Goal: Task Accomplishment & Management: Complete application form

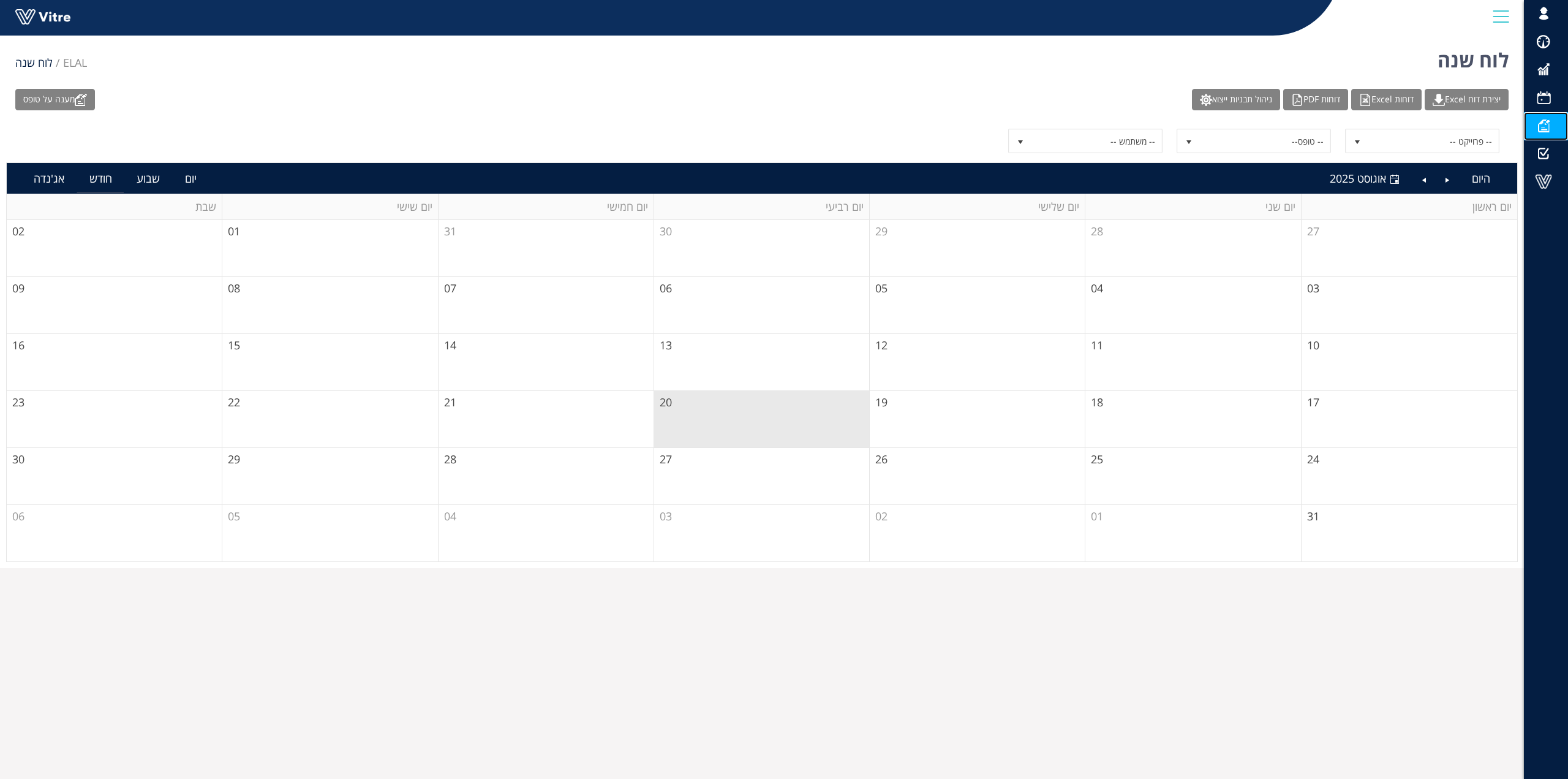
click at [1548, 126] on span at bounding box center [1543, 126] width 31 height 15
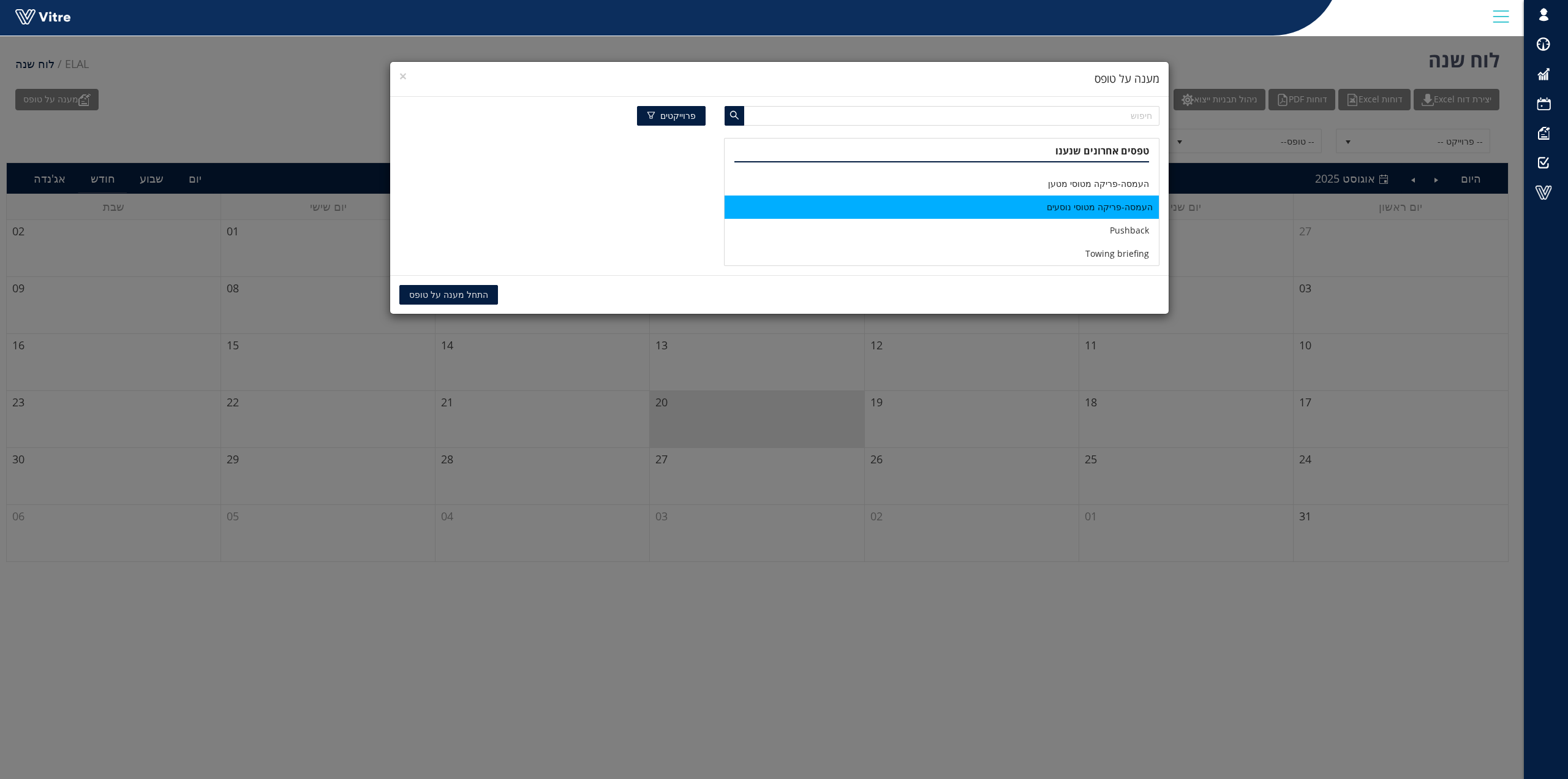
click at [1102, 206] on li "העמסה-פריקה מטוסי נוסעים" at bounding box center [942, 207] width 434 height 23
click at [458, 296] on span "התחל מענה על טופס" at bounding box center [449, 295] width 79 height 13
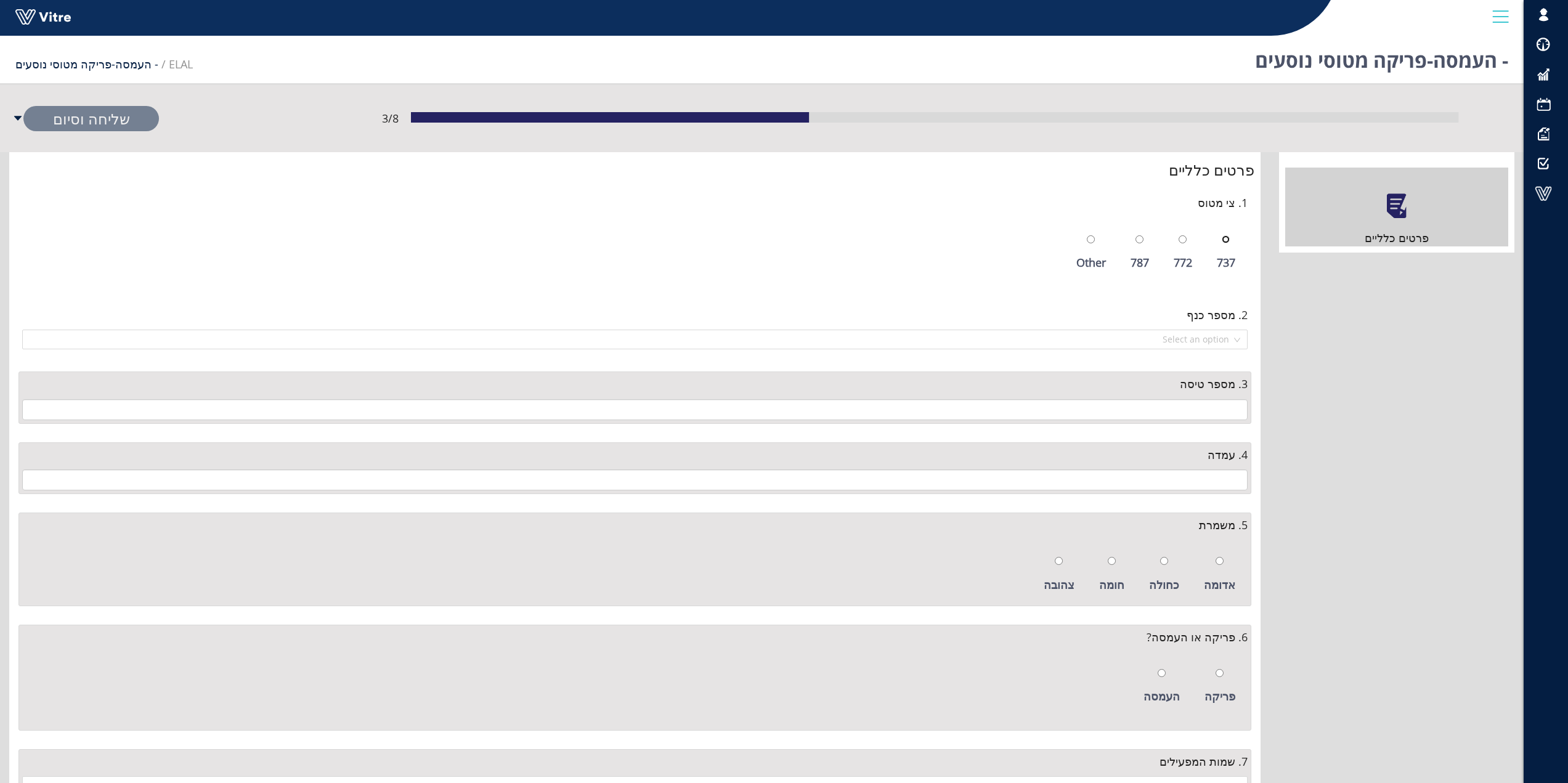
click at [1225, 241] on input "radio" at bounding box center [1226, 239] width 8 height 8
radio input "true"
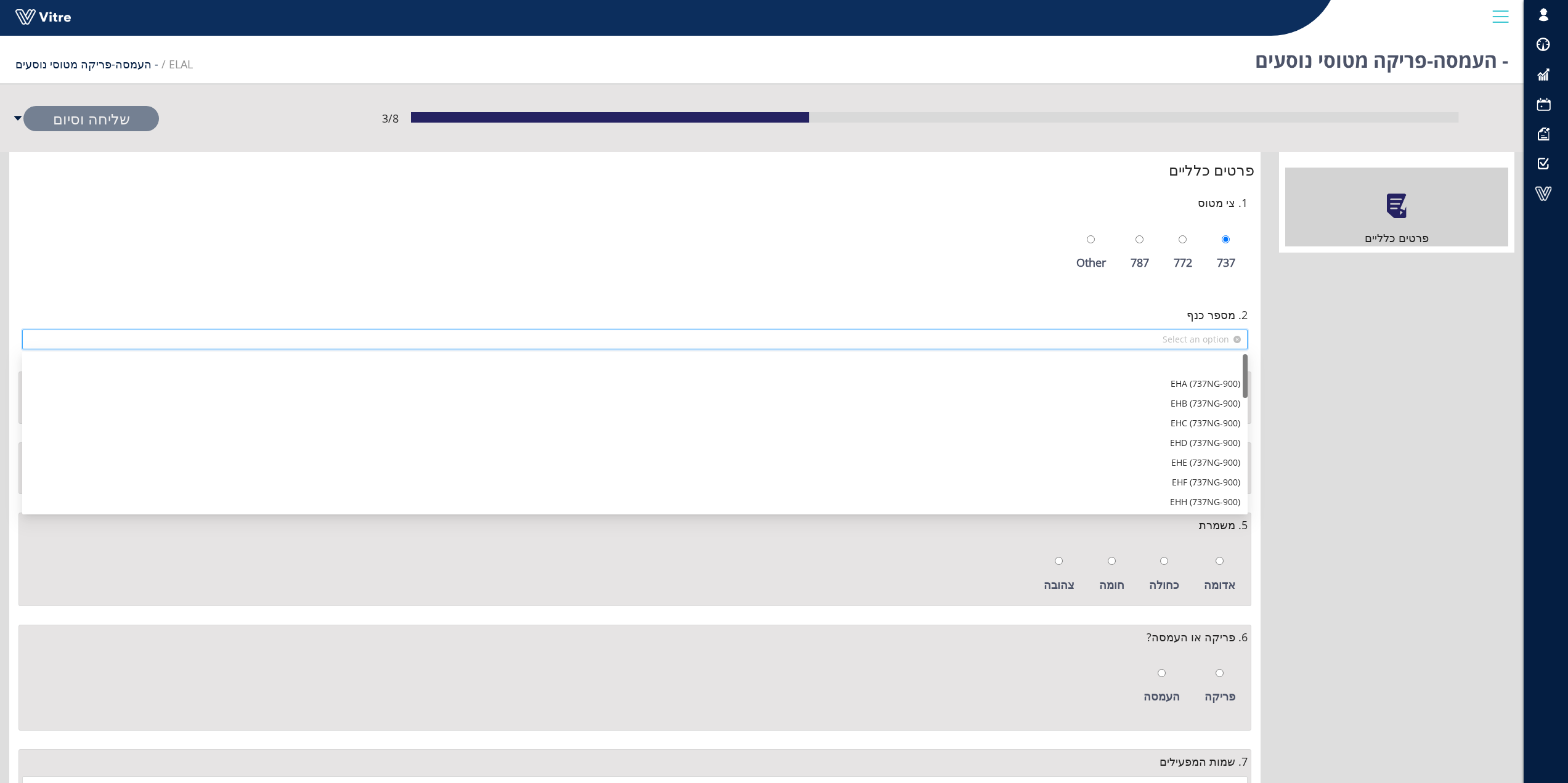
click at [1215, 335] on input "search" at bounding box center [630, 339] width 1202 height 19
click at [1236, 462] on div "TFS" at bounding box center [634, 463] width 1211 height 14
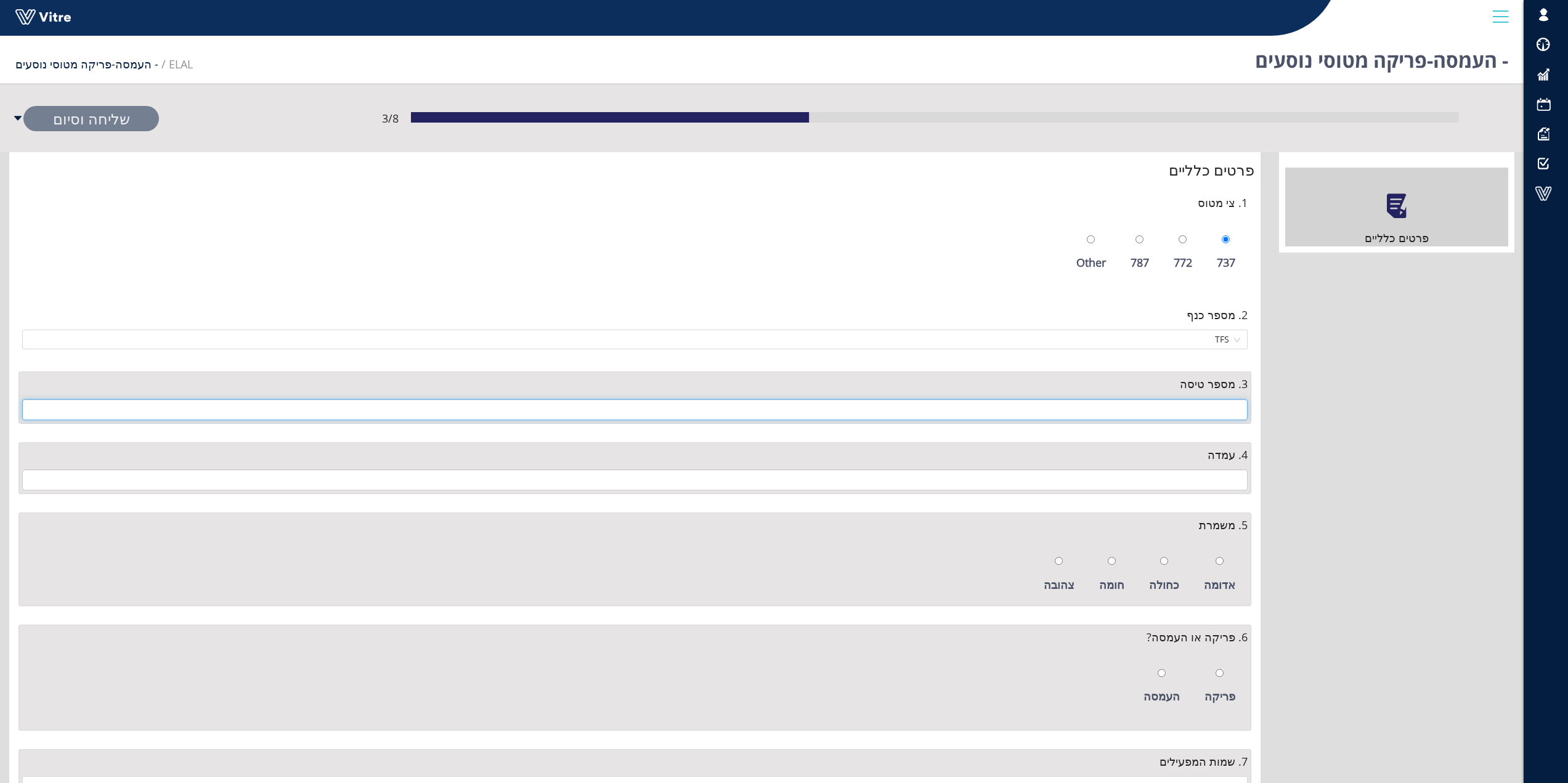
click at [1227, 413] on input "text" at bounding box center [634, 410] width 1225 height 21
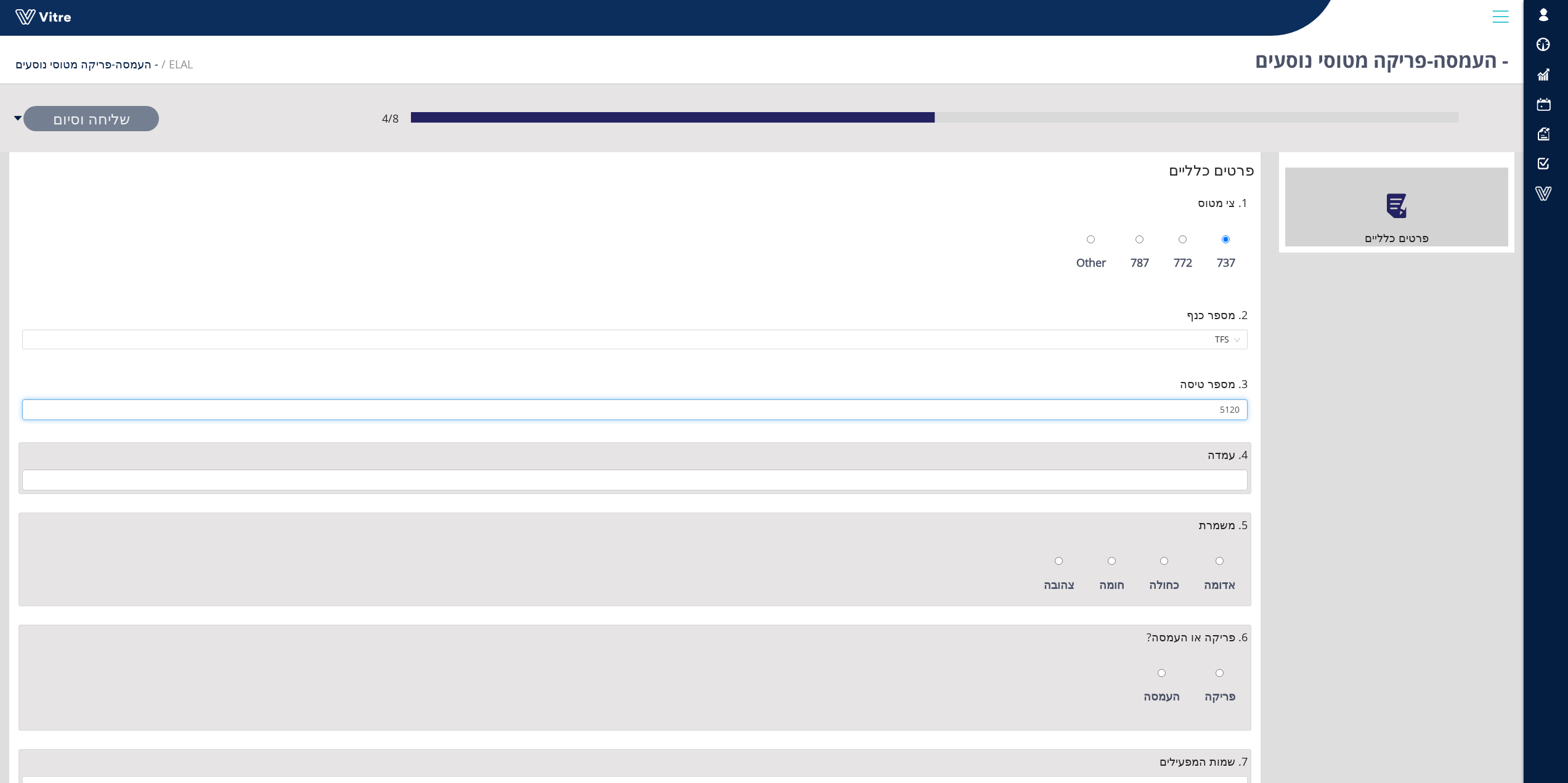
type input "5120"
click at [1236, 481] on input "text" at bounding box center [634, 480] width 1225 height 21
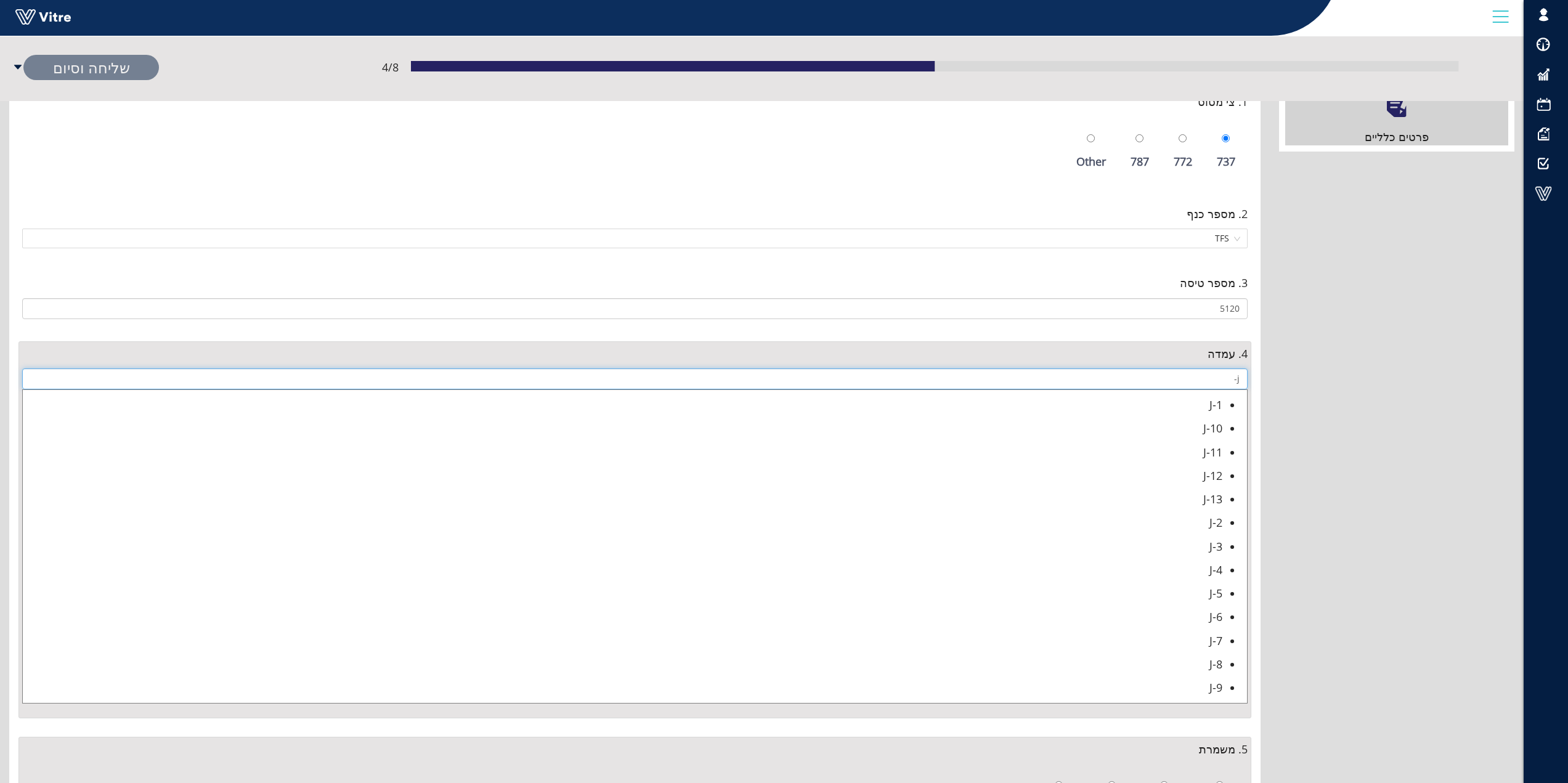
scroll to position [123, 0]
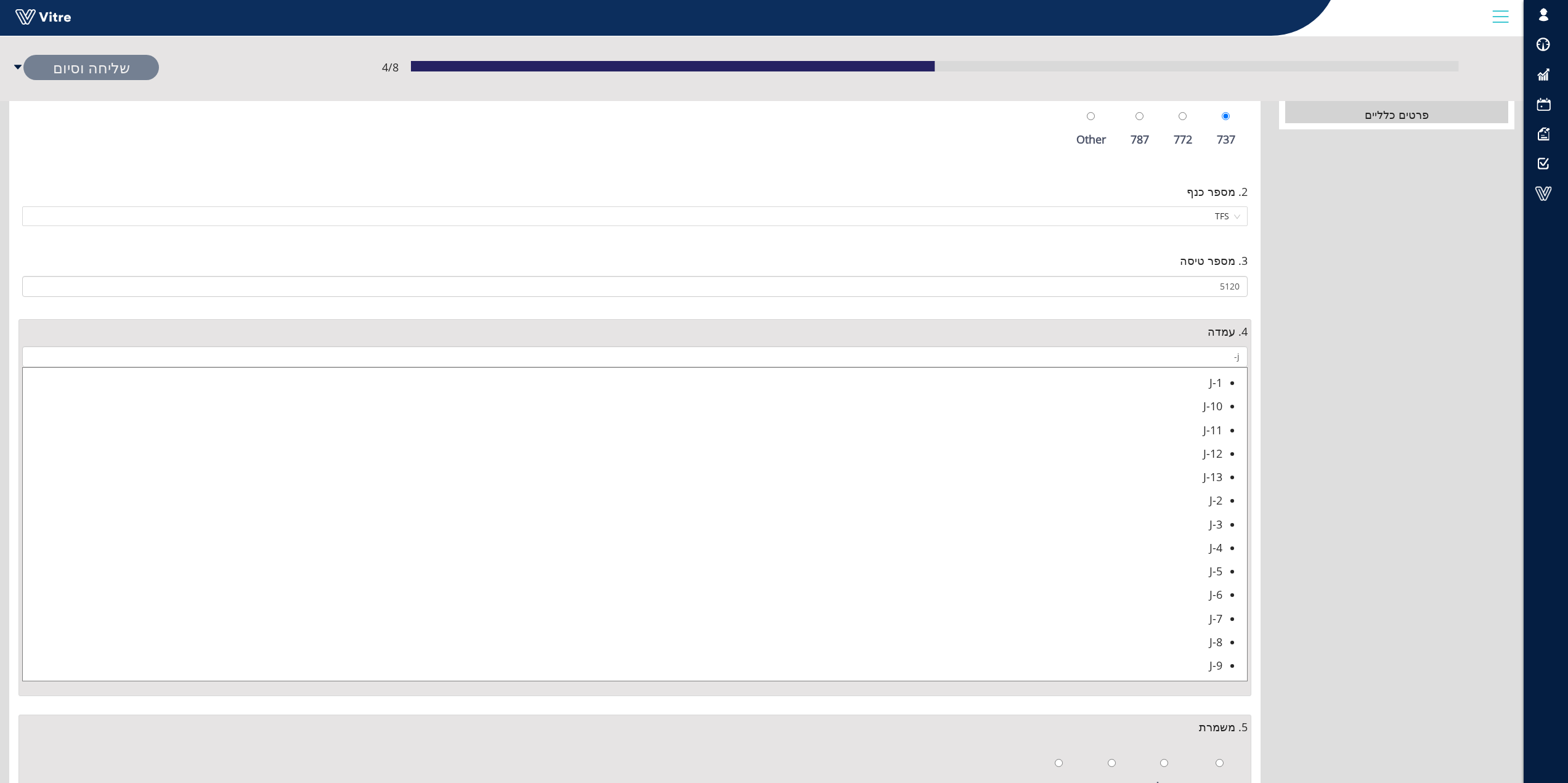
click at [1220, 667] on div "J-9" at bounding box center [622, 665] width 1199 height 17
type input "J-9"
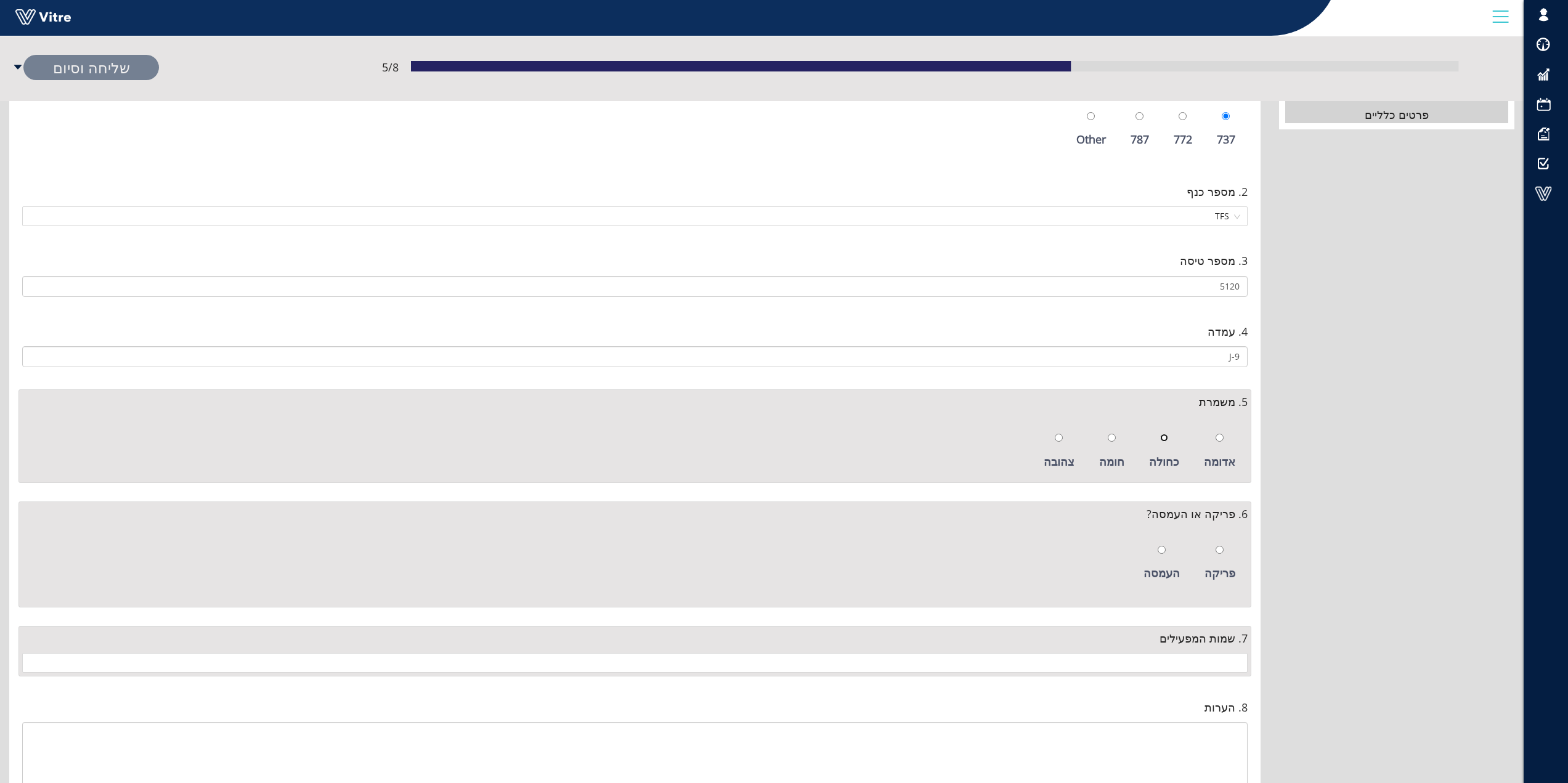
click at [1168, 436] on input "radio" at bounding box center [1164, 437] width 8 height 8
radio input "true"
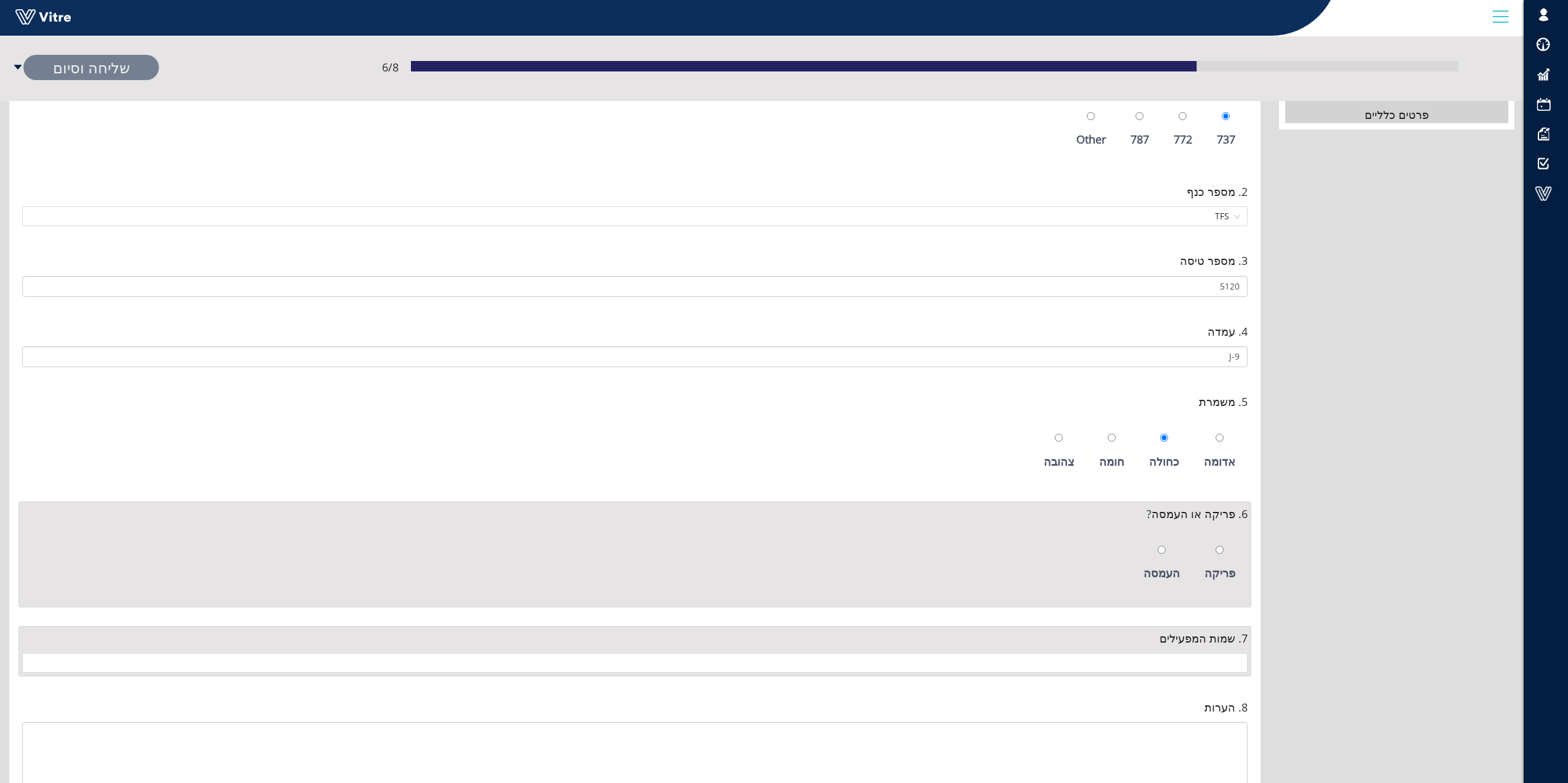
click at [1225, 550] on div "פריקה" at bounding box center [1219, 563] width 43 height 56
radio input "true"
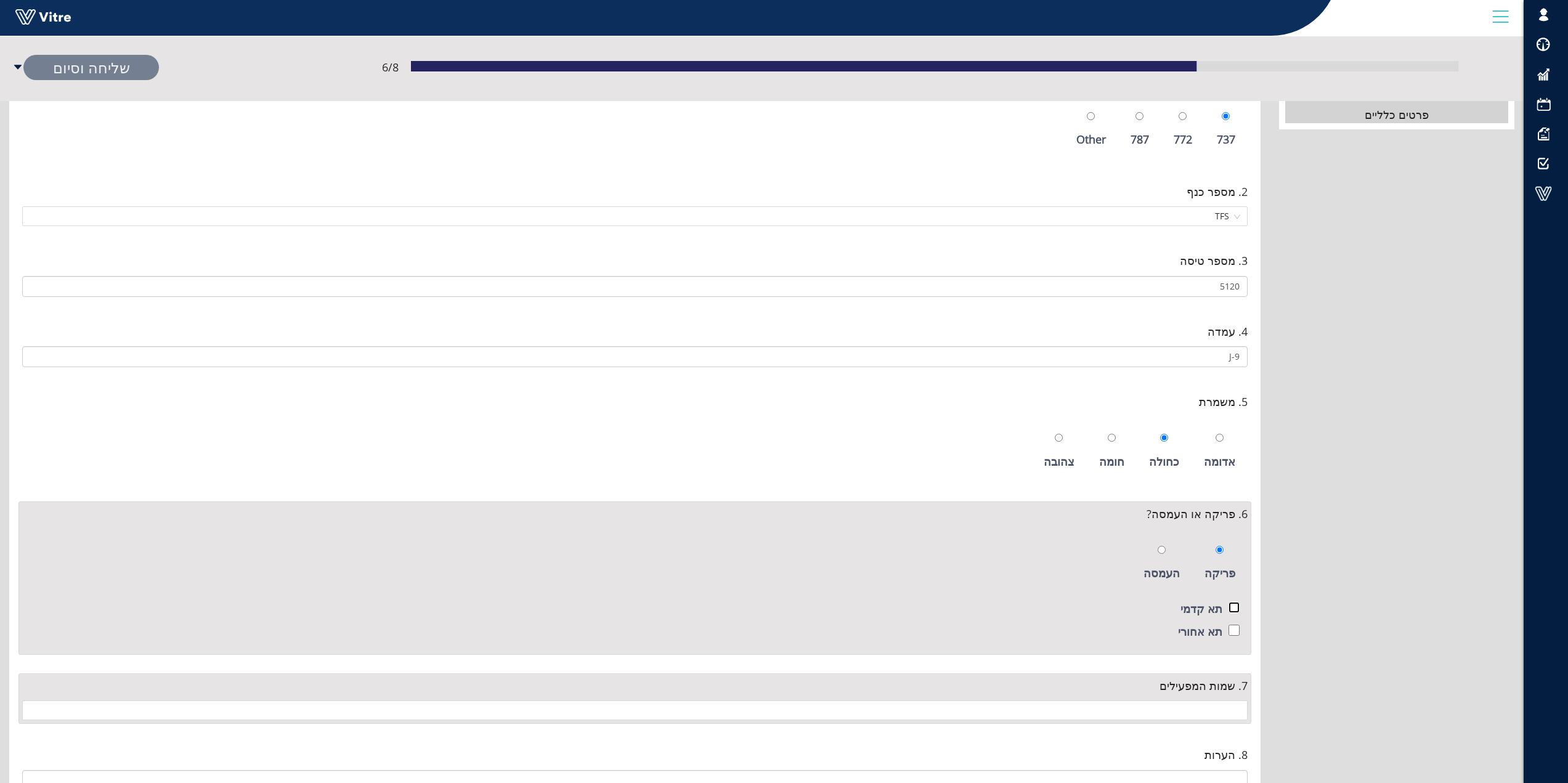
click at [1239, 609] on input "checkbox" at bounding box center [1234, 607] width 11 height 11
checkbox input "true"
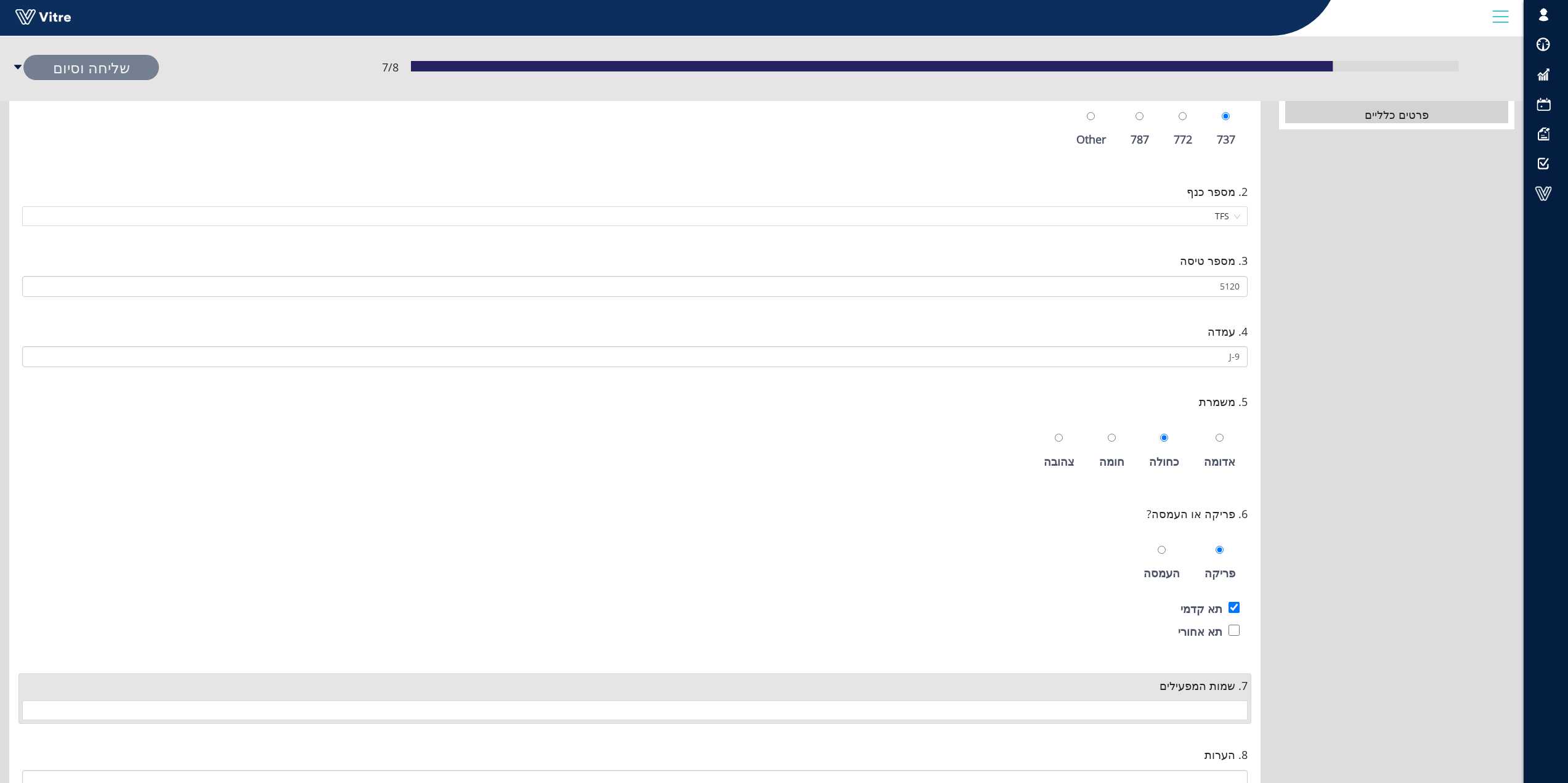
click at [1235, 636] on div at bounding box center [1234, 631] width 11 height 18
checkbox input "true"
click at [1227, 715] on input "search" at bounding box center [634, 710] width 1211 height 19
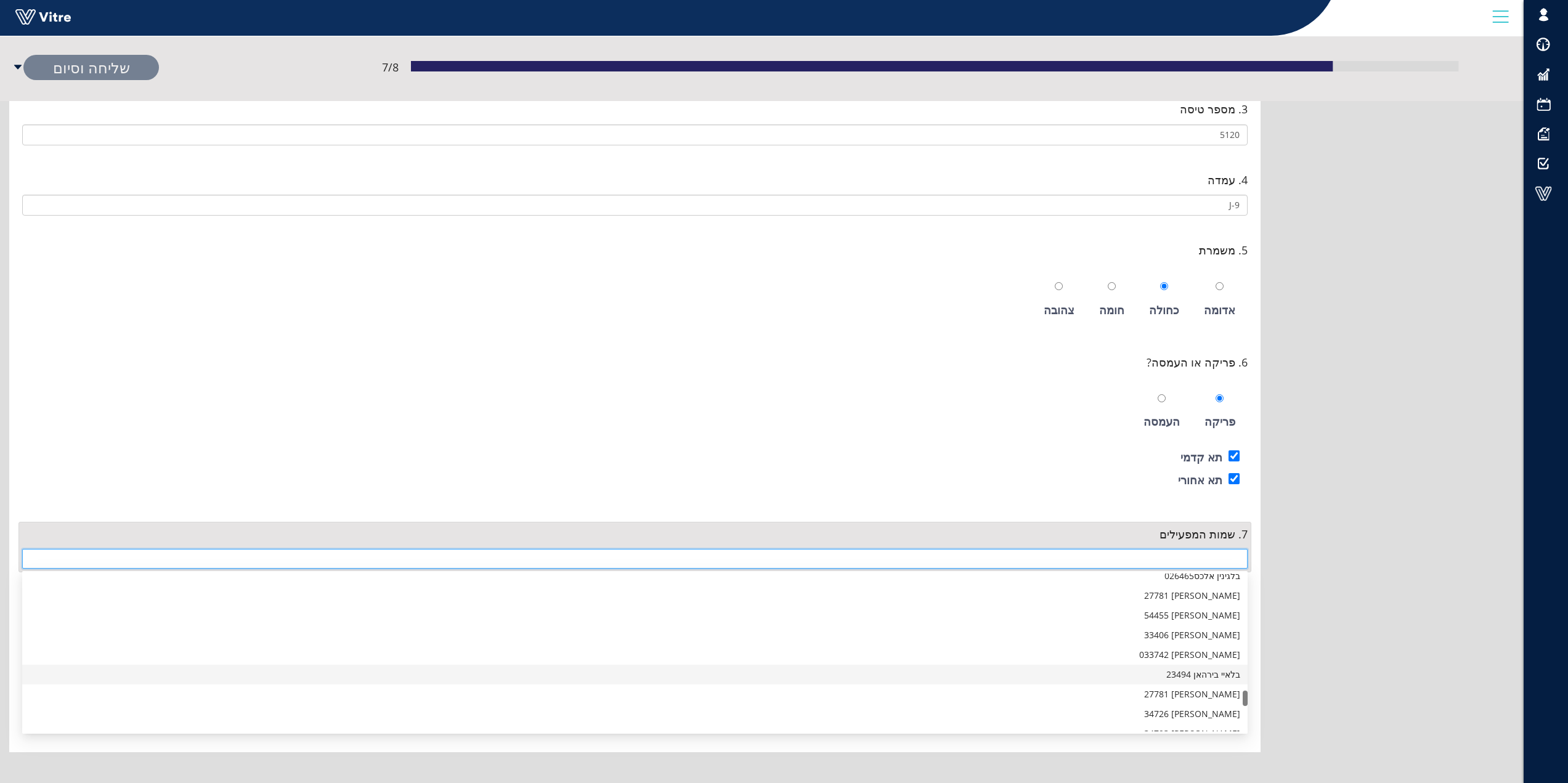
scroll to position [1293, 0]
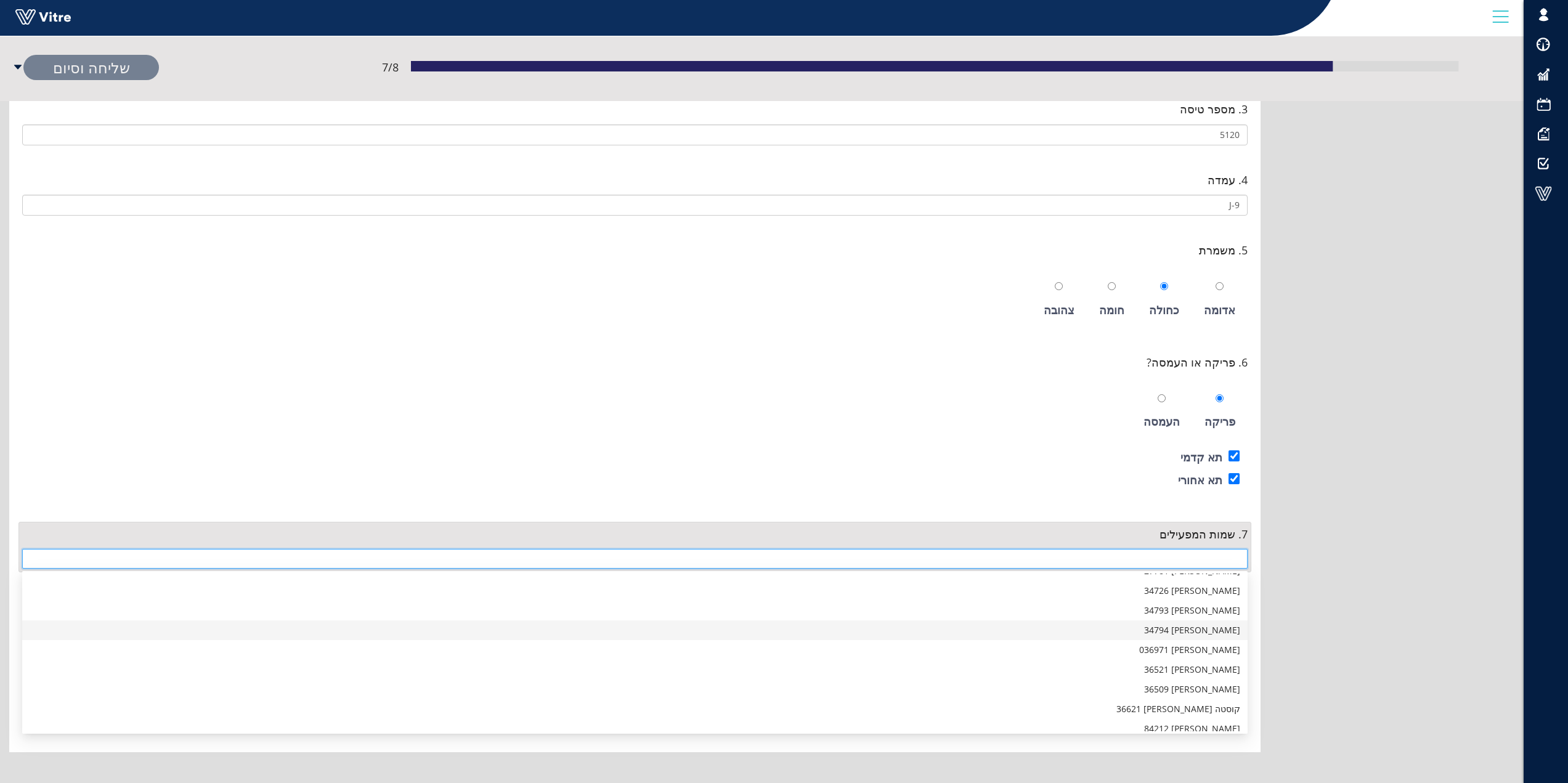
click at [1222, 631] on div "אדיר עידן 34794" at bounding box center [634, 630] width 1211 height 14
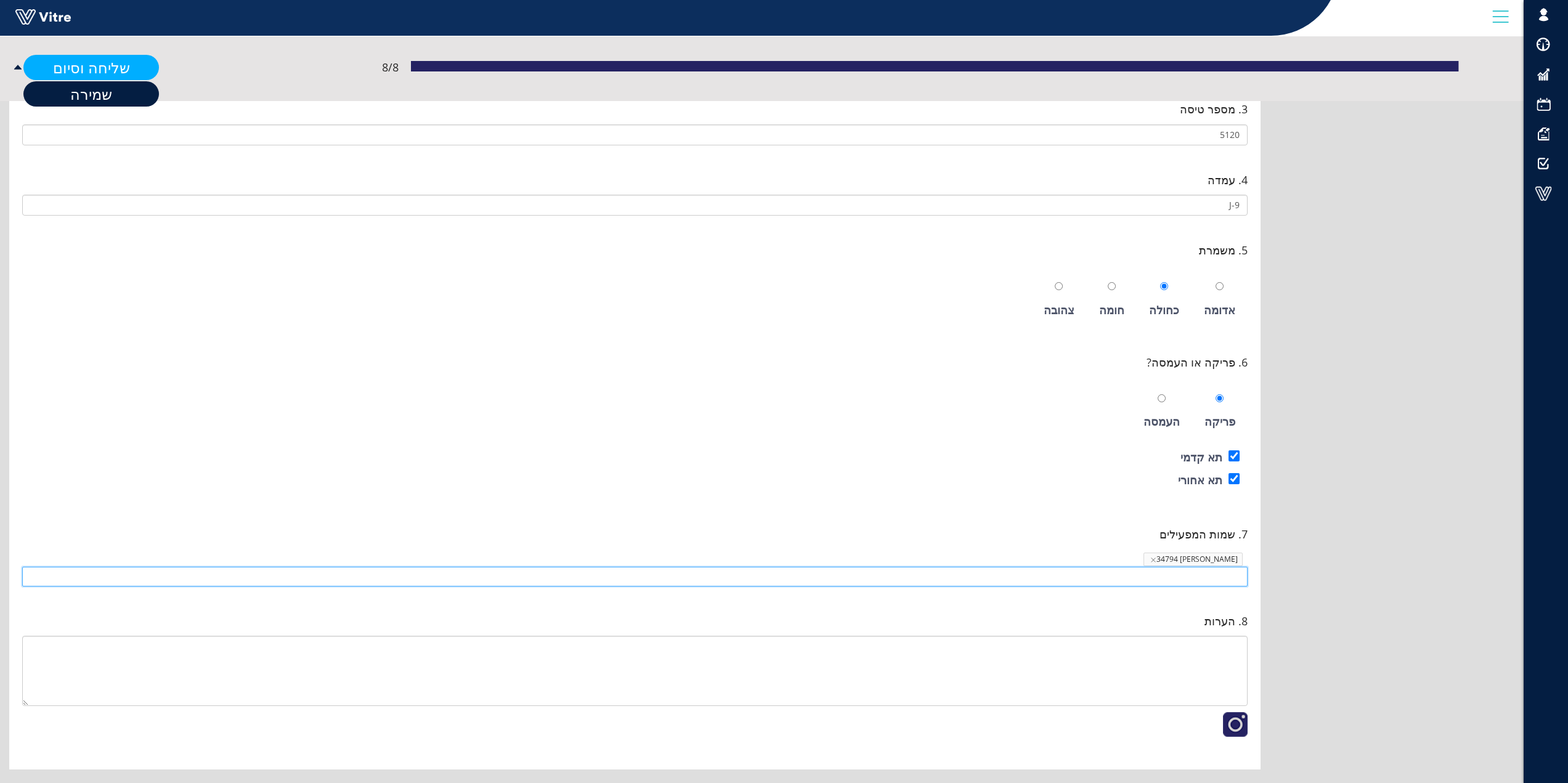
click at [110, 68] on link "שליחה וסיום" at bounding box center [91, 68] width 135 height 26
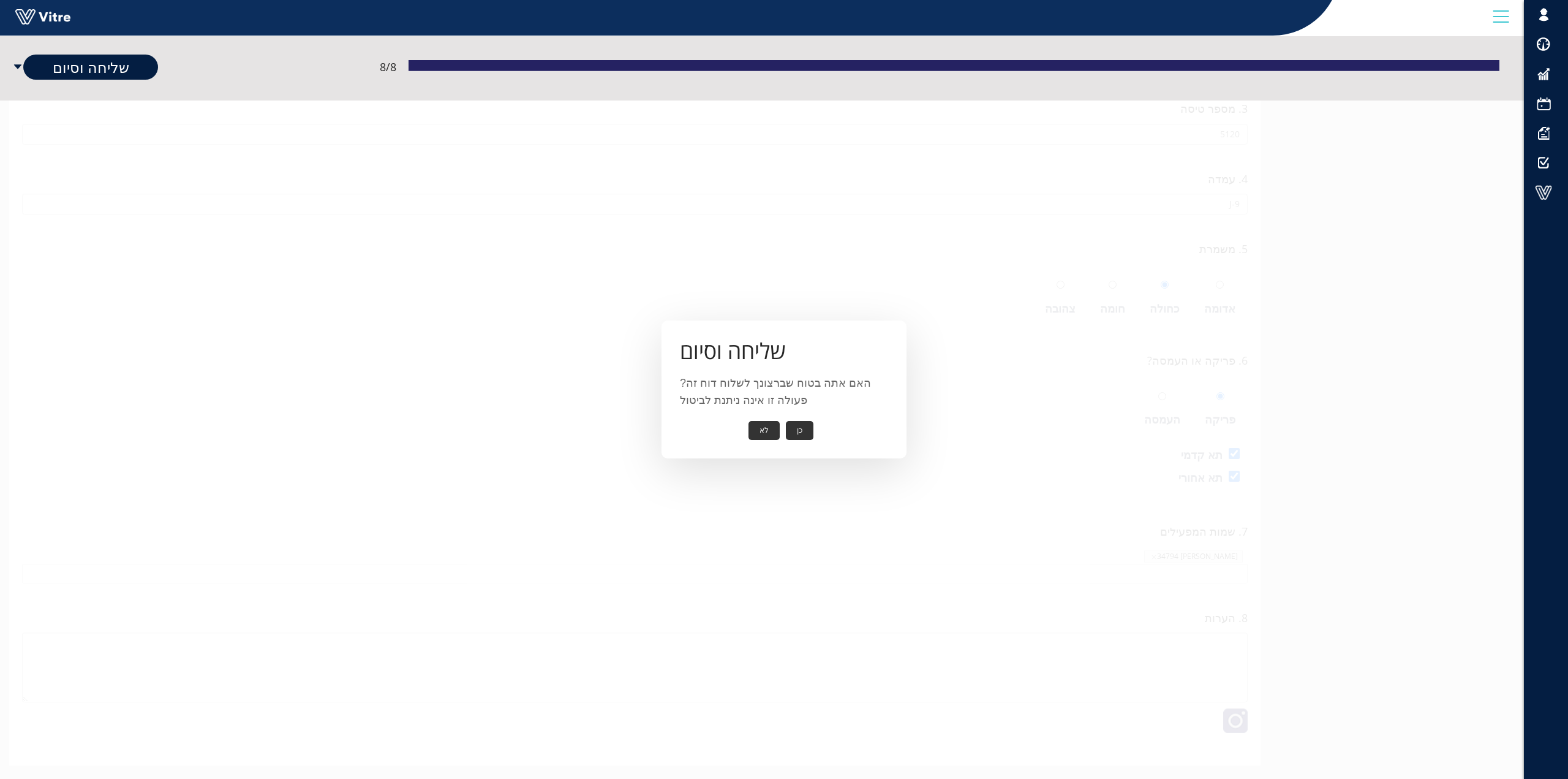
click at [799, 427] on button "כן" at bounding box center [799, 430] width 28 height 19
click at [780, 424] on button "אישור" at bounding box center [781, 421] width 40 height 19
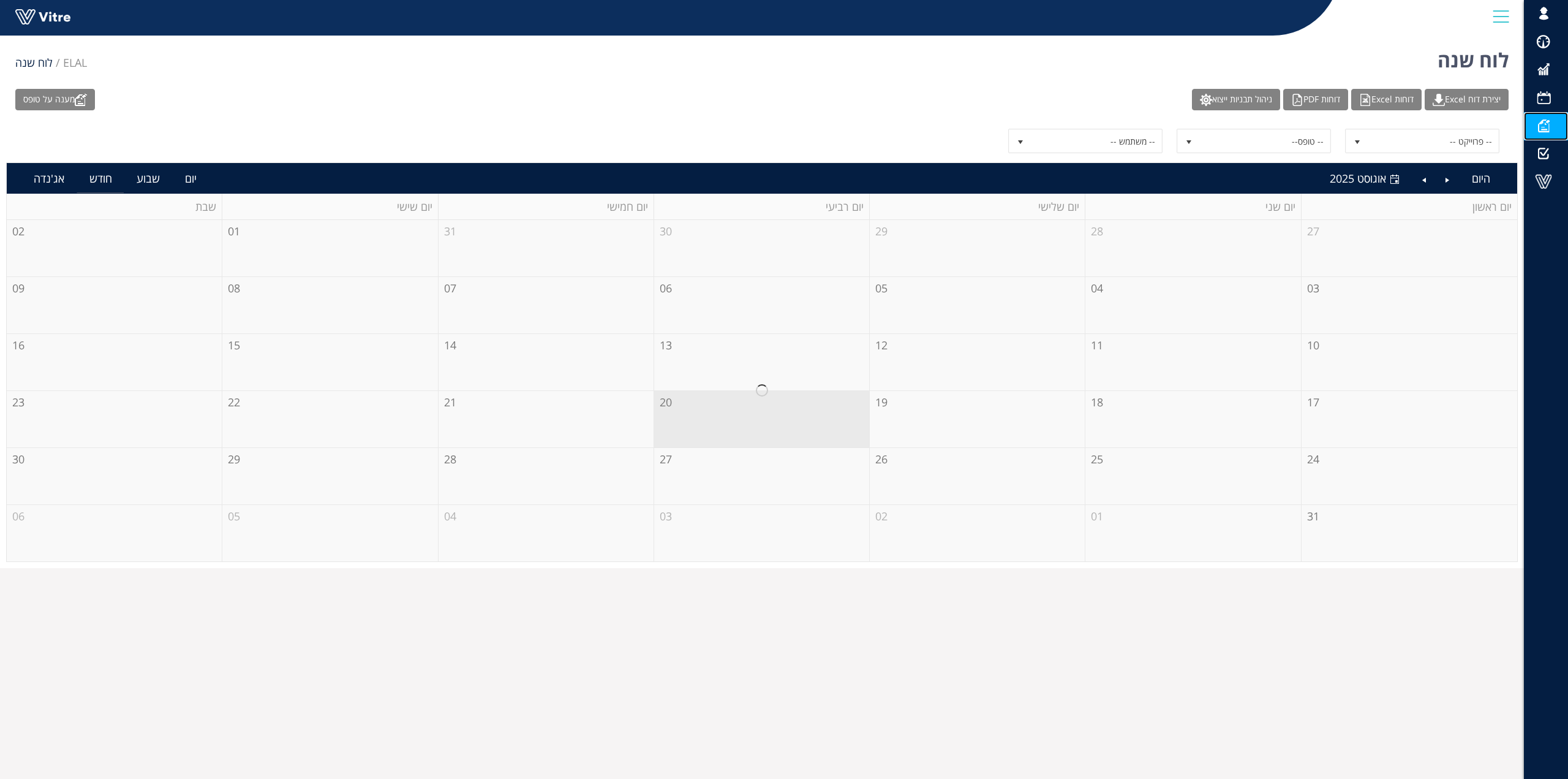
click at [1545, 126] on span at bounding box center [1543, 126] width 31 height 15
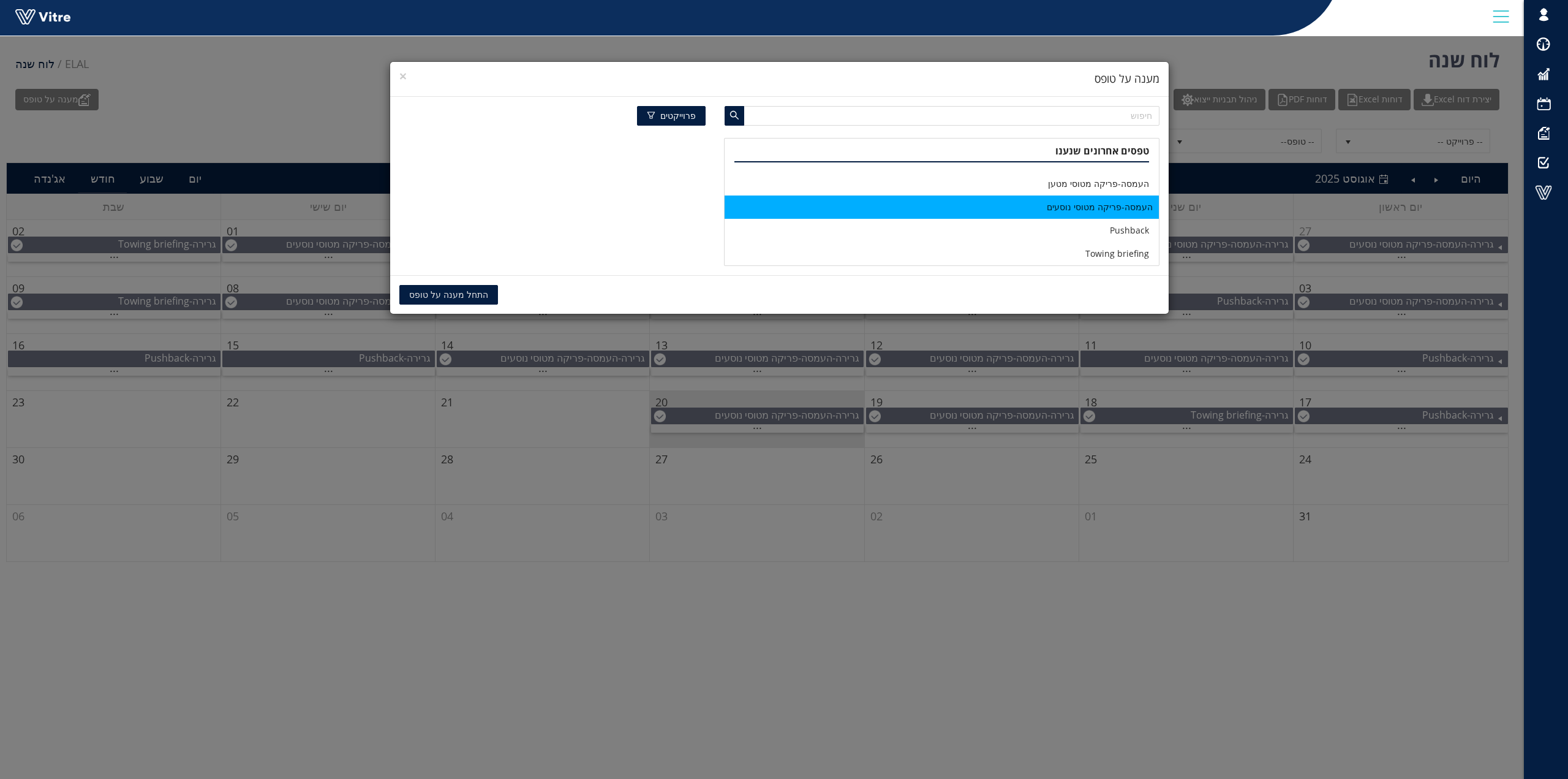
click at [1079, 204] on li "העמסה-פריקה מטוסי נוסעים" at bounding box center [942, 207] width 434 height 23
click at [447, 293] on span "התחל מענה על טופס" at bounding box center [449, 295] width 79 height 13
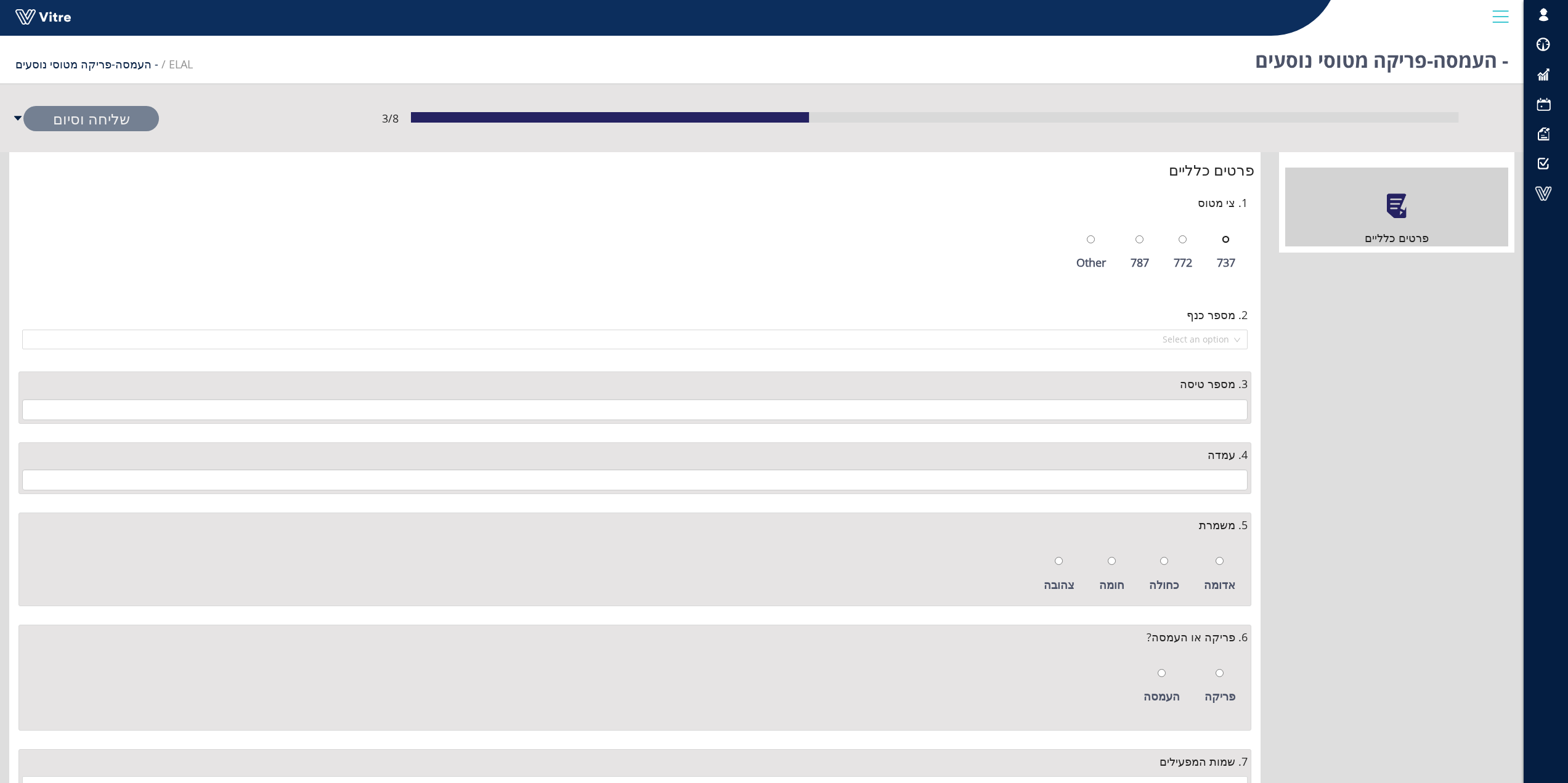
click at [1228, 240] on input "radio" at bounding box center [1226, 239] width 8 height 8
radio input "true"
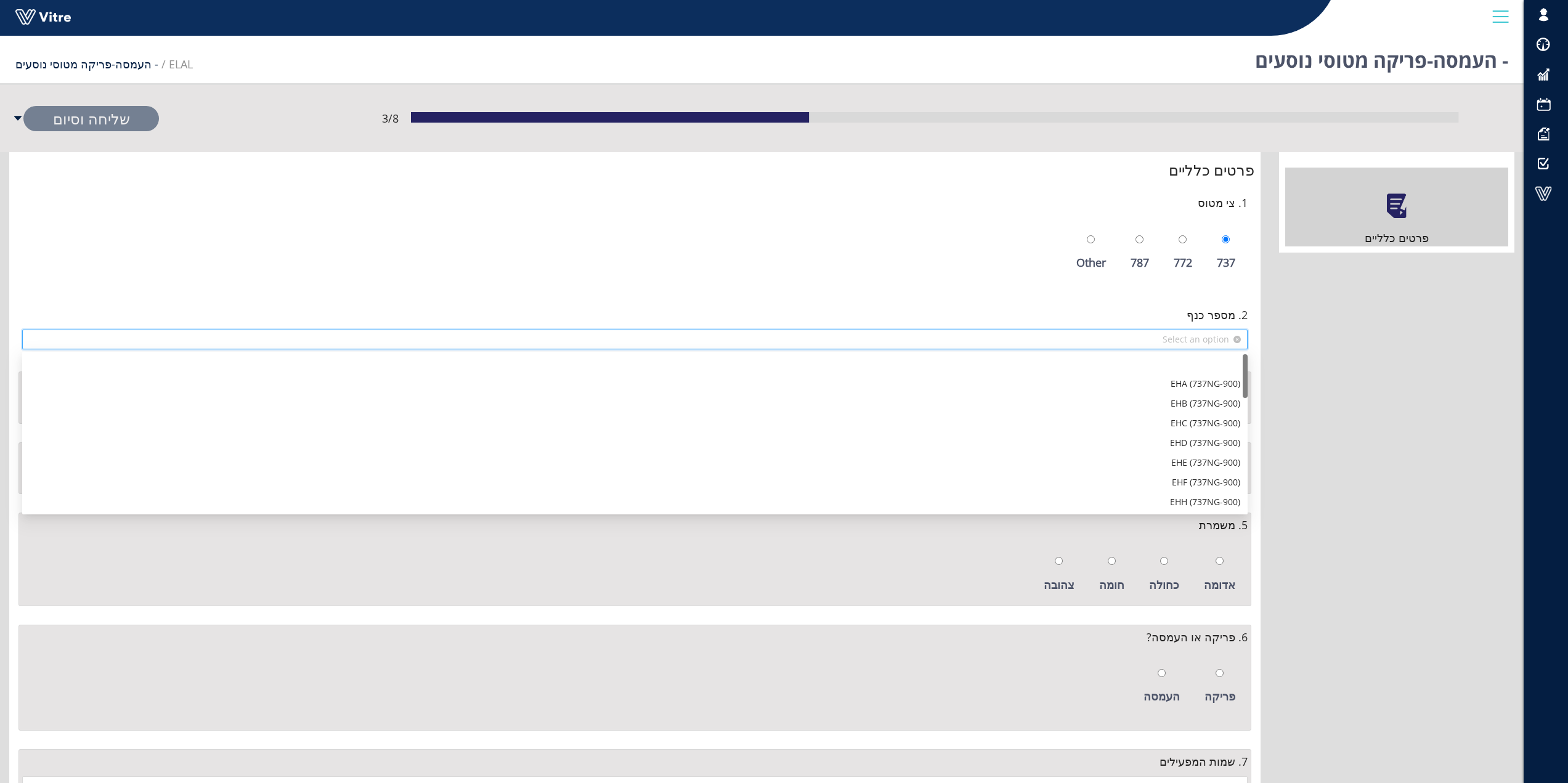
click at [1216, 335] on input "search" at bounding box center [630, 339] width 1202 height 19
click at [1189, 366] on div "EKR (737NG-800)" at bounding box center [634, 366] width 1211 height 14
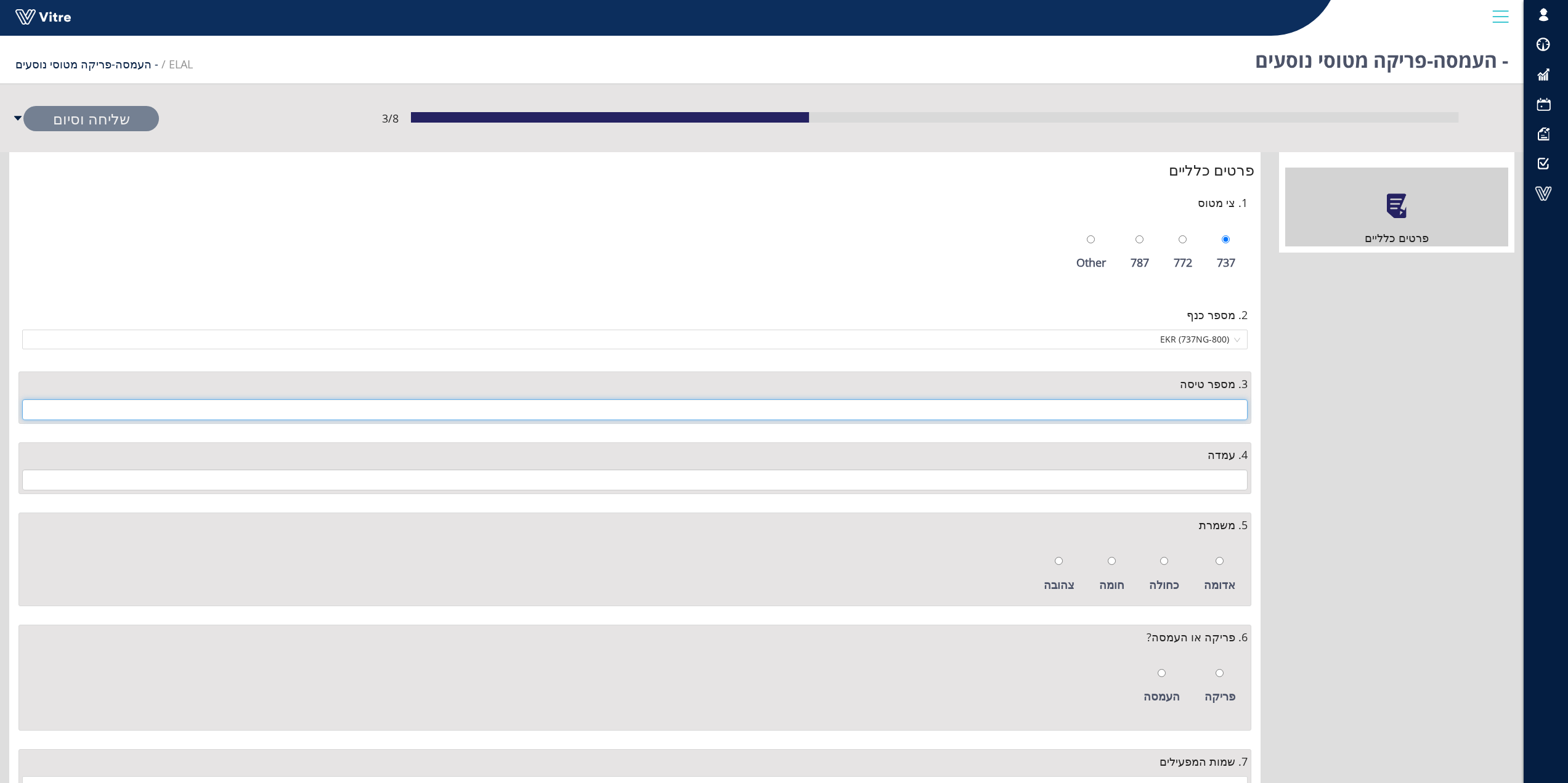
click at [1220, 409] on input "text" at bounding box center [634, 410] width 1225 height 21
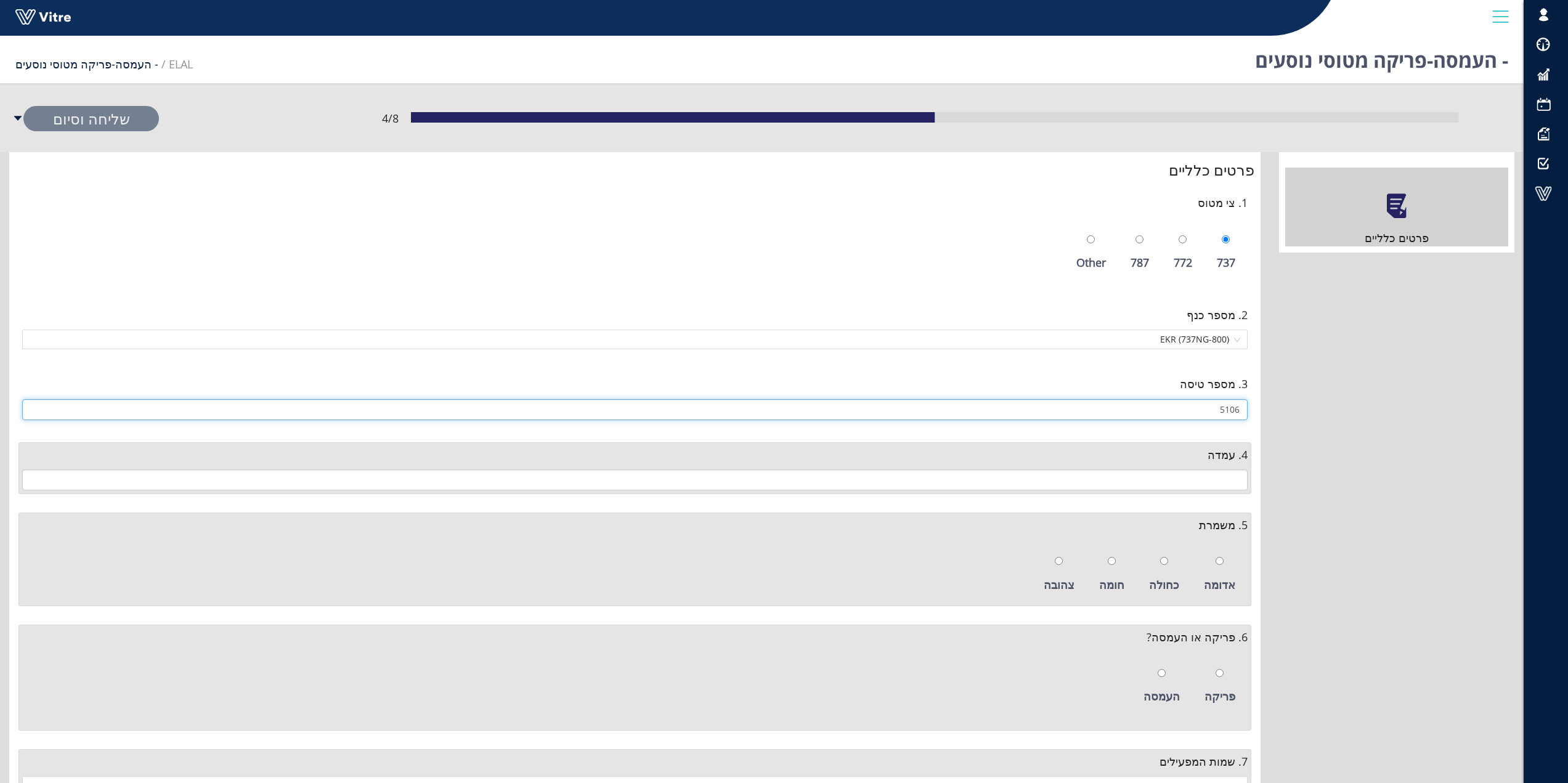
type input "5106"
click at [1233, 476] on input "text" at bounding box center [634, 480] width 1225 height 21
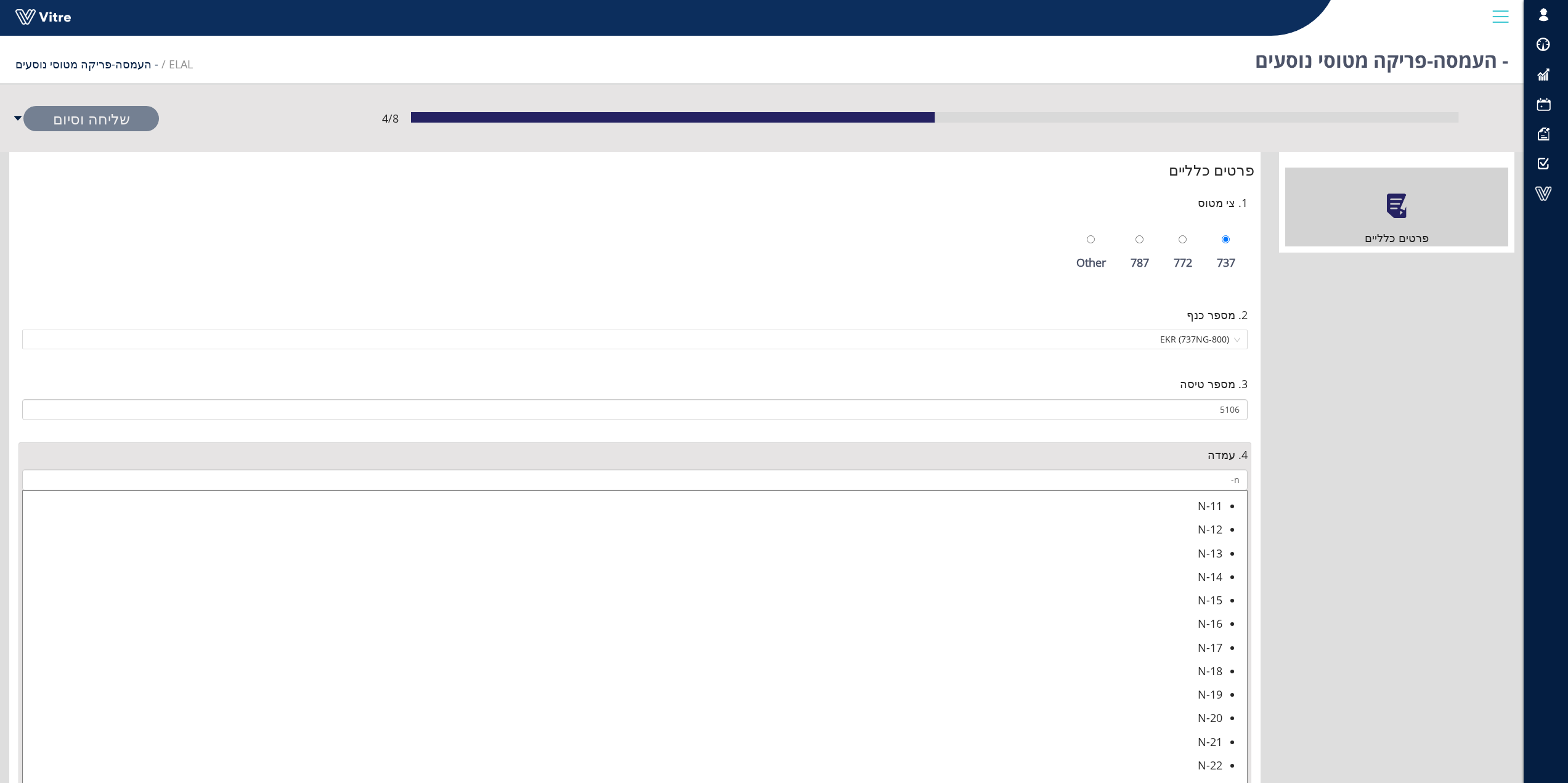
click at [1202, 648] on div "N-17" at bounding box center [622, 647] width 1199 height 17
type input "N-17"
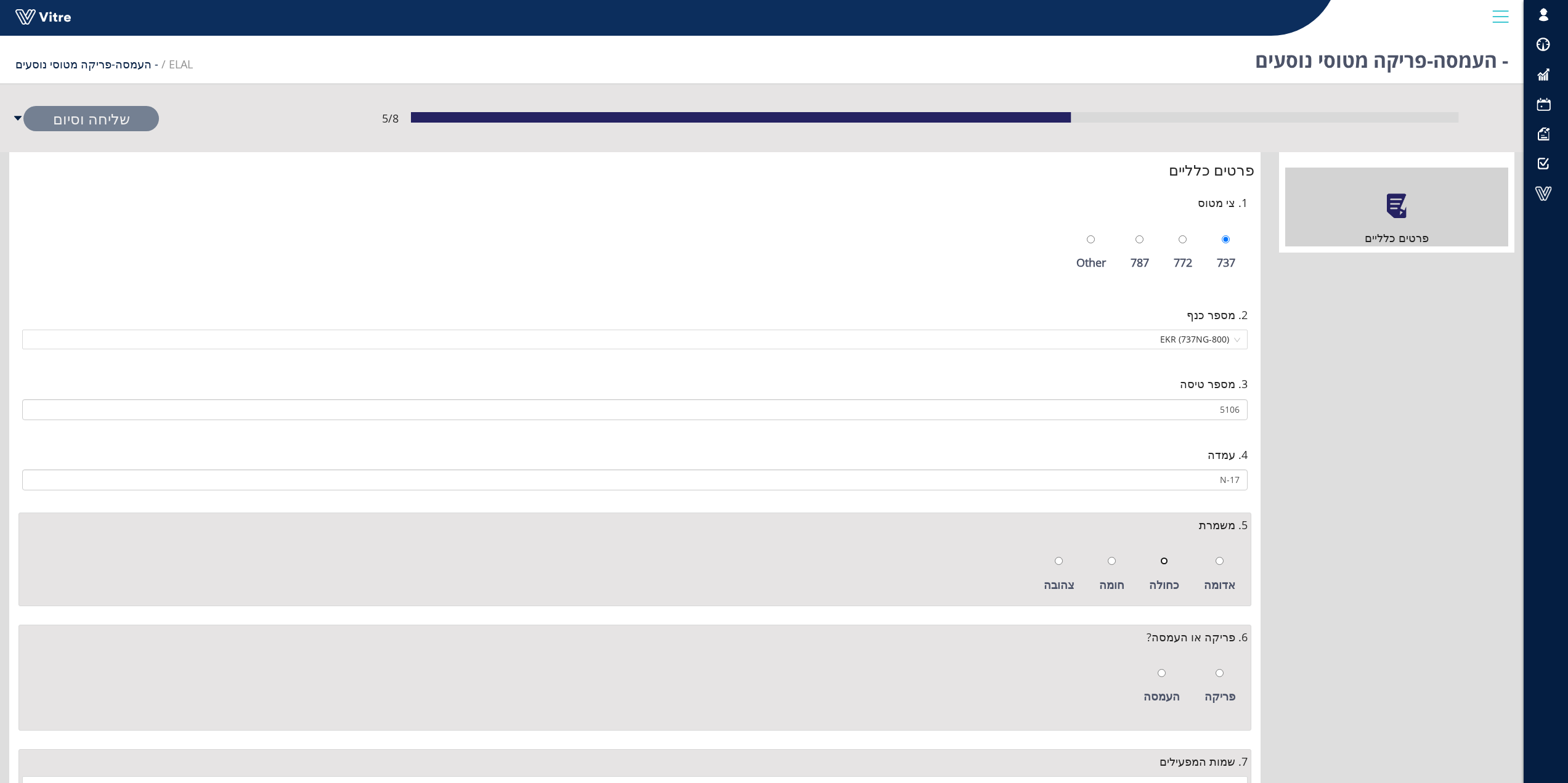
click at [1165, 561] on input "radio" at bounding box center [1164, 560] width 8 height 8
radio input "true"
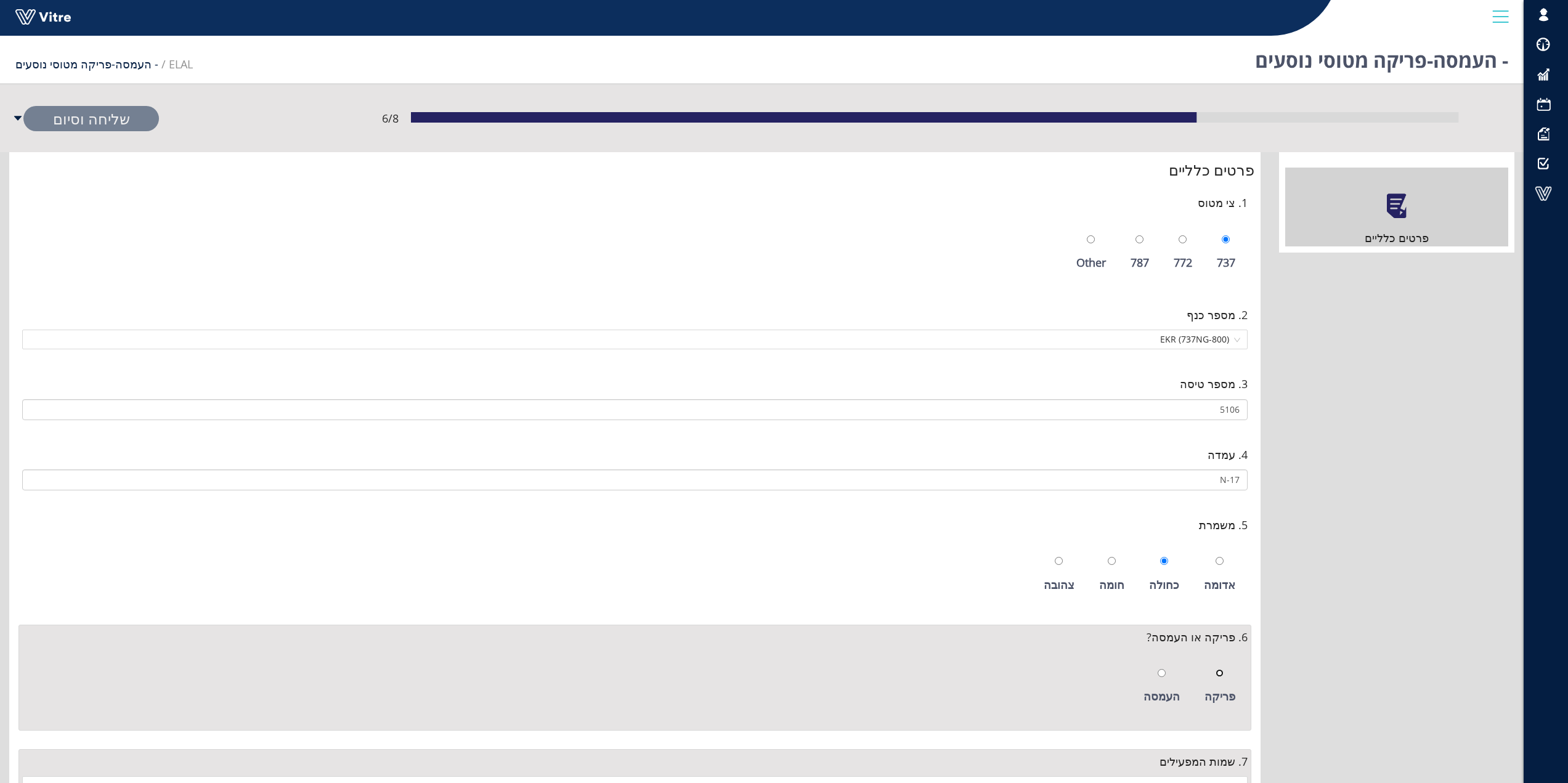
click at [1222, 675] on input "radio" at bounding box center [1219, 672] width 8 height 8
radio input "true"
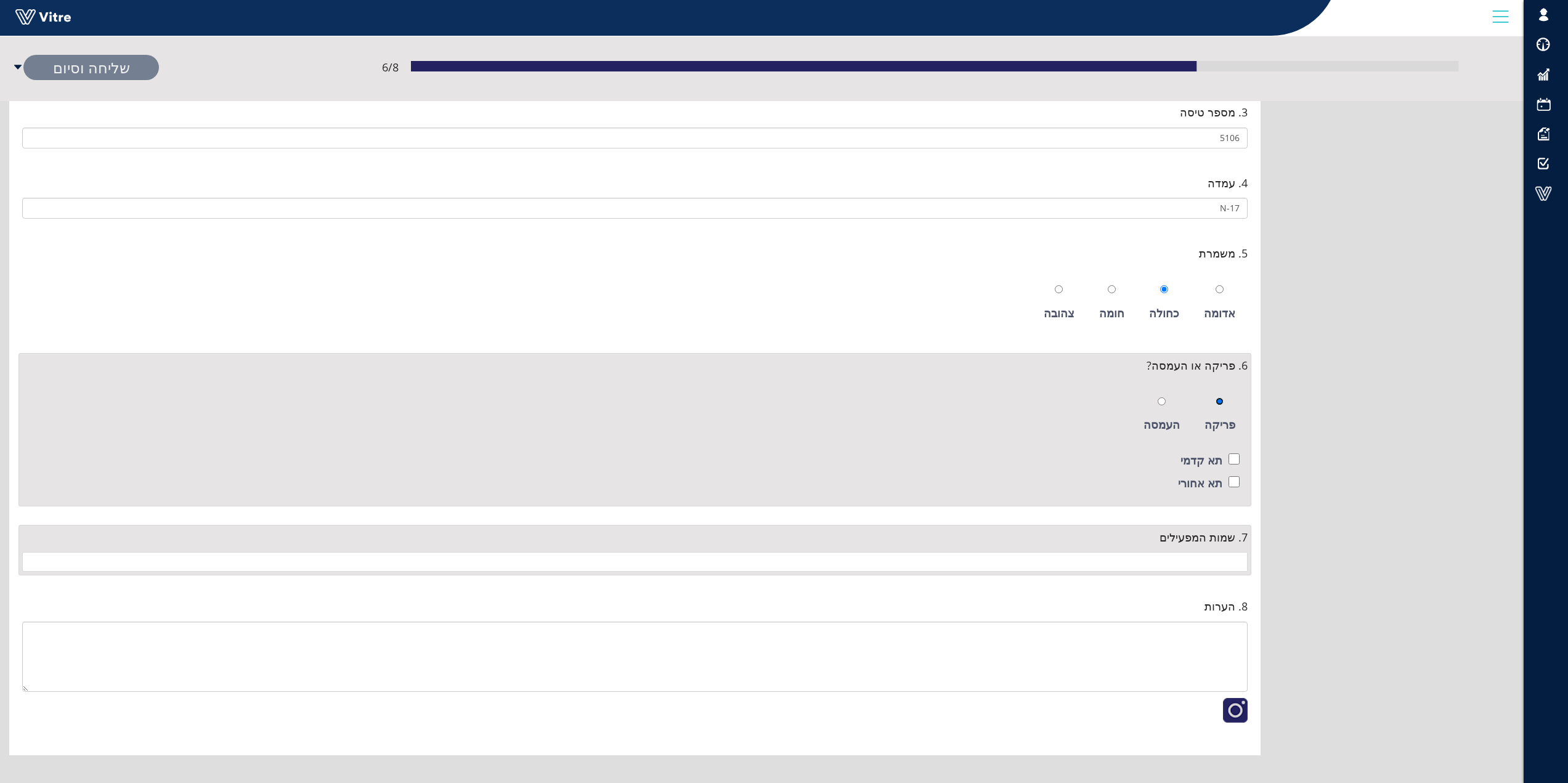
scroll to position [275, 0]
click at [1232, 457] on input "checkbox" at bounding box center [1234, 456] width 11 height 11
checkbox input "true"
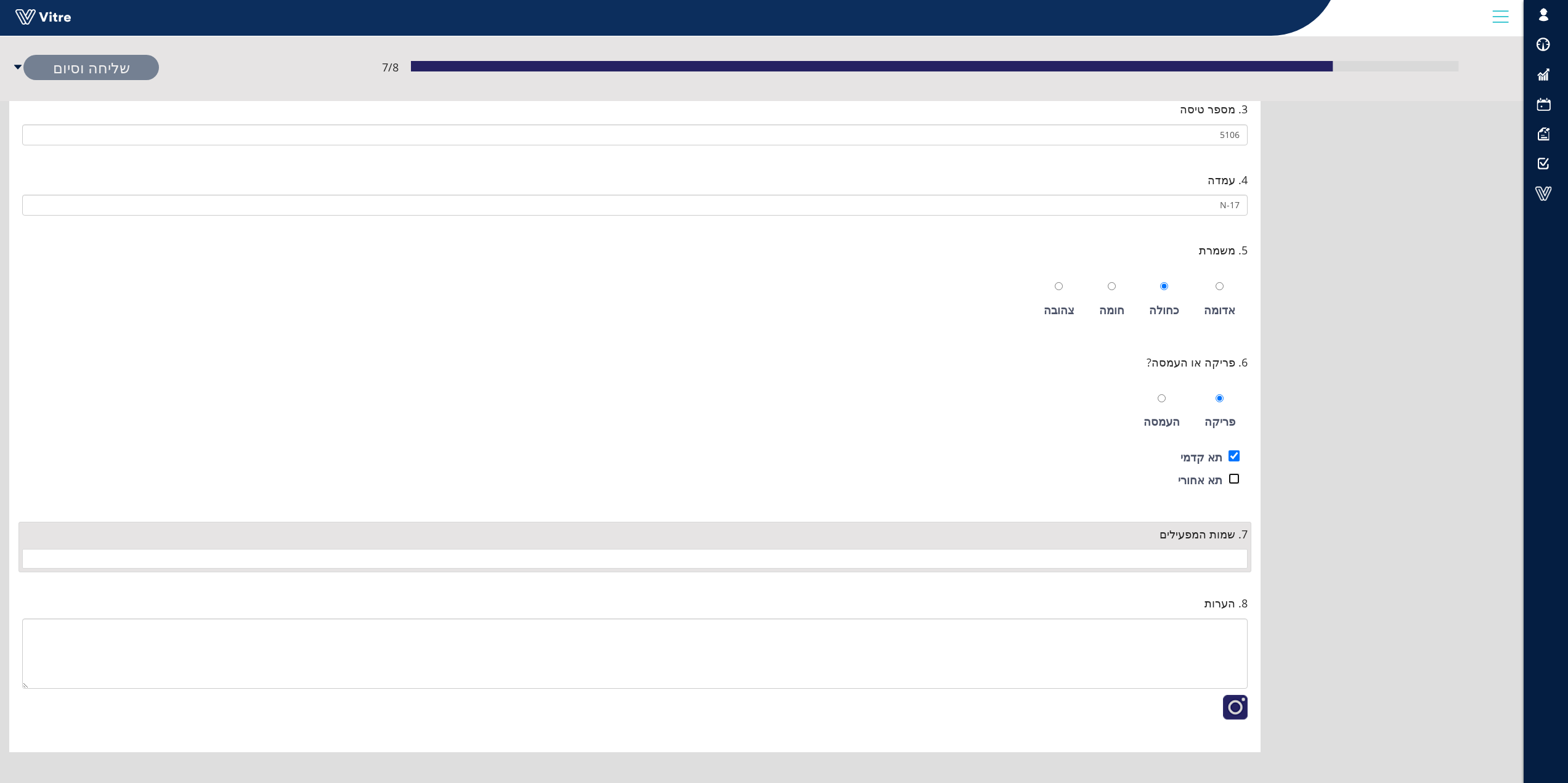
click at [1235, 479] on input "checkbox" at bounding box center [1234, 478] width 11 height 11
checkbox input "true"
click at [1224, 559] on input "search" at bounding box center [634, 558] width 1211 height 19
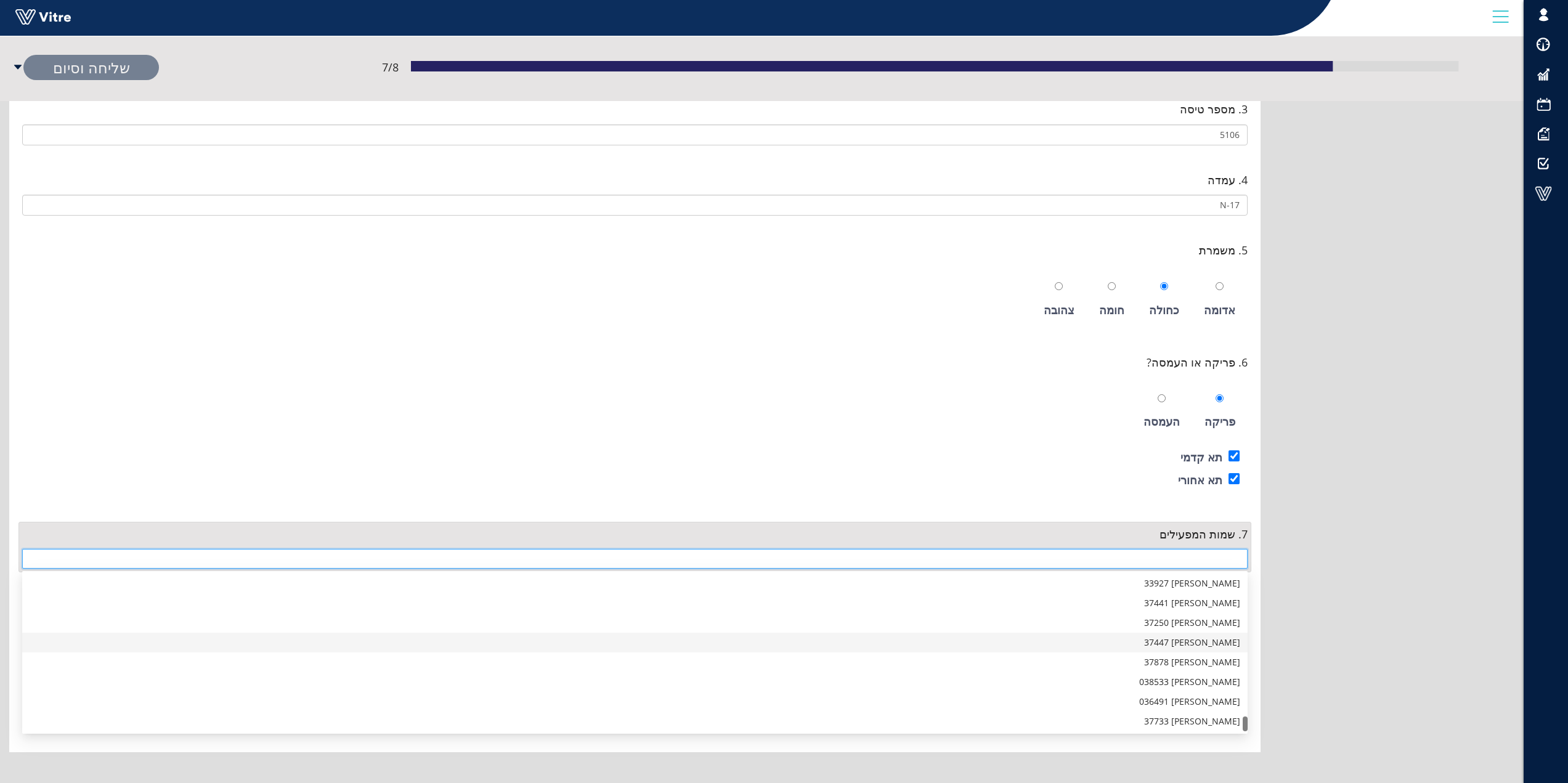
scroll to position [1374, 0]
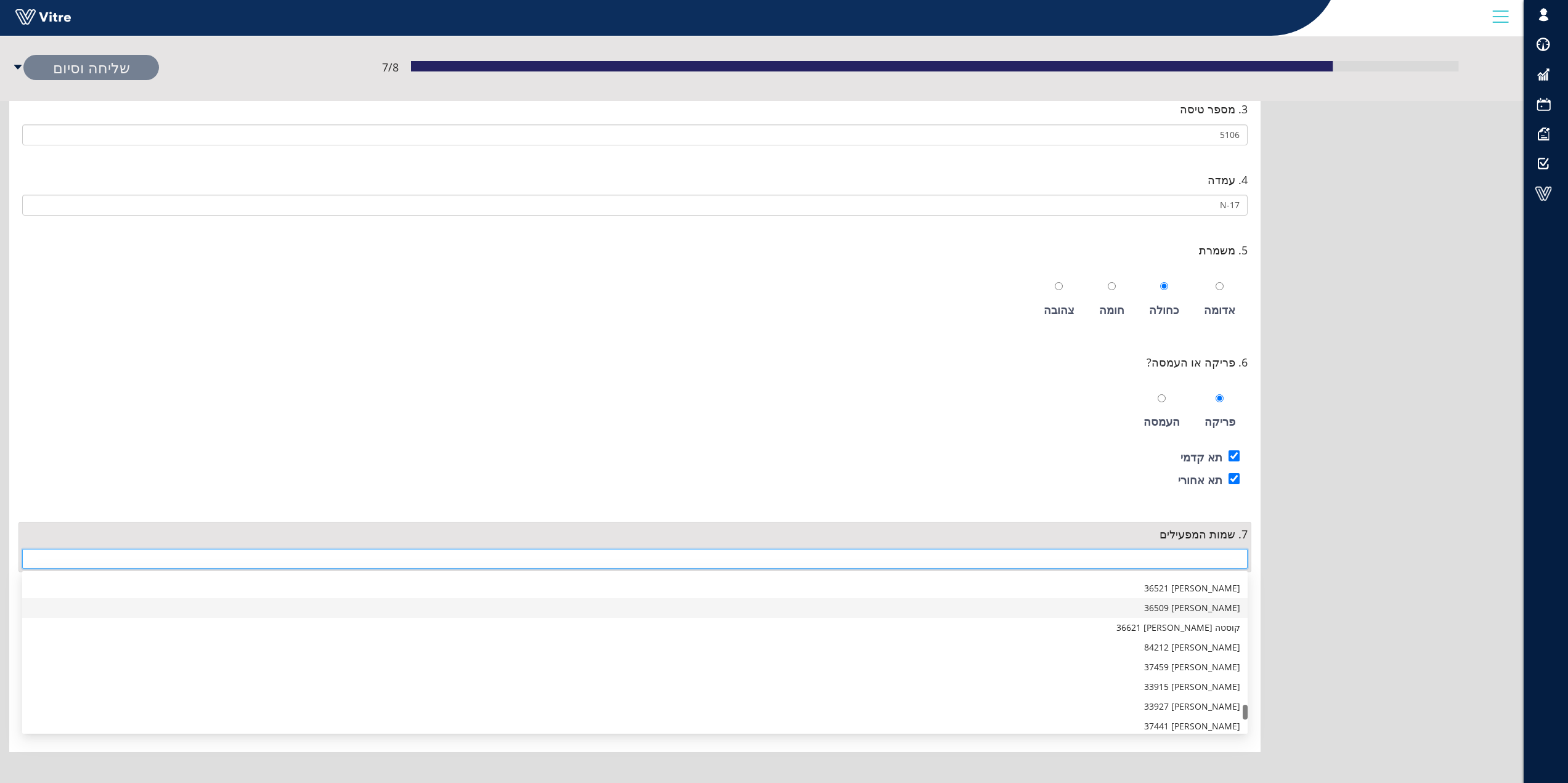
click at [1214, 610] on div "יוסי נגש 36509" at bounding box center [634, 608] width 1211 height 14
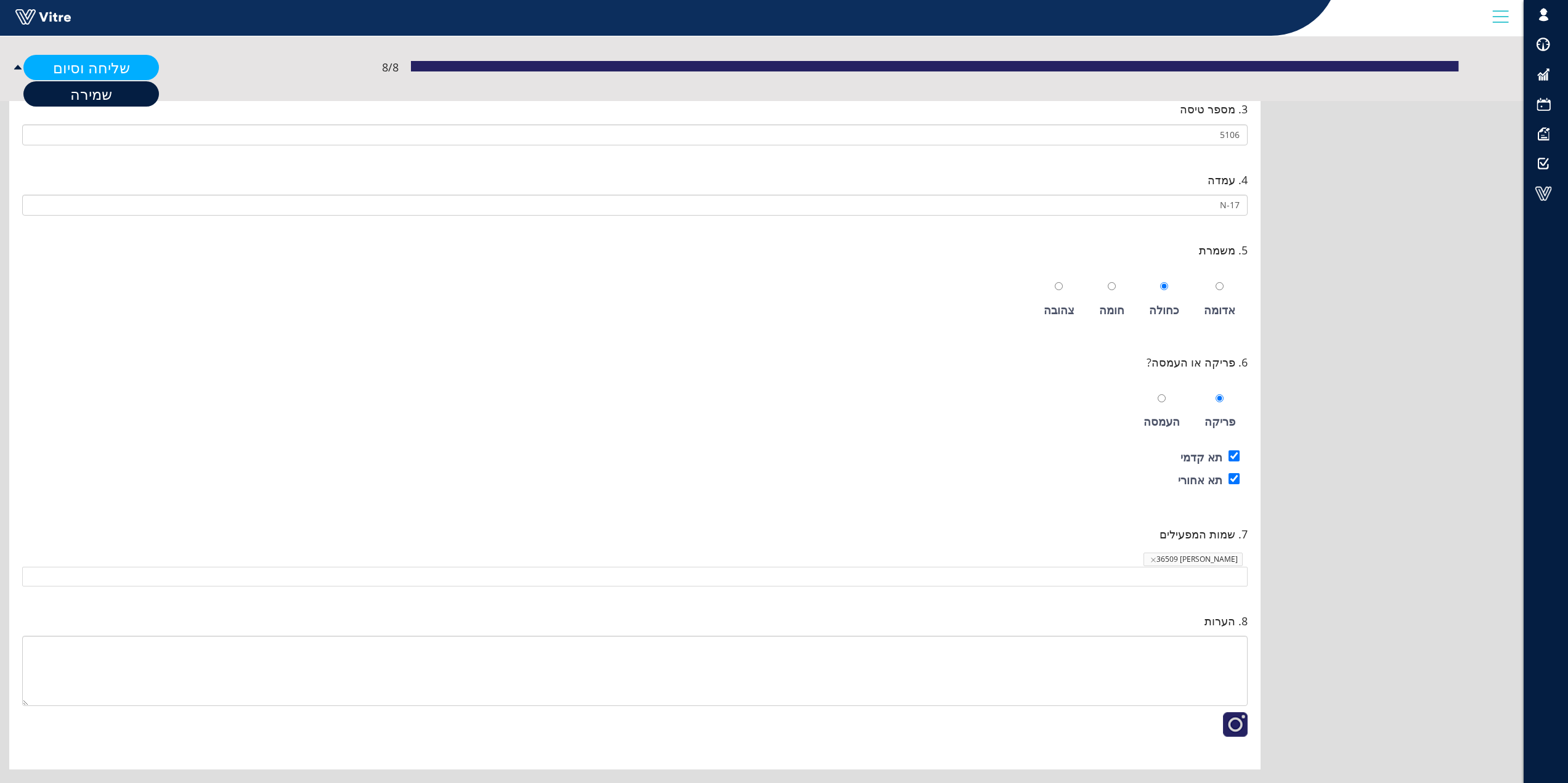
click at [74, 73] on link "שליחה וסיום" at bounding box center [91, 68] width 135 height 26
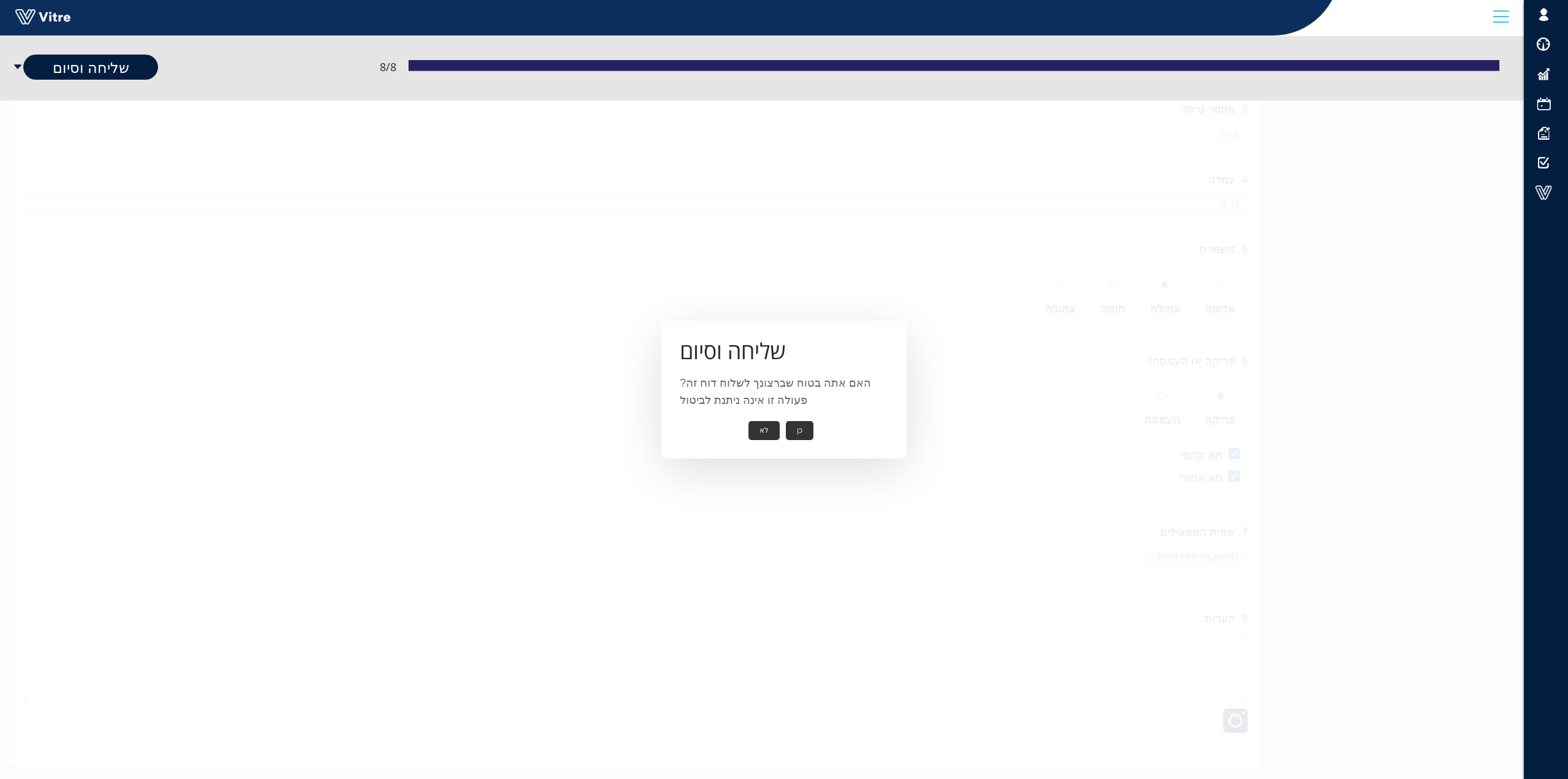
click at [797, 428] on button "כן" at bounding box center [799, 430] width 28 height 19
click at [784, 421] on button "אישור" at bounding box center [781, 421] width 40 height 19
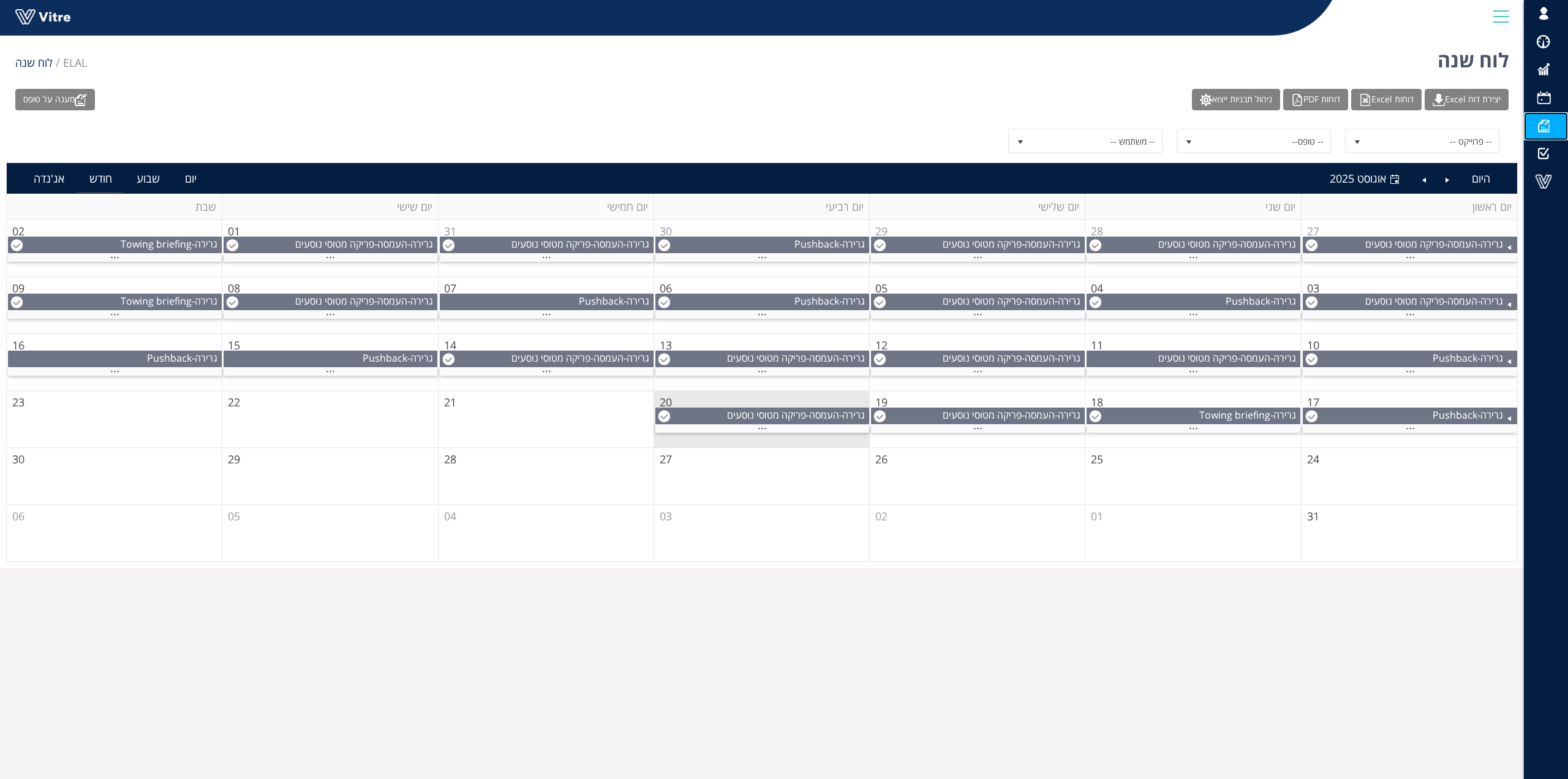
click at [1543, 123] on span at bounding box center [1543, 126] width 31 height 15
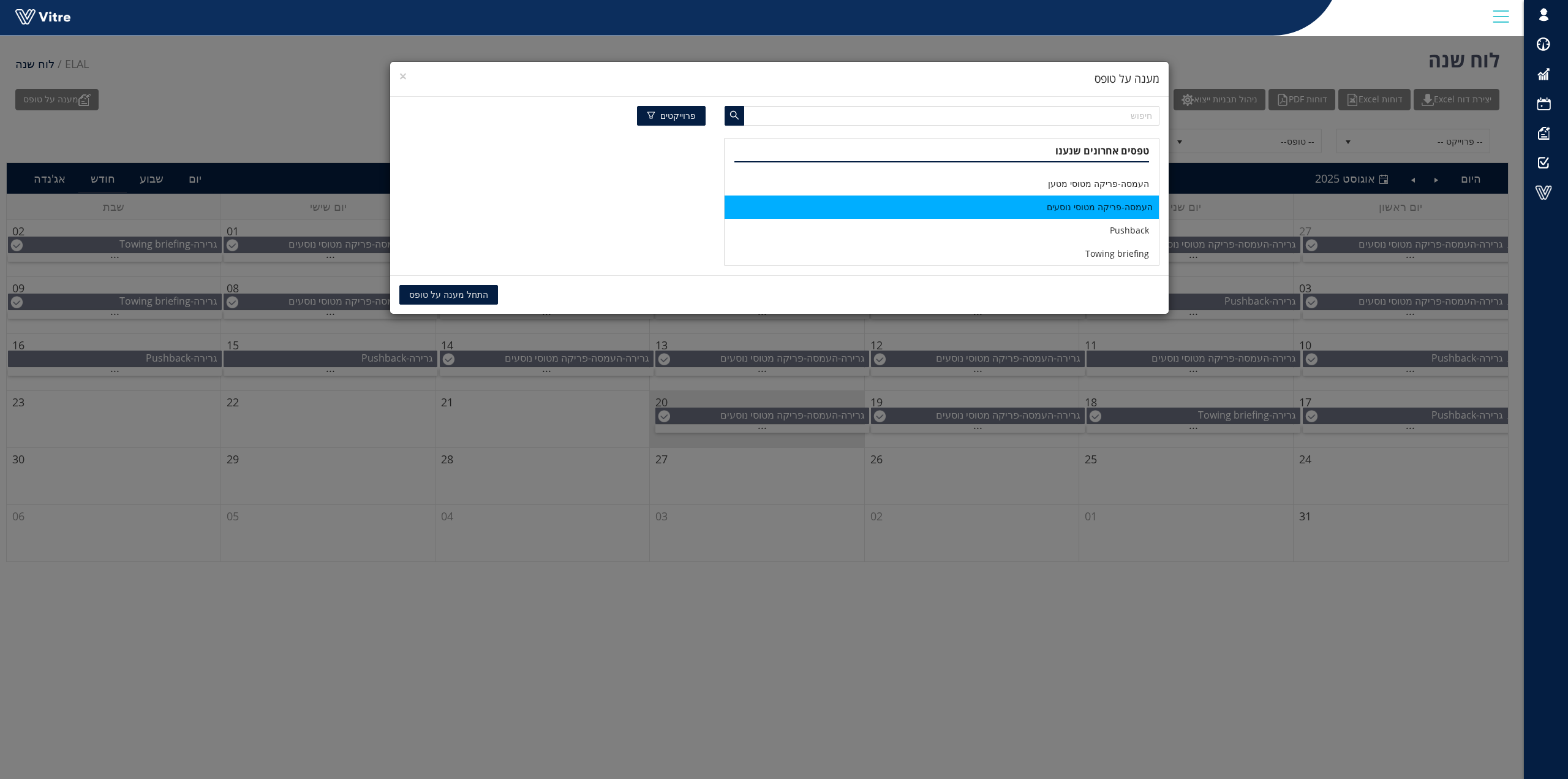
click at [1090, 208] on li "העמסה-פריקה מטוסי נוסעים" at bounding box center [942, 207] width 434 height 23
click at [438, 293] on span "התחל מענה על טופס" at bounding box center [449, 295] width 79 height 13
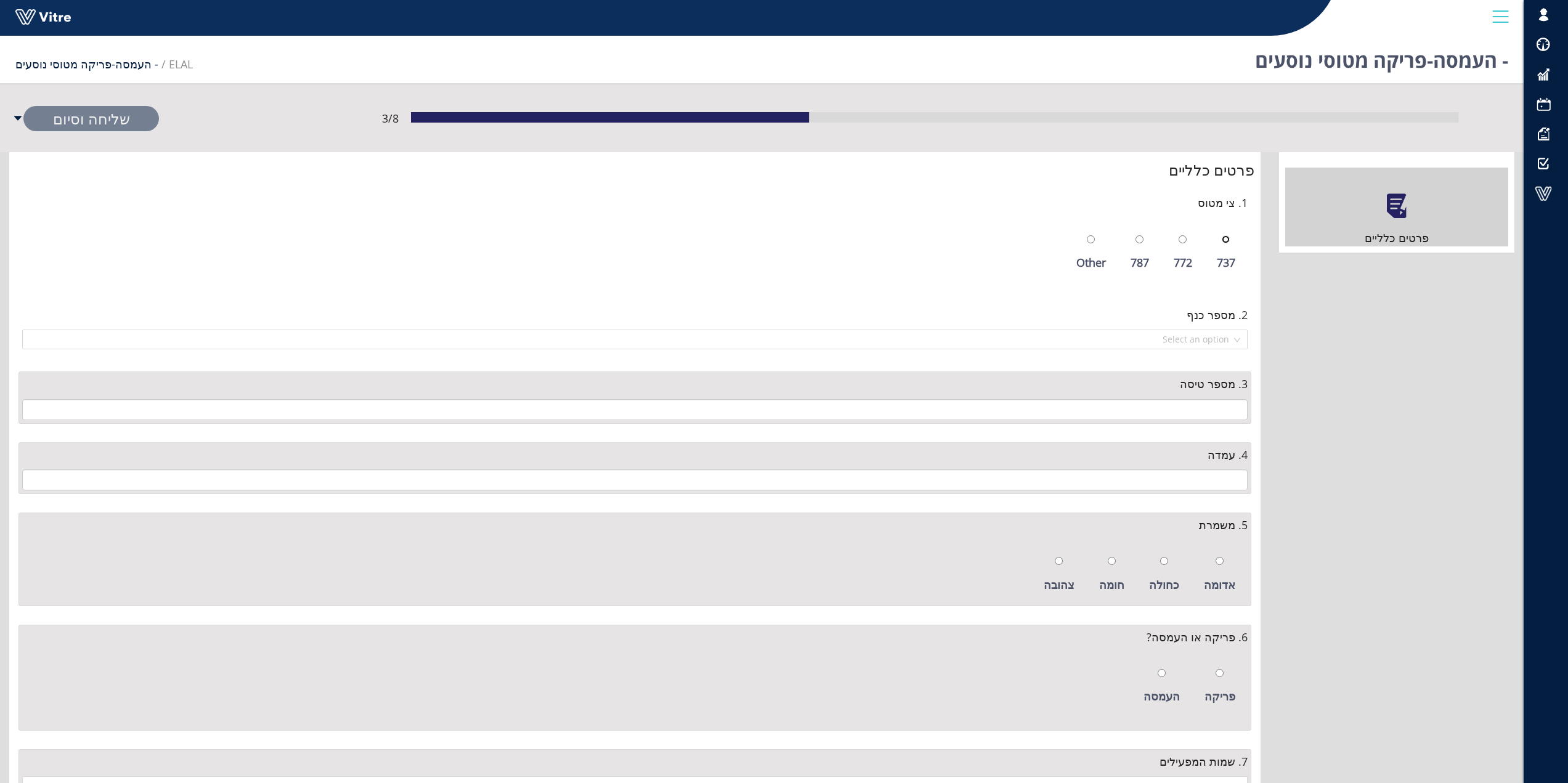
click at [1226, 237] on input "radio" at bounding box center [1226, 239] width 8 height 8
radio input "true"
click at [1223, 337] on input "search" at bounding box center [630, 339] width 1202 height 19
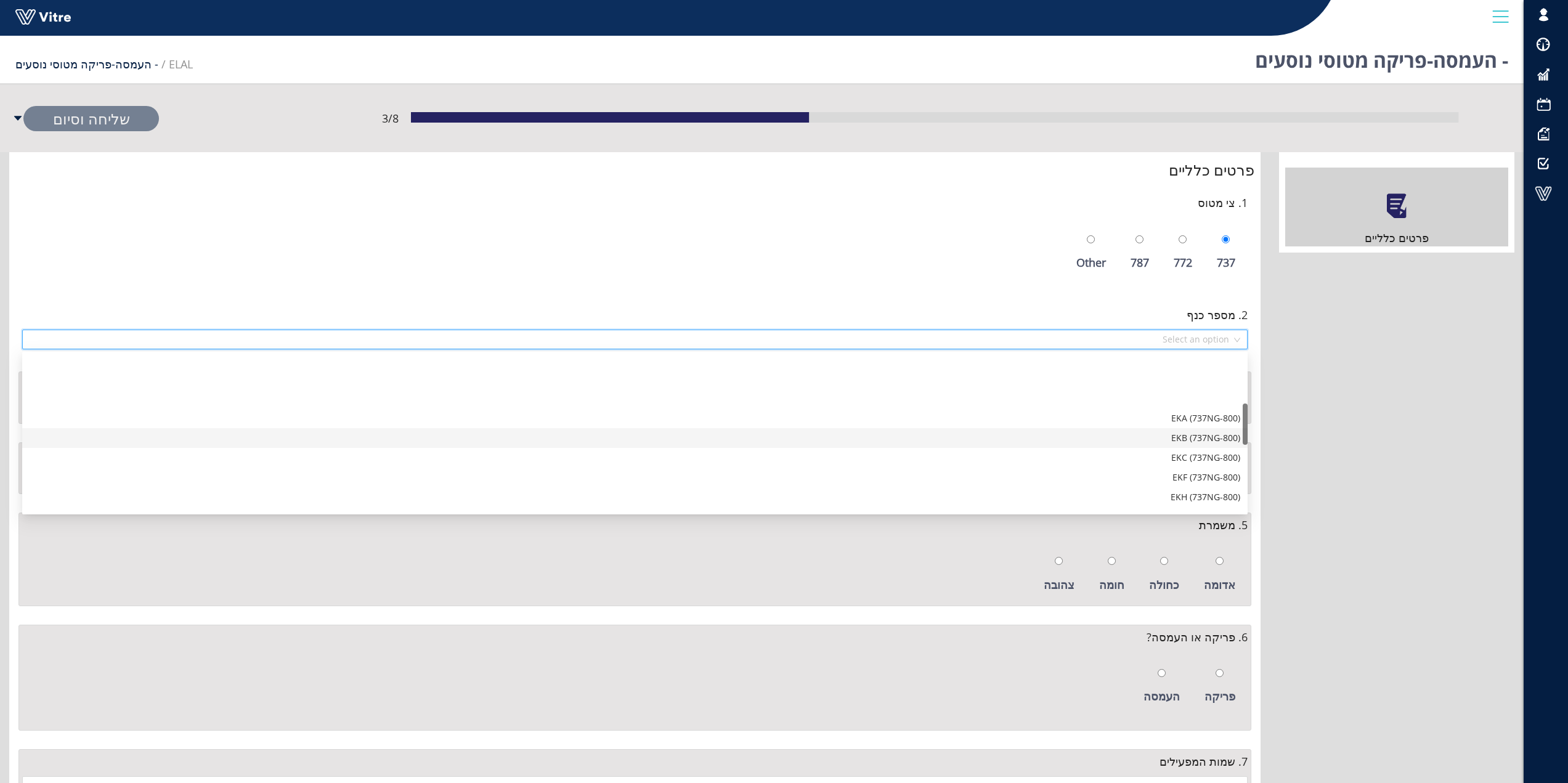
scroll to position [185, 0]
click at [1189, 457] on div "EKI (737NG-800)" at bounding box center [634, 455] width 1211 height 14
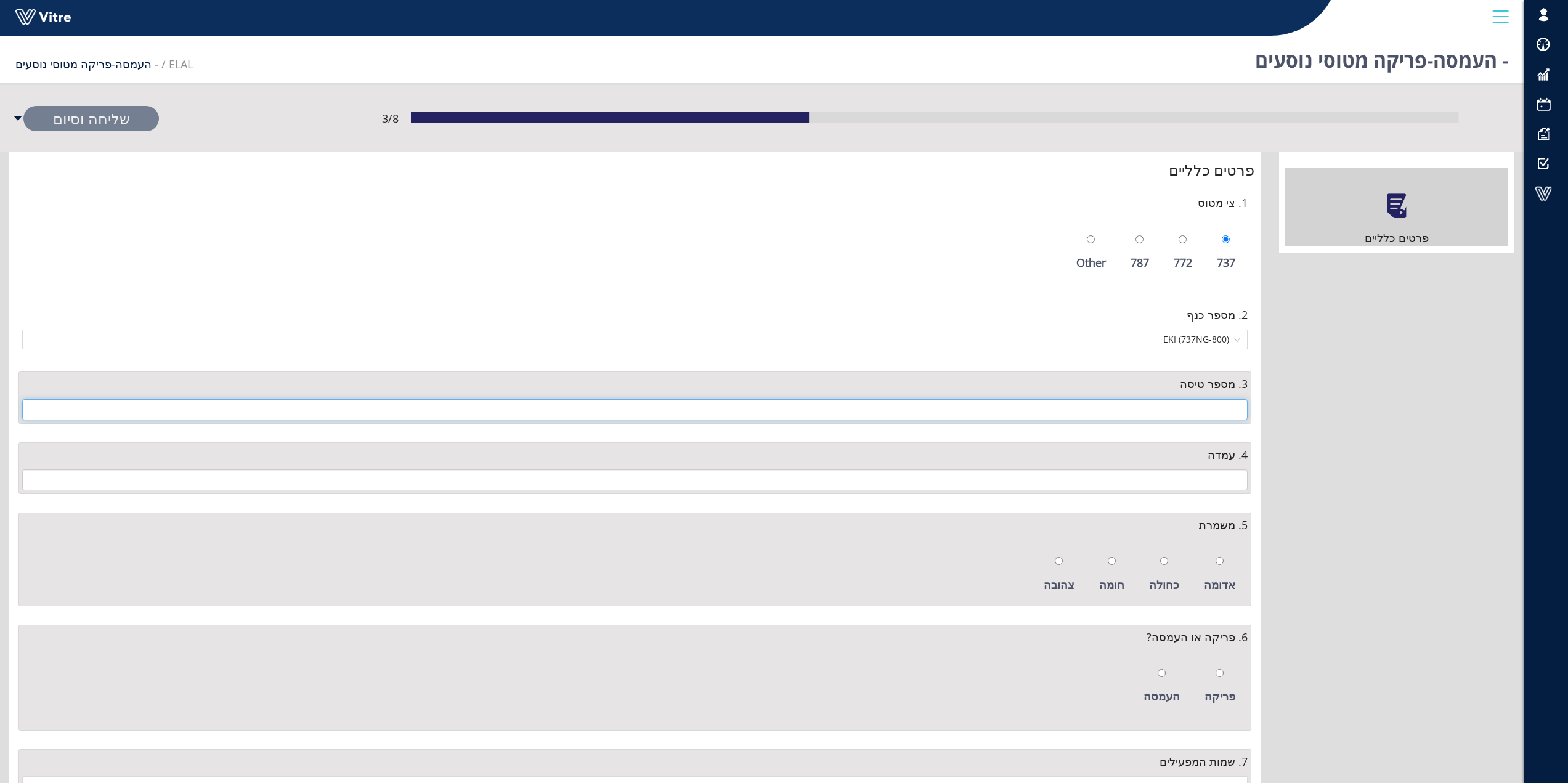
click at [1199, 411] on input "text" at bounding box center [634, 410] width 1225 height 21
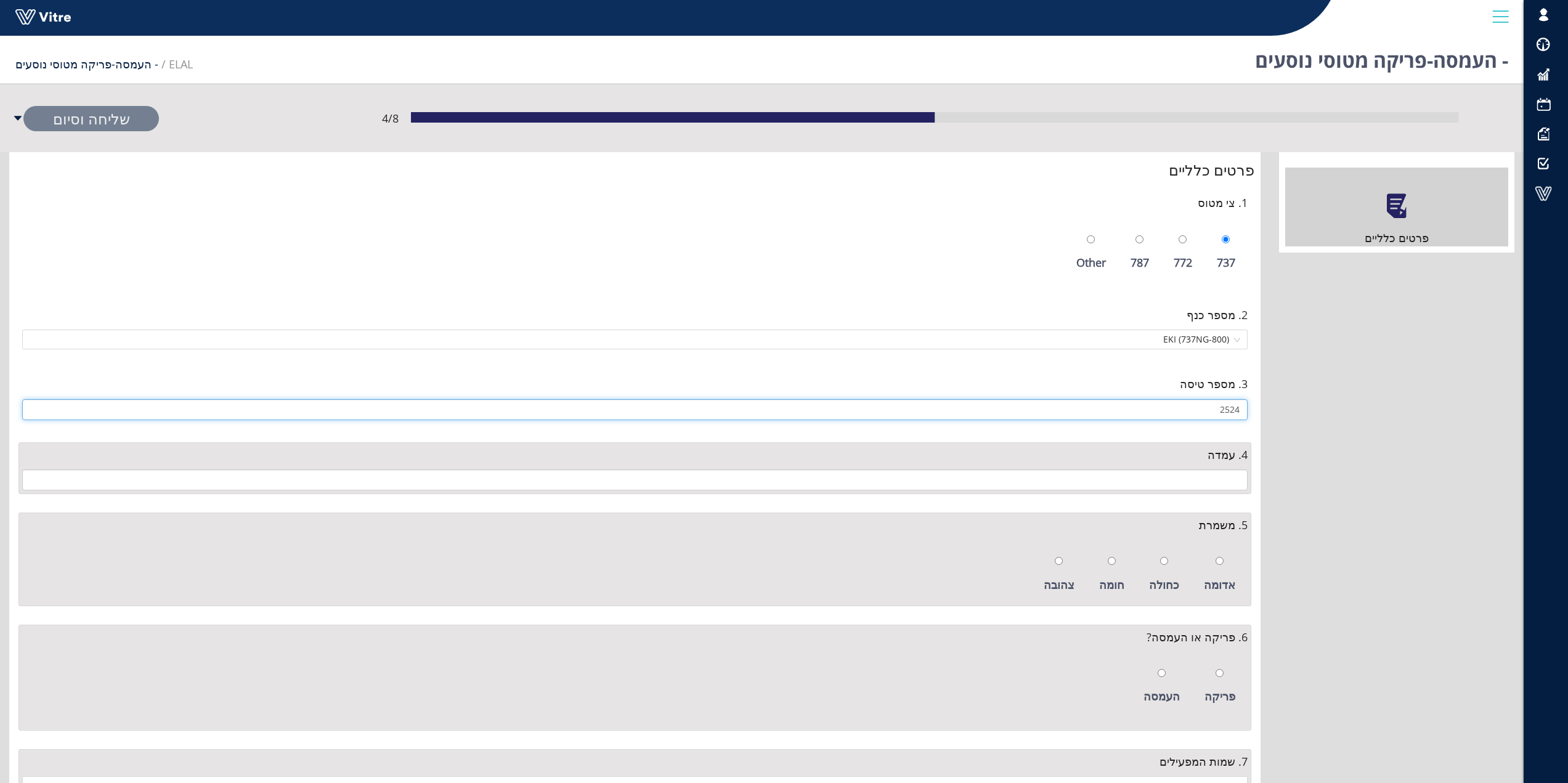
type input "2524"
click at [1204, 481] on input "text" at bounding box center [634, 480] width 1225 height 21
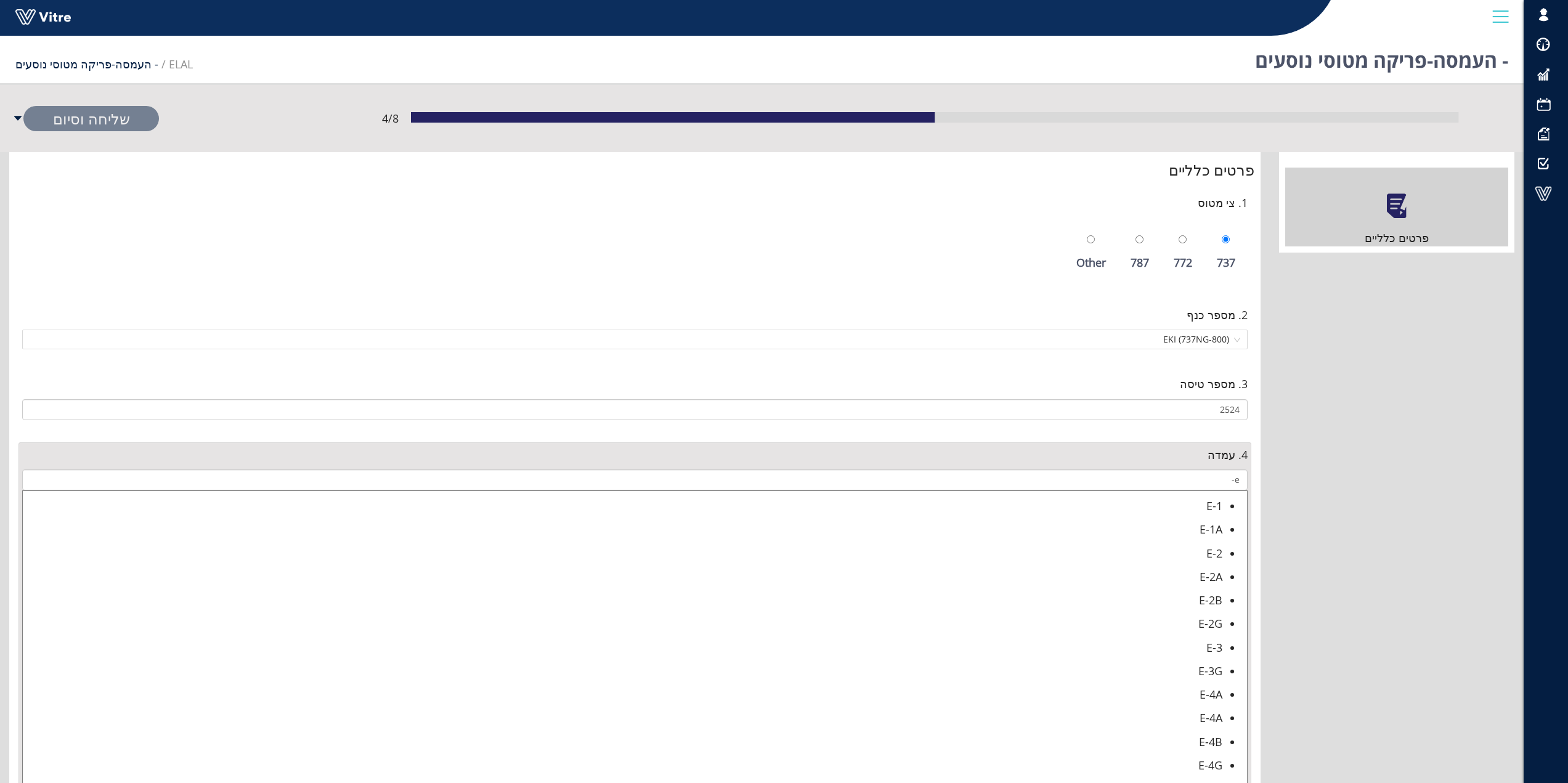
click at [1217, 645] on div "E-3" at bounding box center [622, 647] width 1199 height 17
type input "E-3"
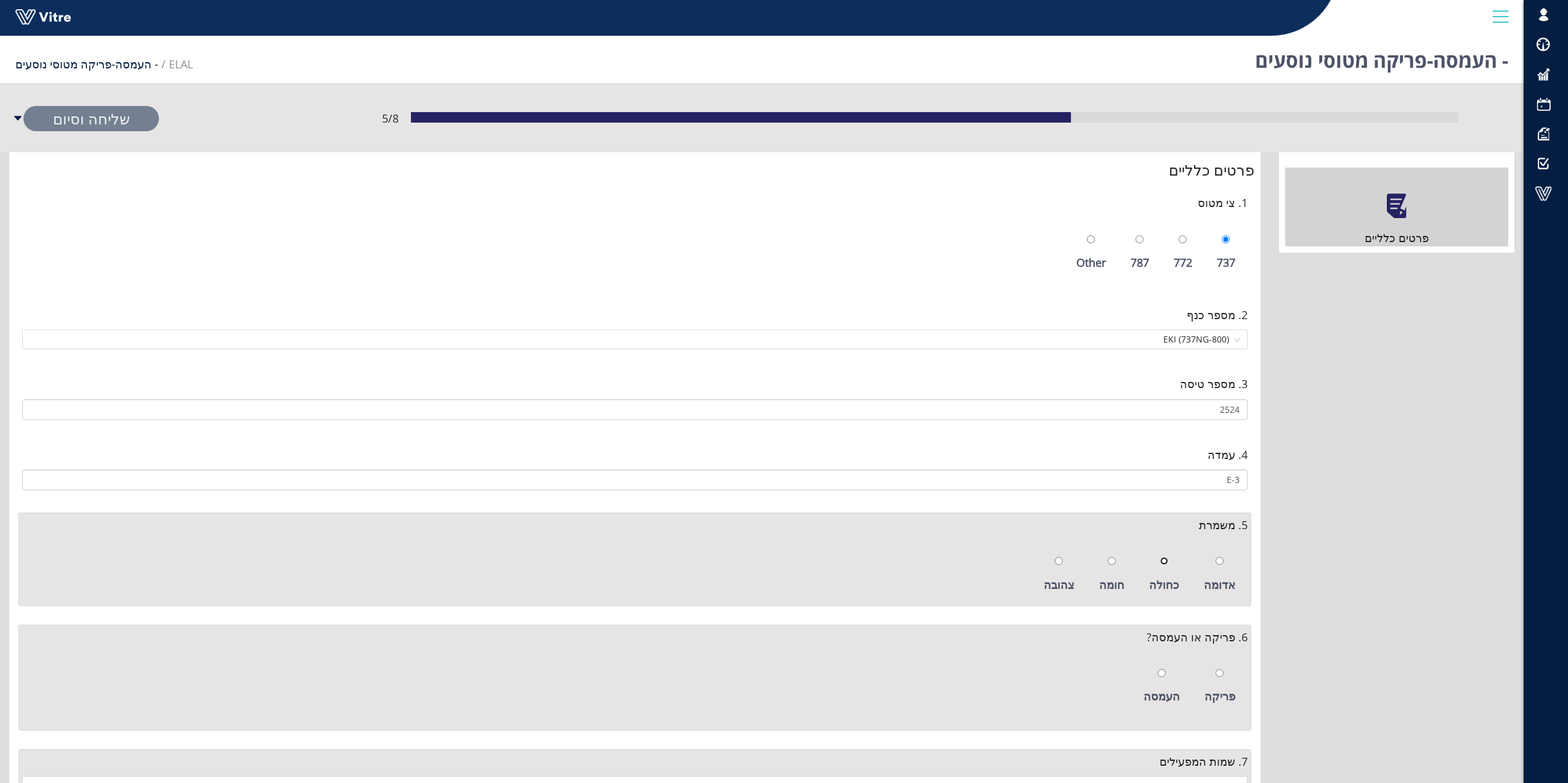
click at [1164, 559] on input "radio" at bounding box center [1164, 560] width 8 height 8
radio input "true"
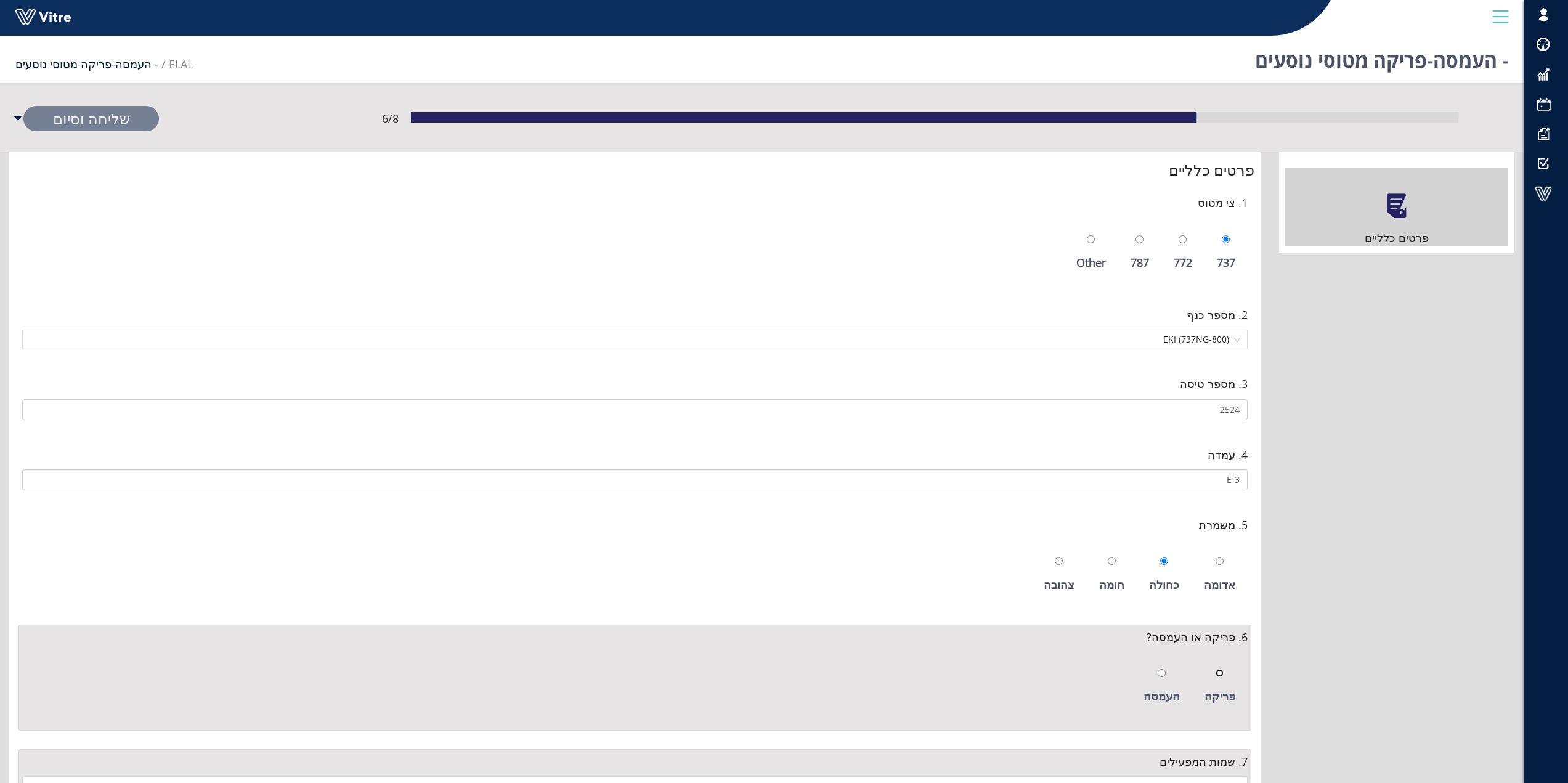
click at [1222, 675] on input "radio" at bounding box center [1219, 672] width 8 height 8
radio input "true"
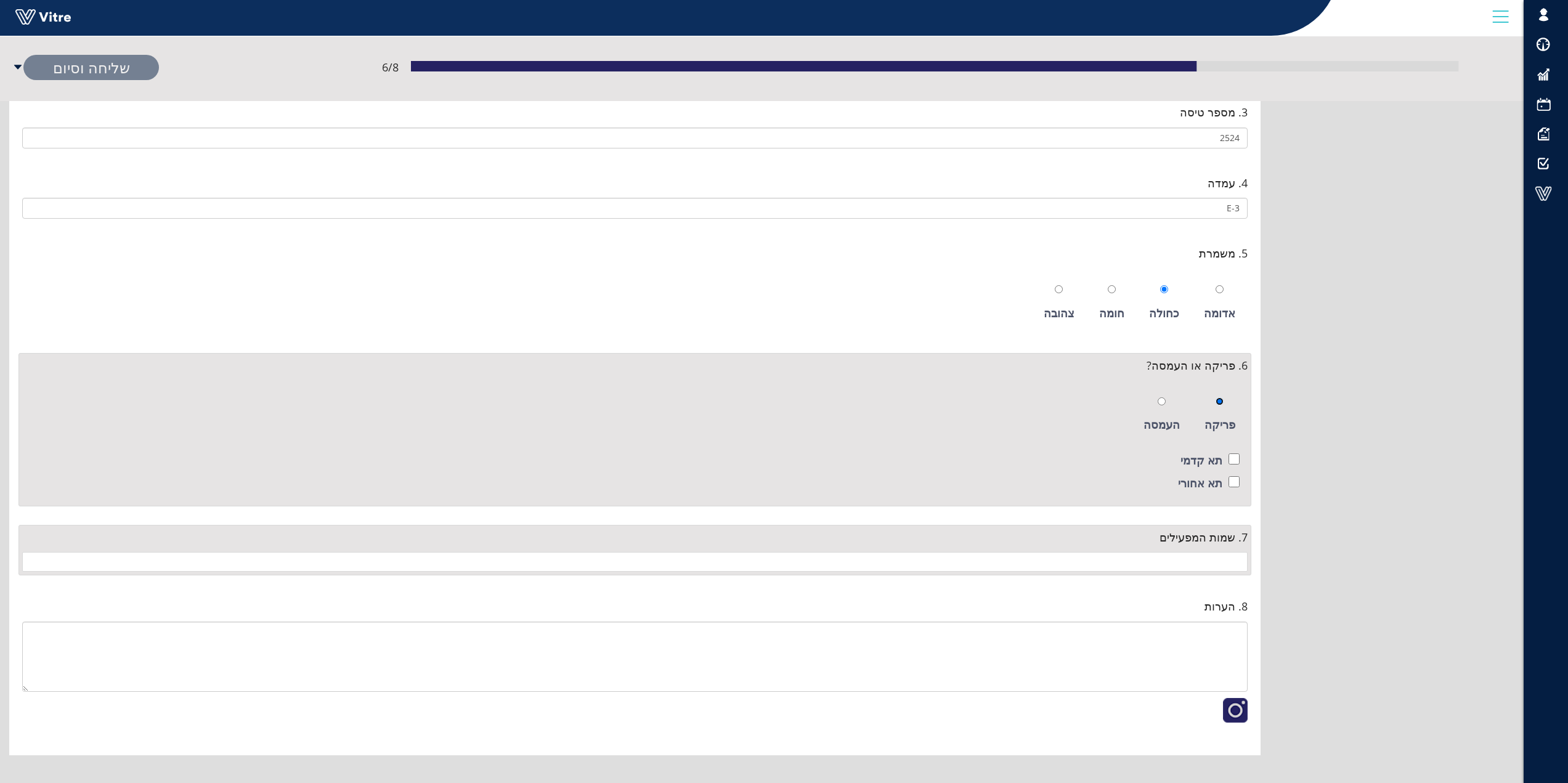
scroll to position [275, 0]
click at [1235, 453] on input "checkbox" at bounding box center [1234, 456] width 11 height 11
checkbox input "true"
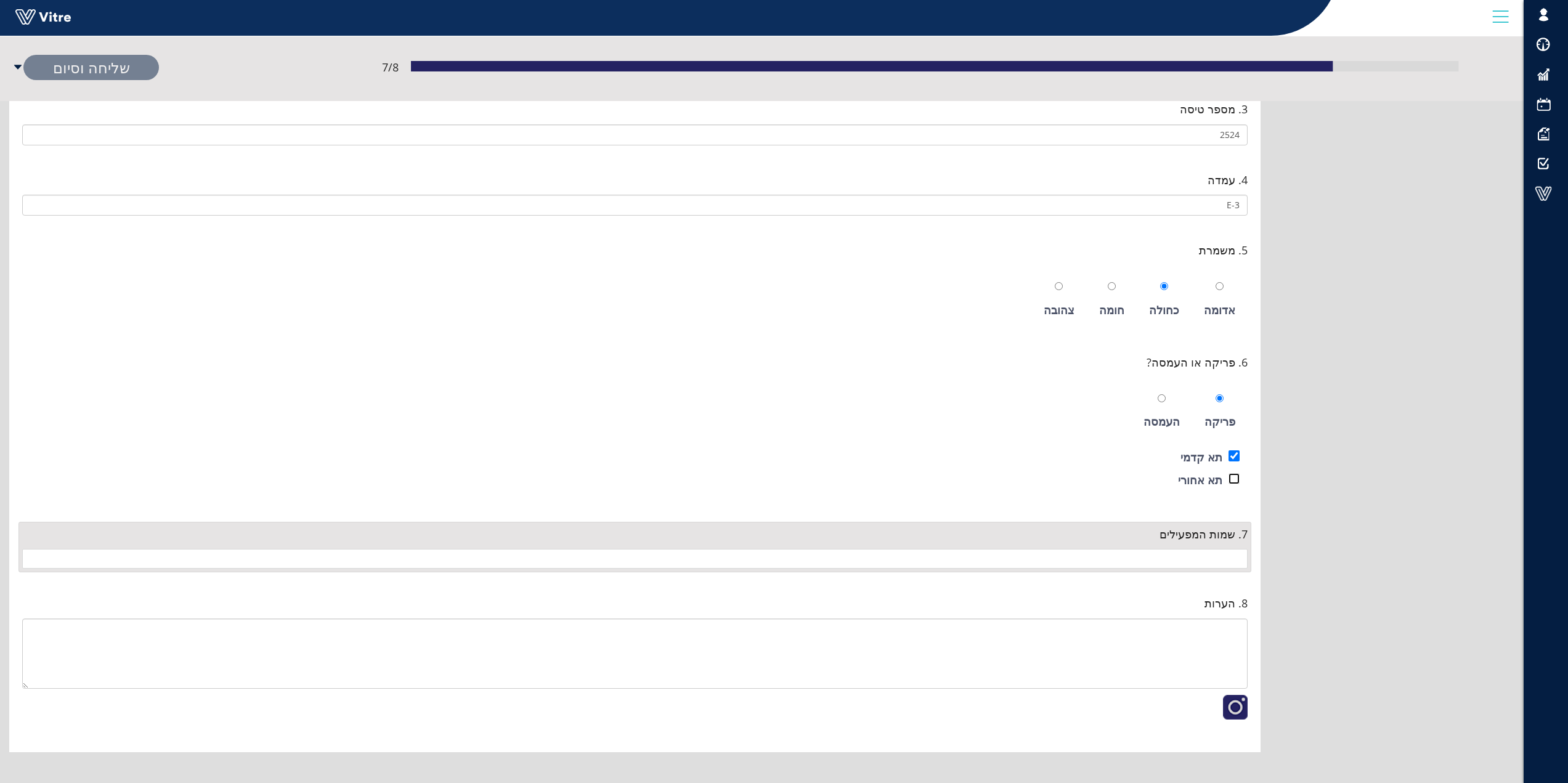
click at [1232, 478] on input "checkbox" at bounding box center [1234, 478] width 11 height 11
checkbox input "true"
click at [1235, 559] on input "search" at bounding box center [634, 558] width 1211 height 19
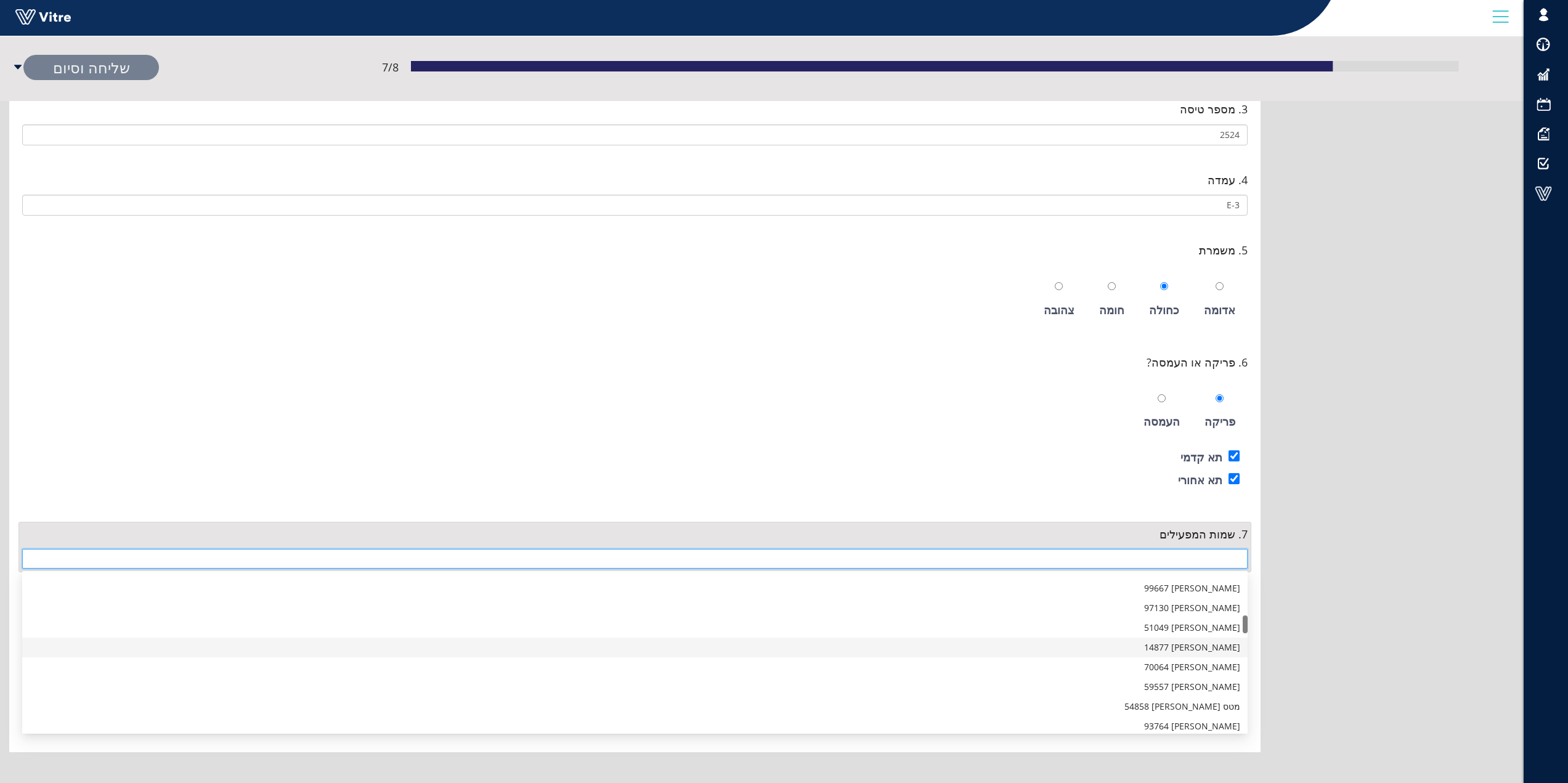
click at [1210, 649] on div "יוסוב ליאור 14877" at bounding box center [634, 648] width 1211 height 14
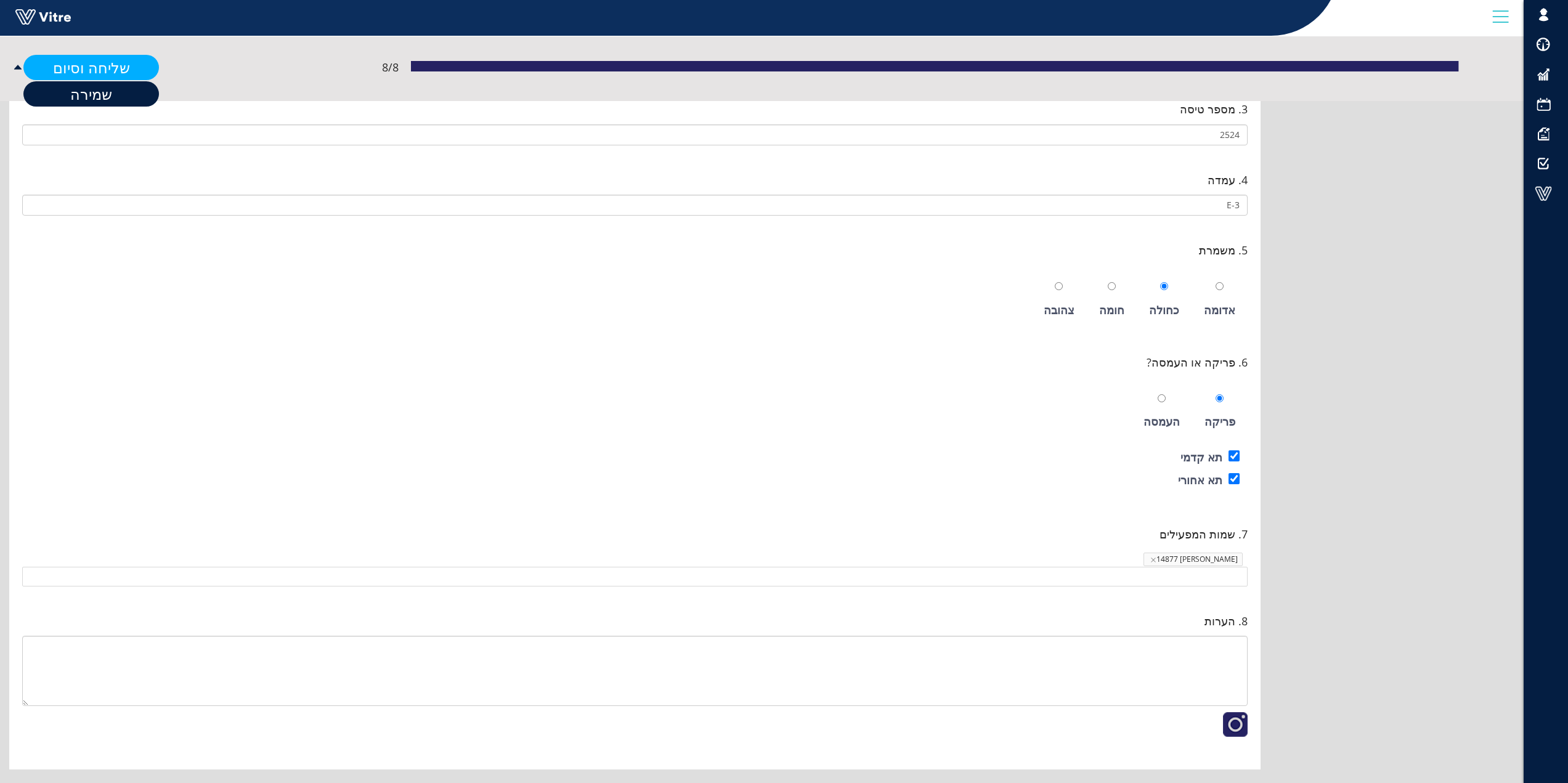
click at [87, 68] on link "שליחה וסיום" at bounding box center [91, 68] width 135 height 26
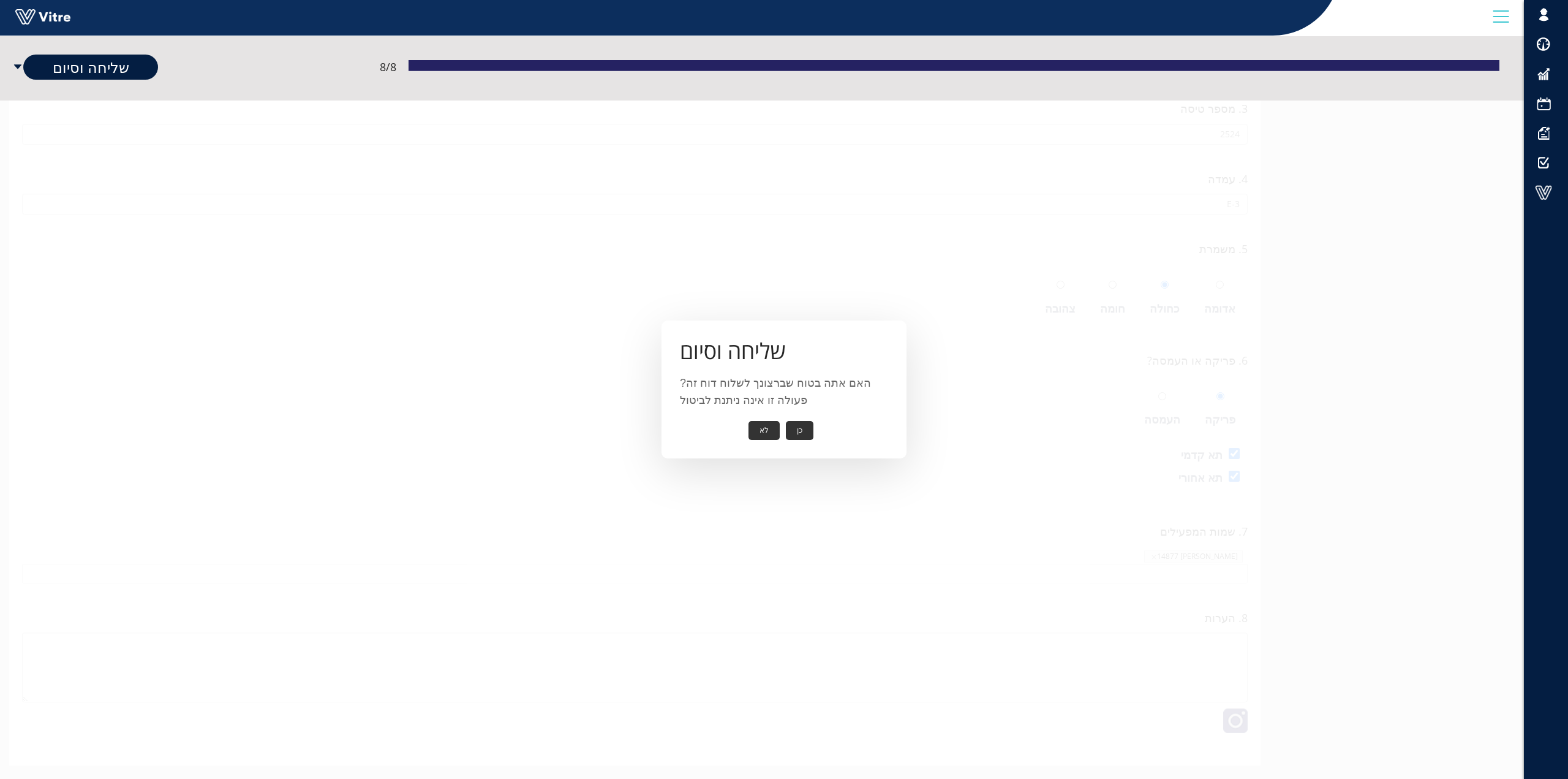
click at [791, 432] on button "כן" at bounding box center [799, 430] width 28 height 19
click at [792, 426] on button "אישור" at bounding box center [781, 421] width 40 height 19
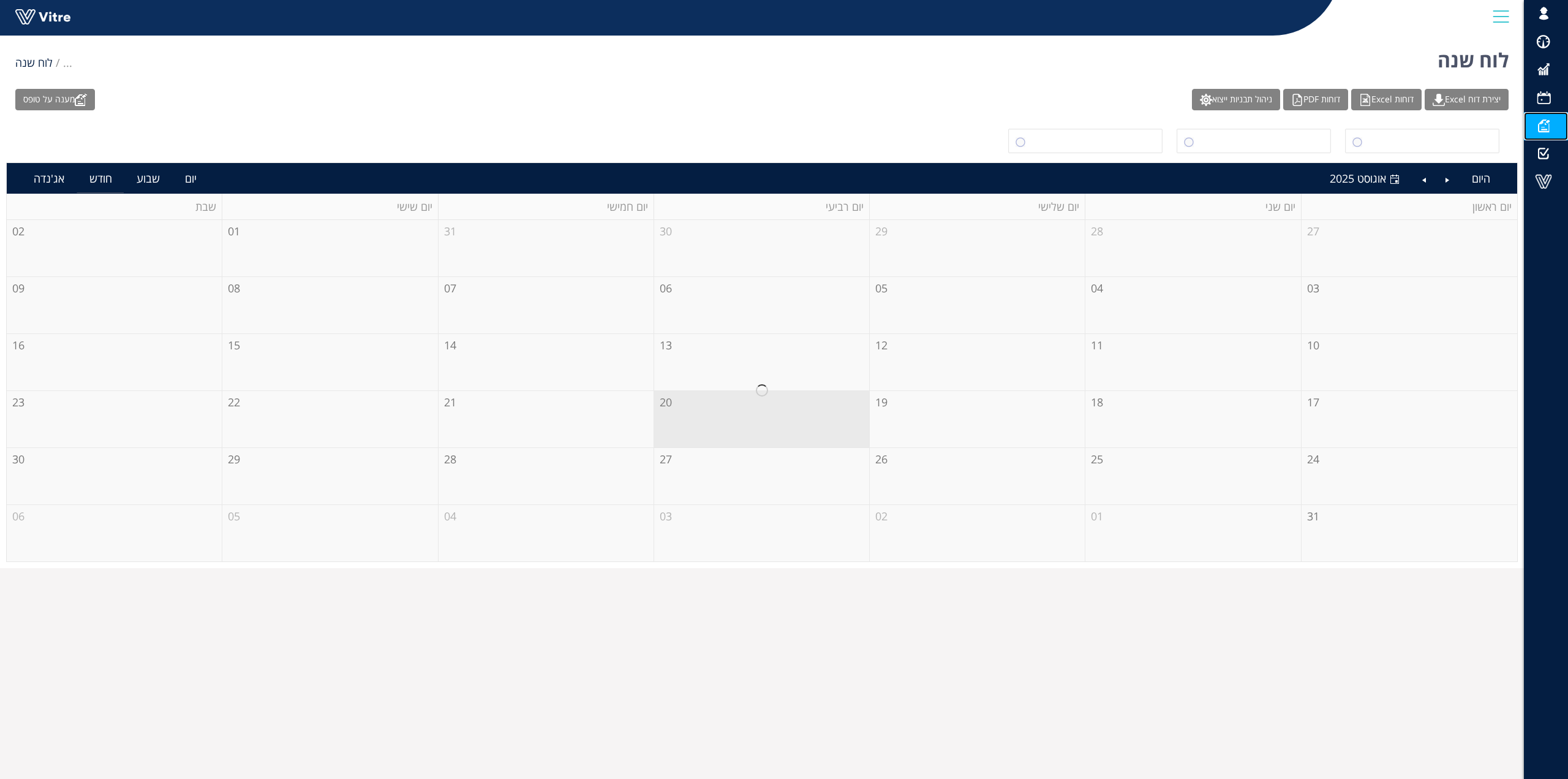
click at [1538, 125] on span at bounding box center [1543, 126] width 31 height 15
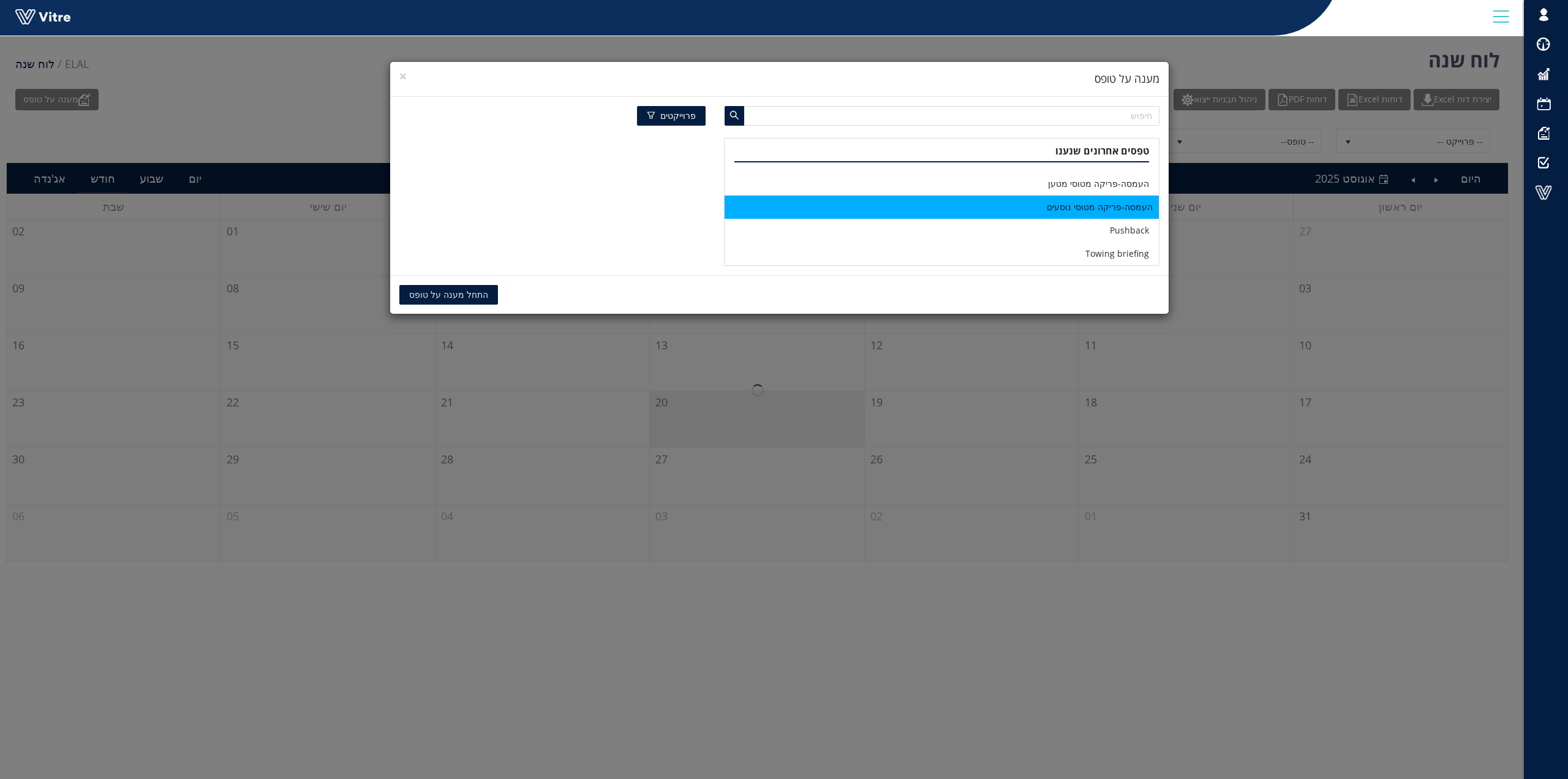
click at [1109, 210] on li "העמסה-פריקה מטוסי נוסעים" at bounding box center [942, 207] width 434 height 23
click at [432, 296] on span "התחל מענה על טופס" at bounding box center [449, 295] width 79 height 13
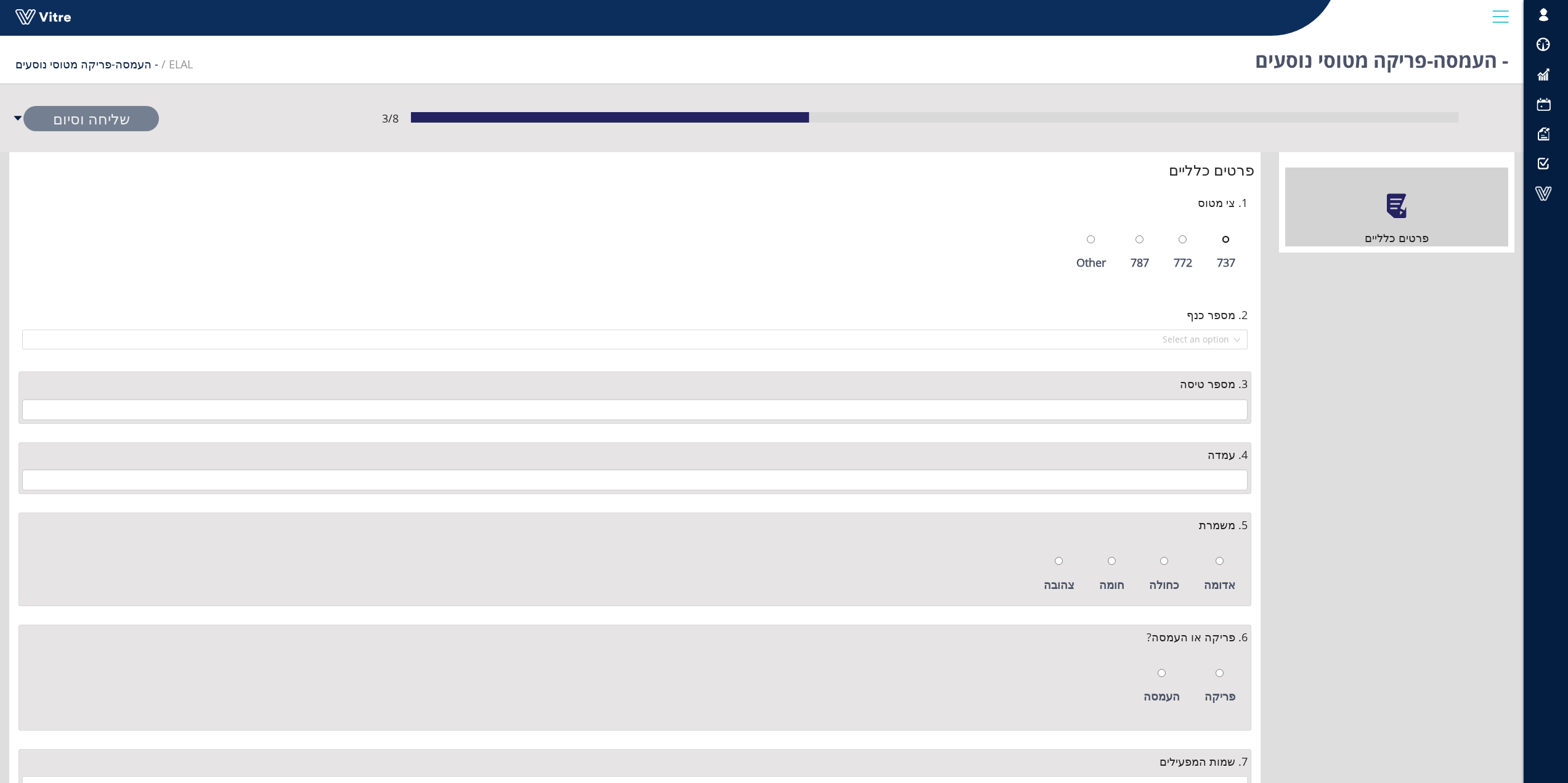
click at [1226, 241] on input "radio" at bounding box center [1226, 239] width 8 height 8
radio input "true"
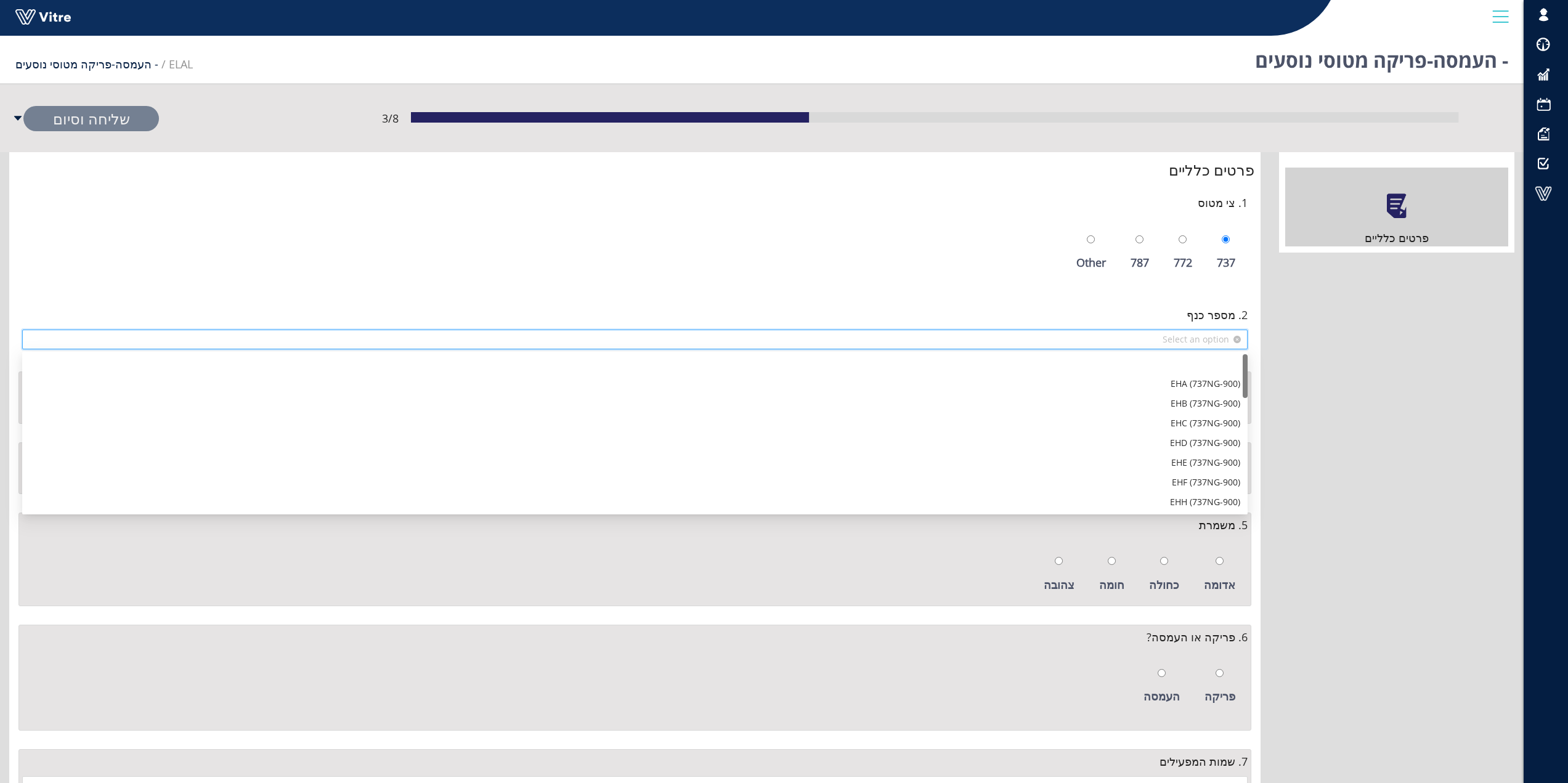
click at [1222, 336] on input "search" at bounding box center [630, 339] width 1202 height 19
click at [1202, 465] on div "EKT (737NG-800)" at bounding box center [634, 467] width 1211 height 14
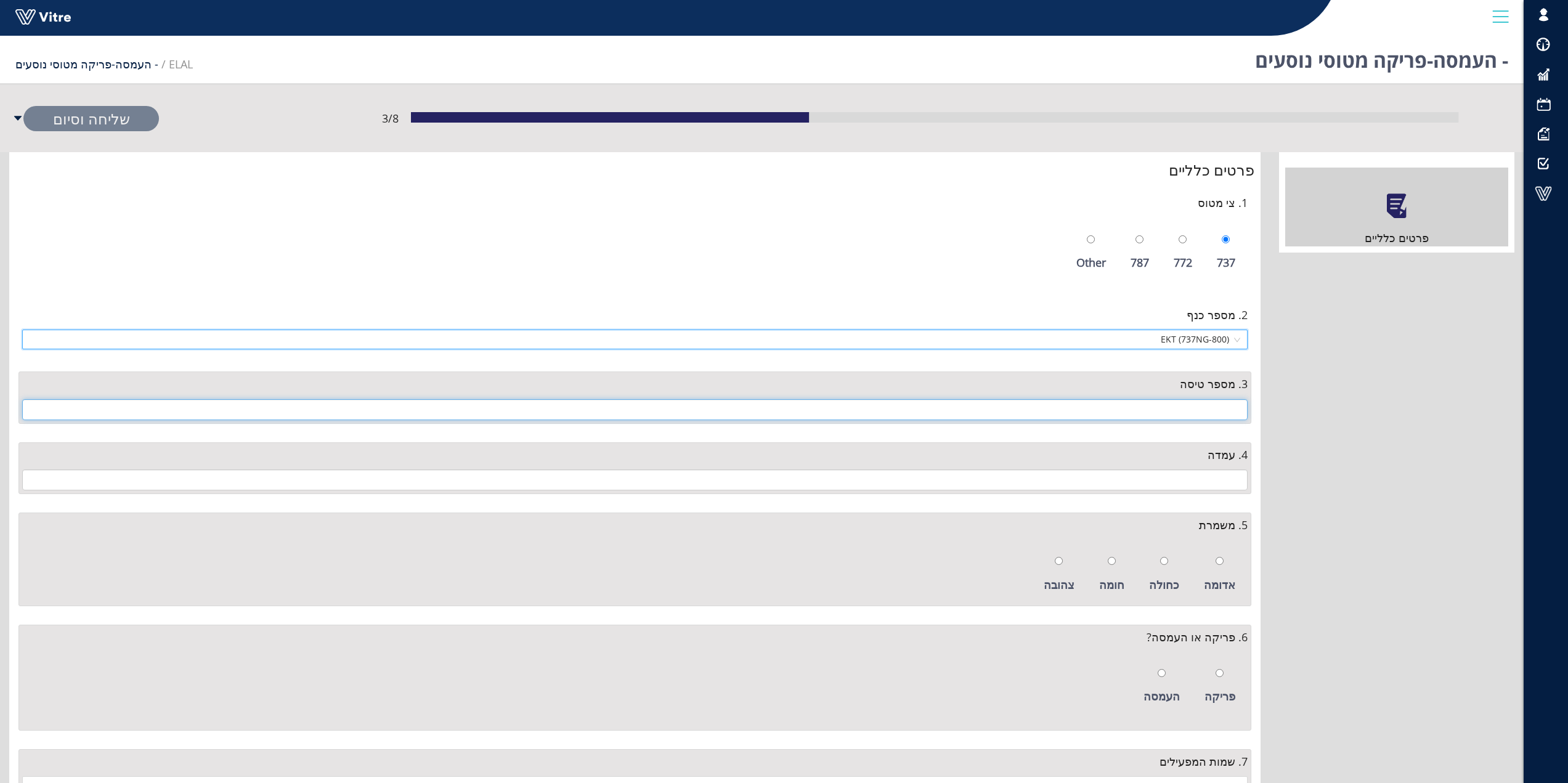
click at [1220, 407] on input "text" at bounding box center [634, 410] width 1225 height 21
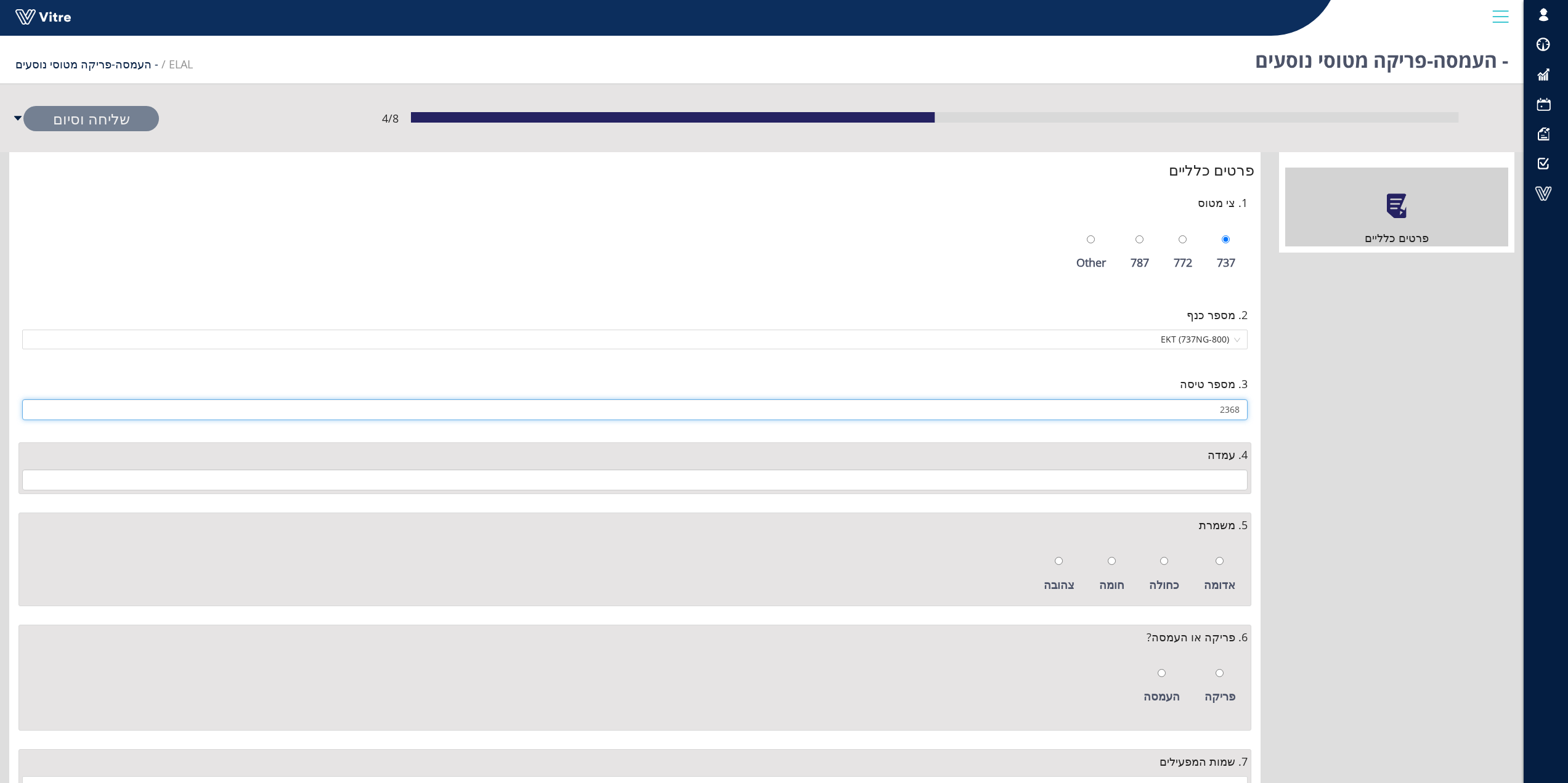
type input "2368"
click at [1211, 478] on input "text" at bounding box center [634, 480] width 1225 height 21
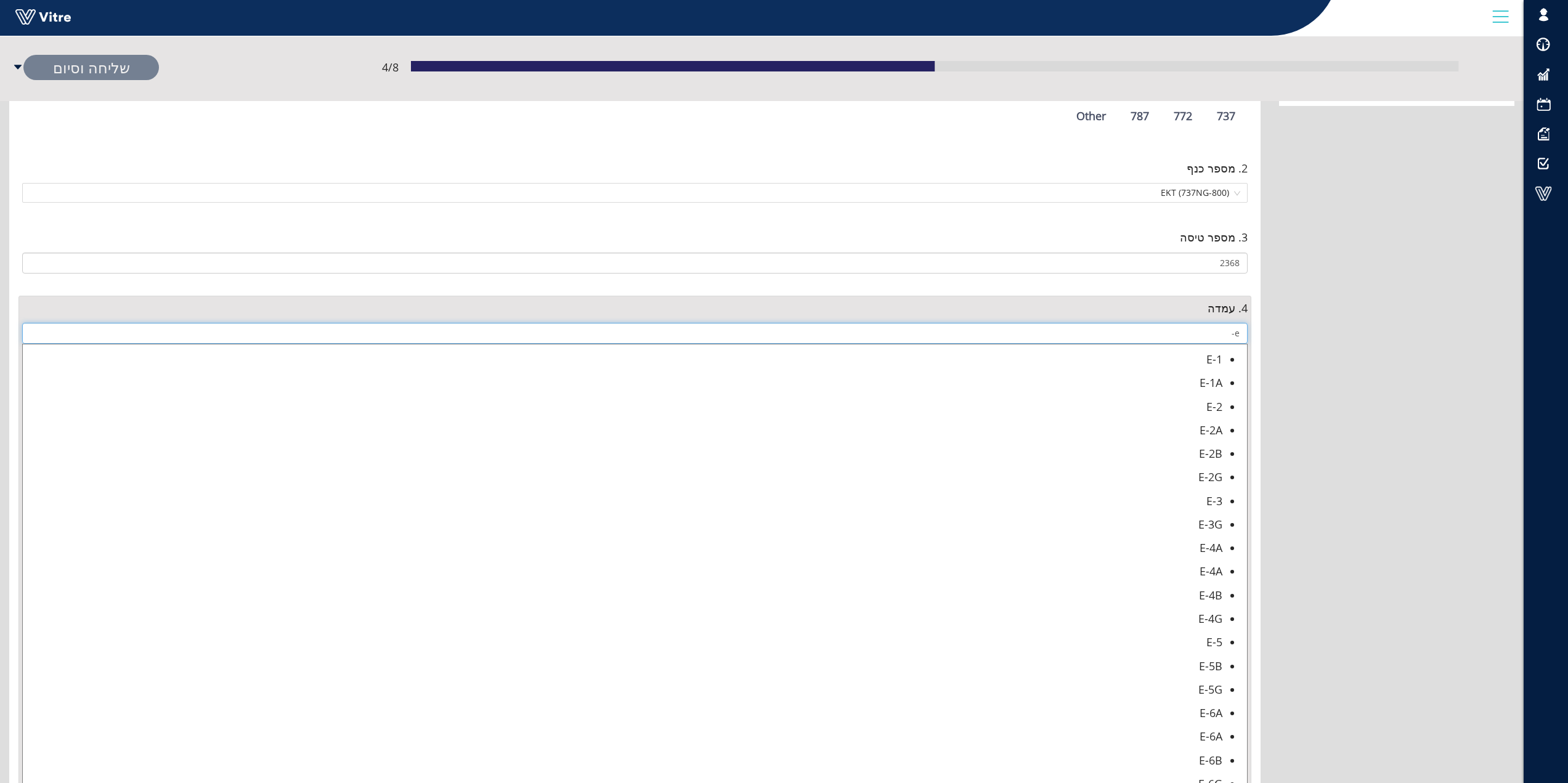
scroll to position [247, 0]
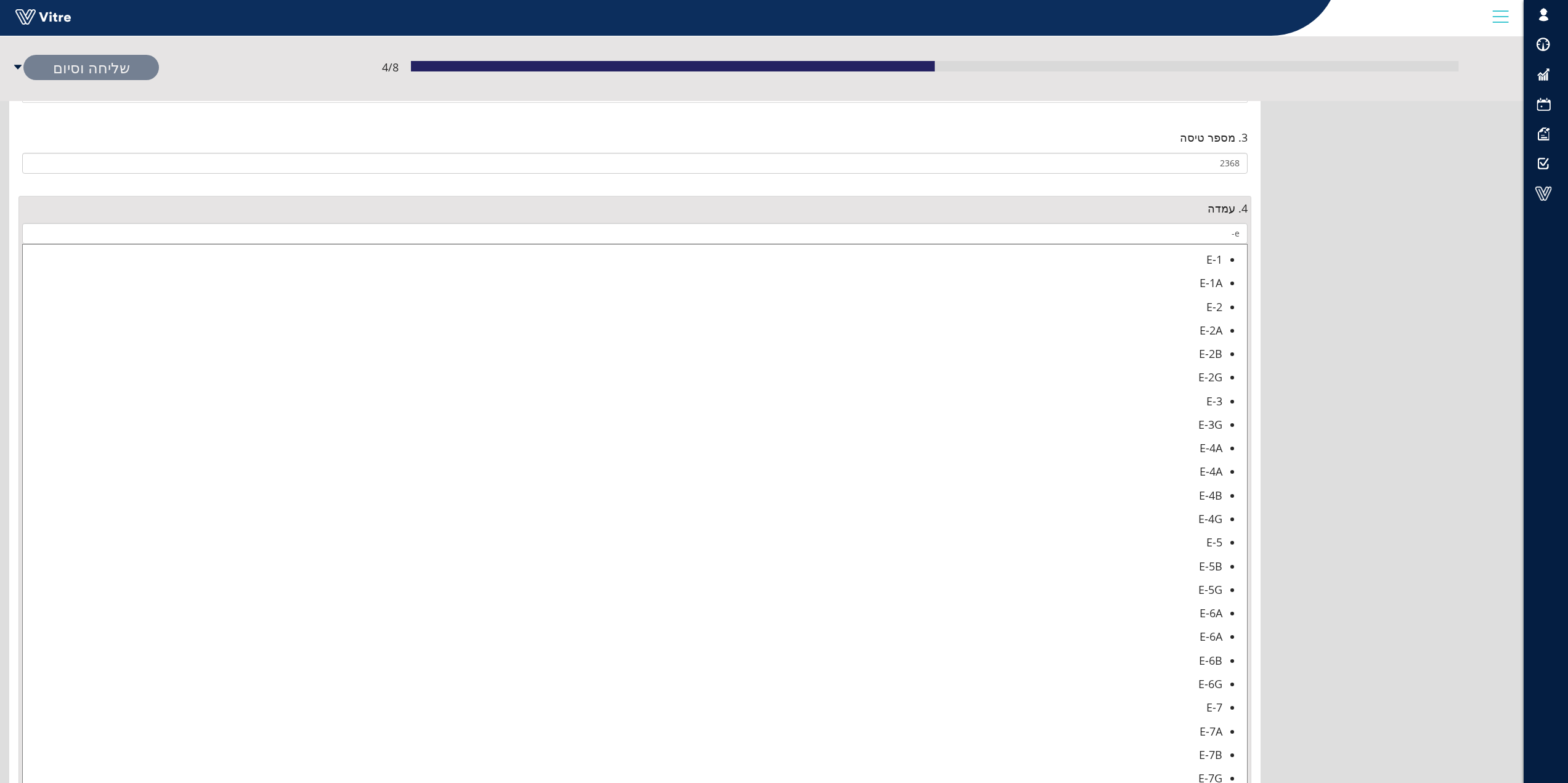
click at [1210, 661] on div "E-6B" at bounding box center [622, 660] width 1199 height 17
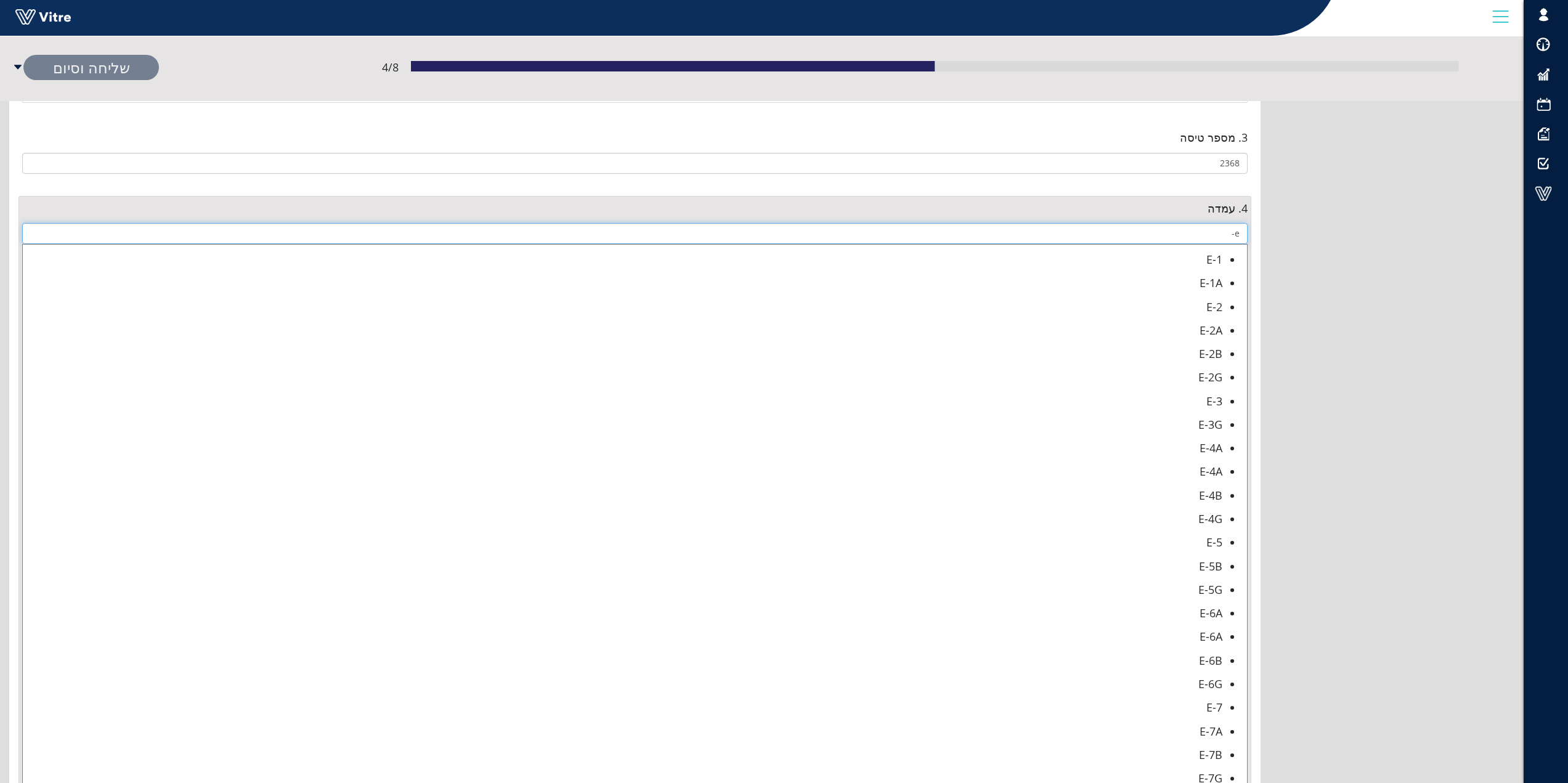
type input "E-6B"
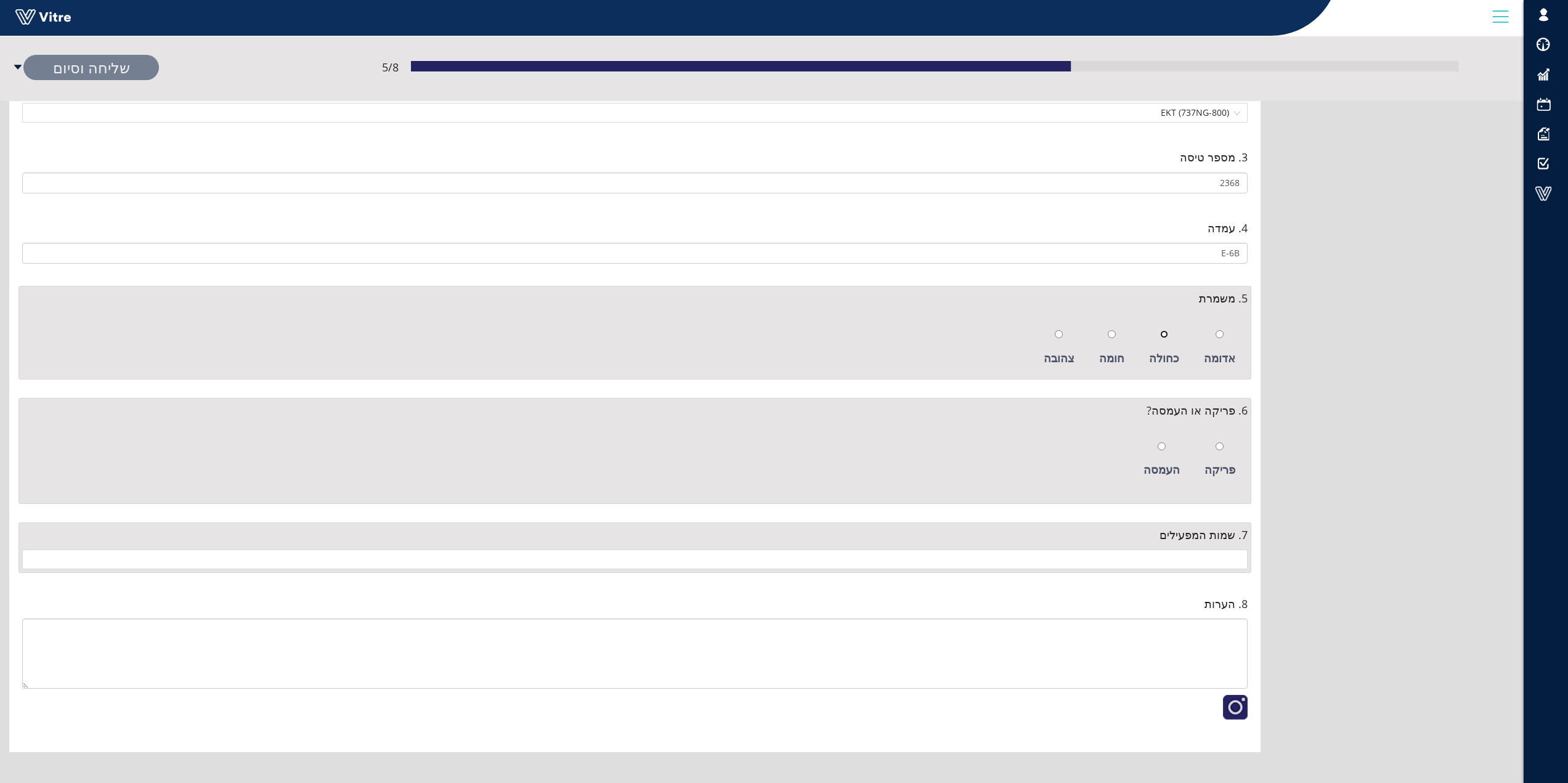
click at [1168, 333] on input "radio" at bounding box center [1164, 334] width 8 height 8
radio input "true"
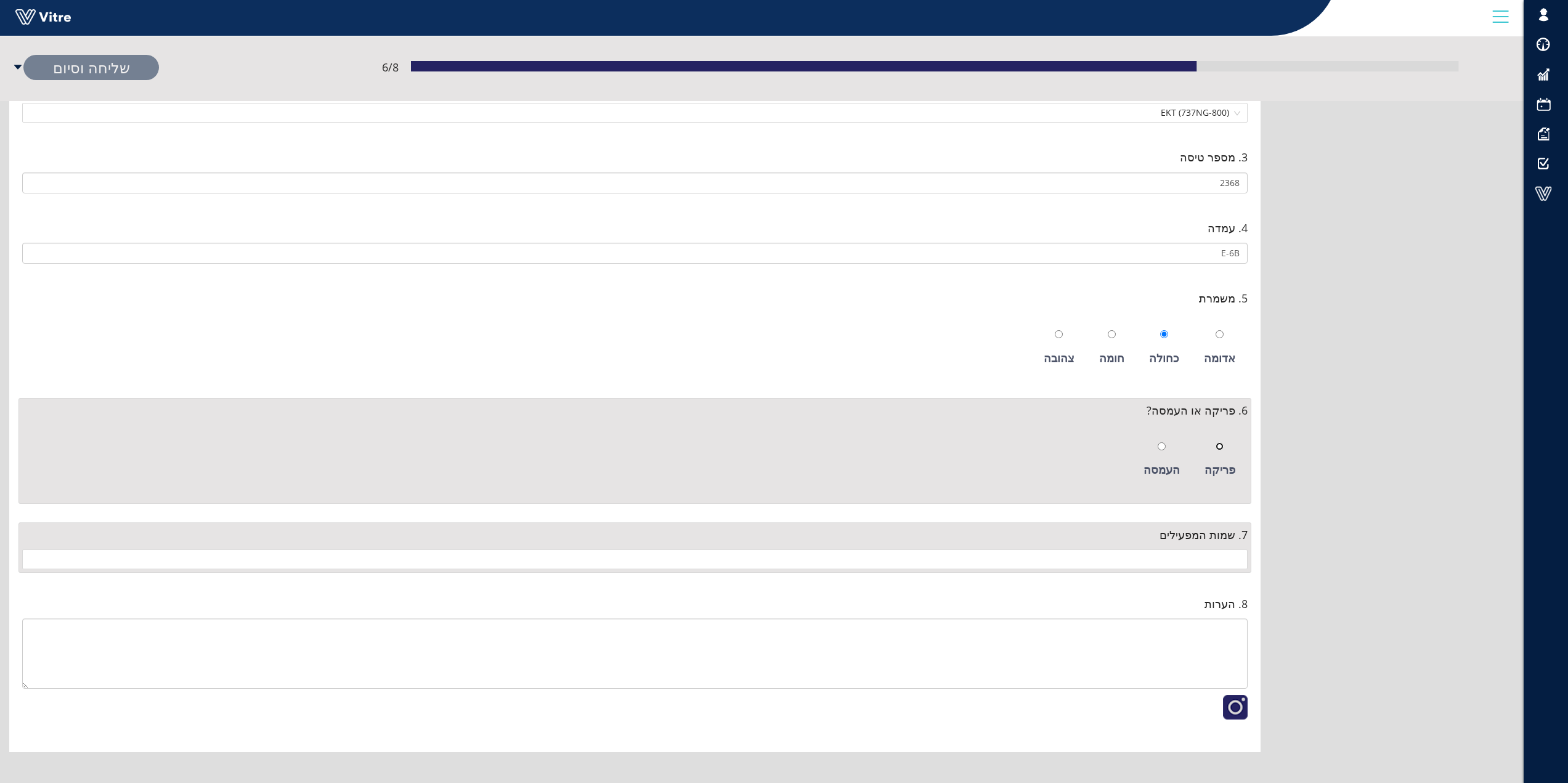
click at [1223, 447] on input "radio" at bounding box center [1219, 446] width 8 height 8
radio input "true"
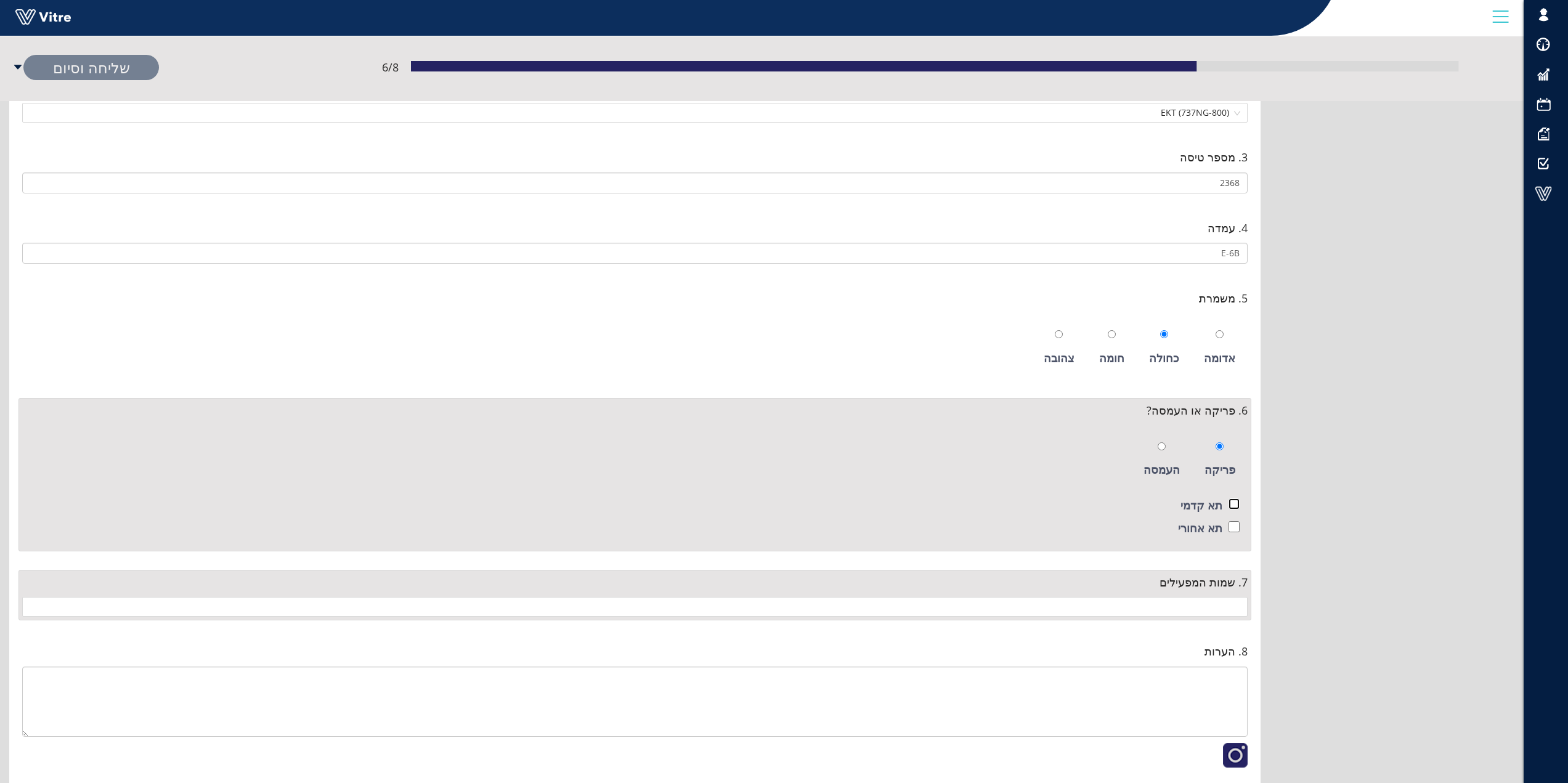
click at [1233, 501] on input "checkbox" at bounding box center [1234, 503] width 11 height 11
checkbox input "true"
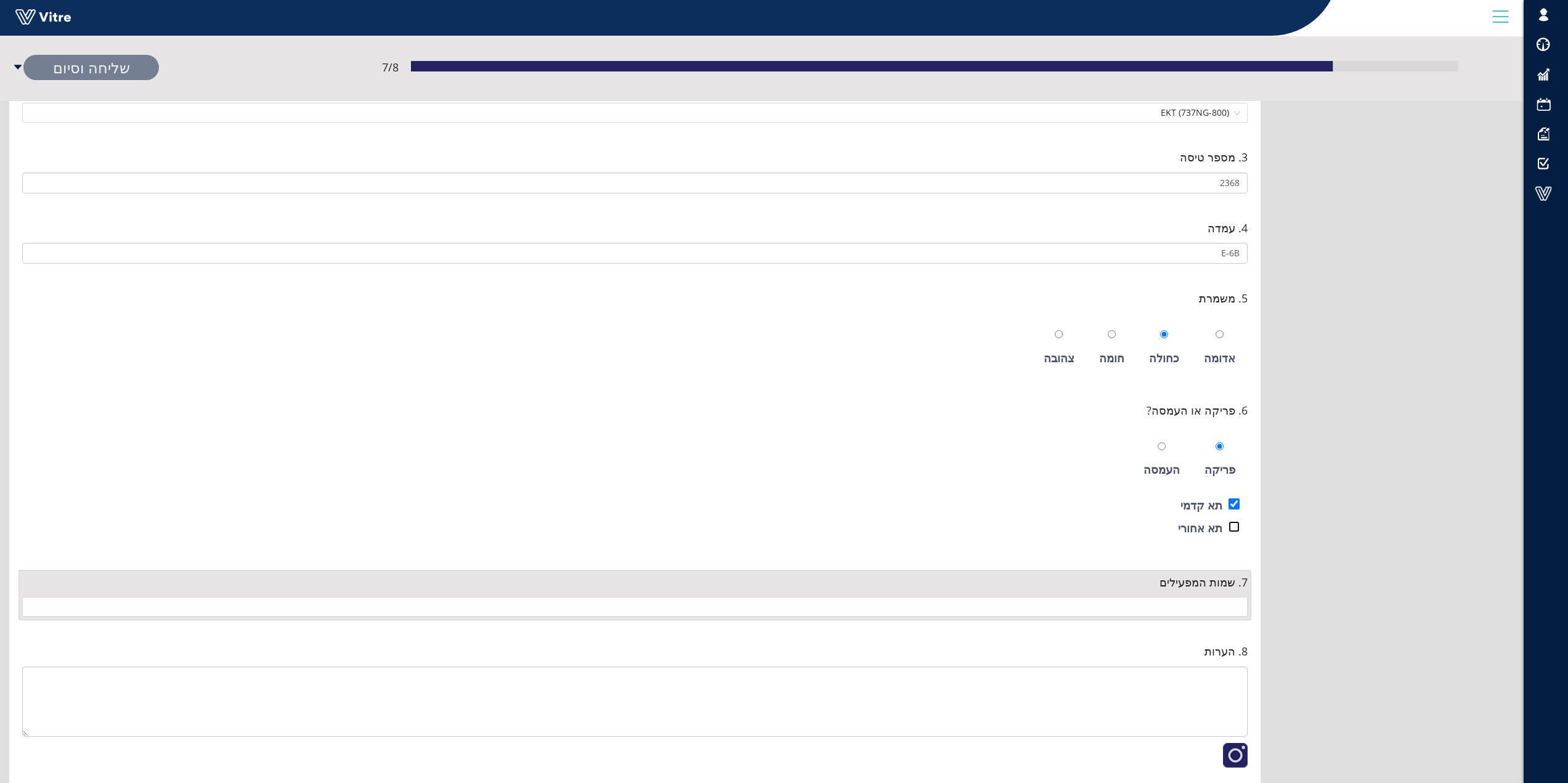
click at [1232, 528] on input "checkbox" at bounding box center [1234, 527] width 11 height 11
checkbox input "true"
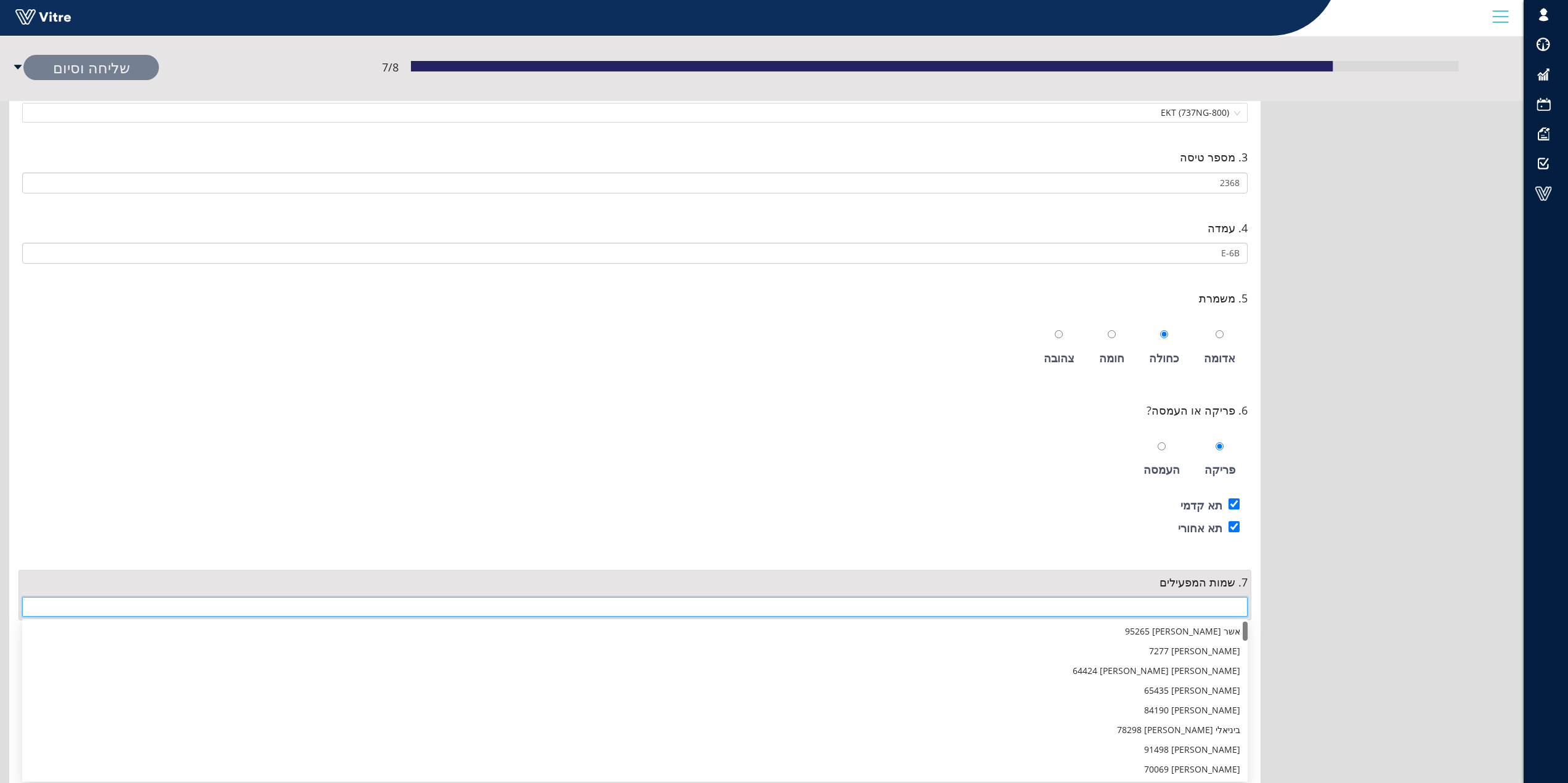
click at [1226, 605] on input "search" at bounding box center [634, 606] width 1211 height 19
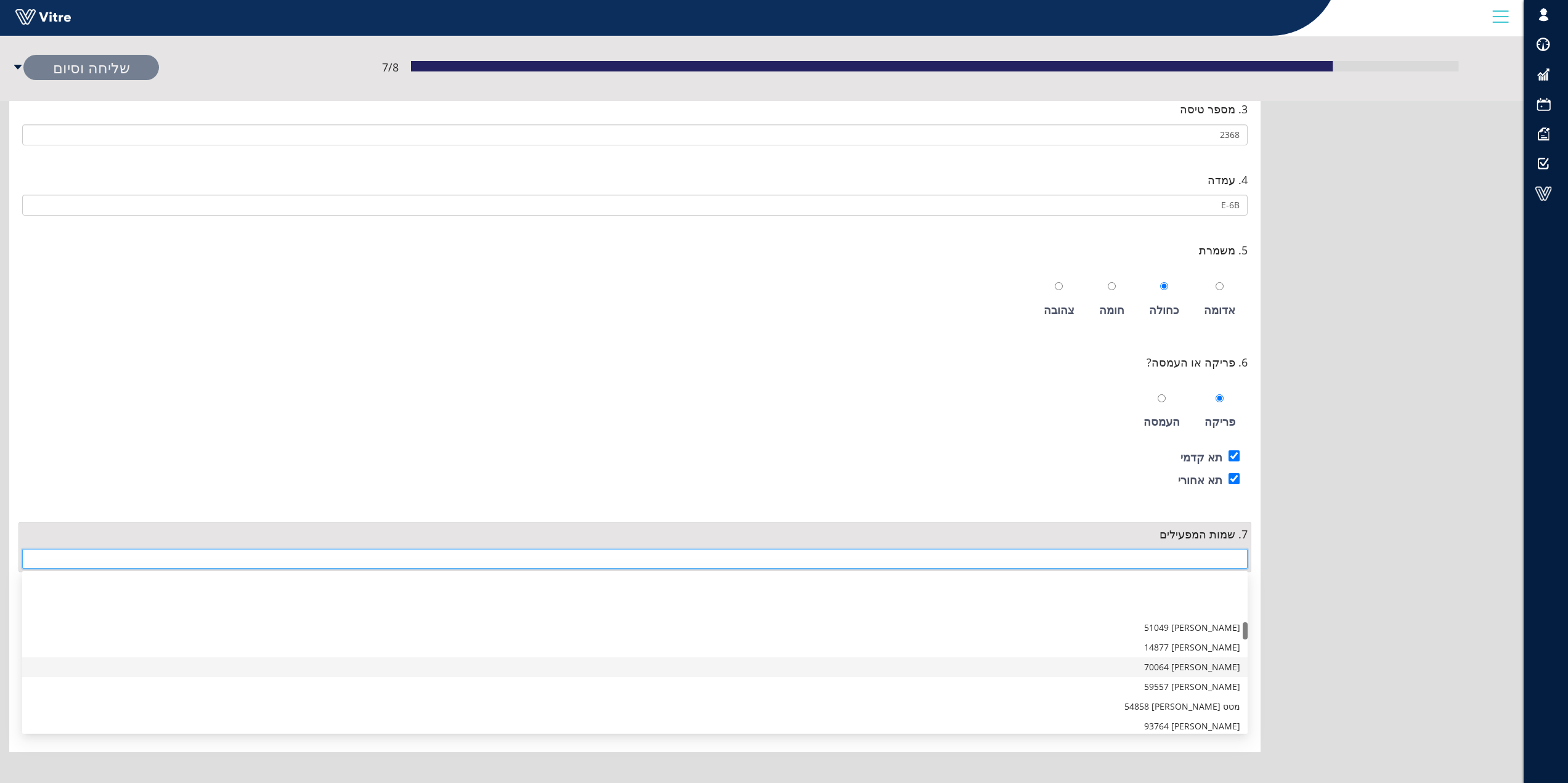
scroll to position [431, 0]
click at [1220, 586] on div "יוסוב ליאור 14877" at bounding box center [634, 586] width 1211 height 14
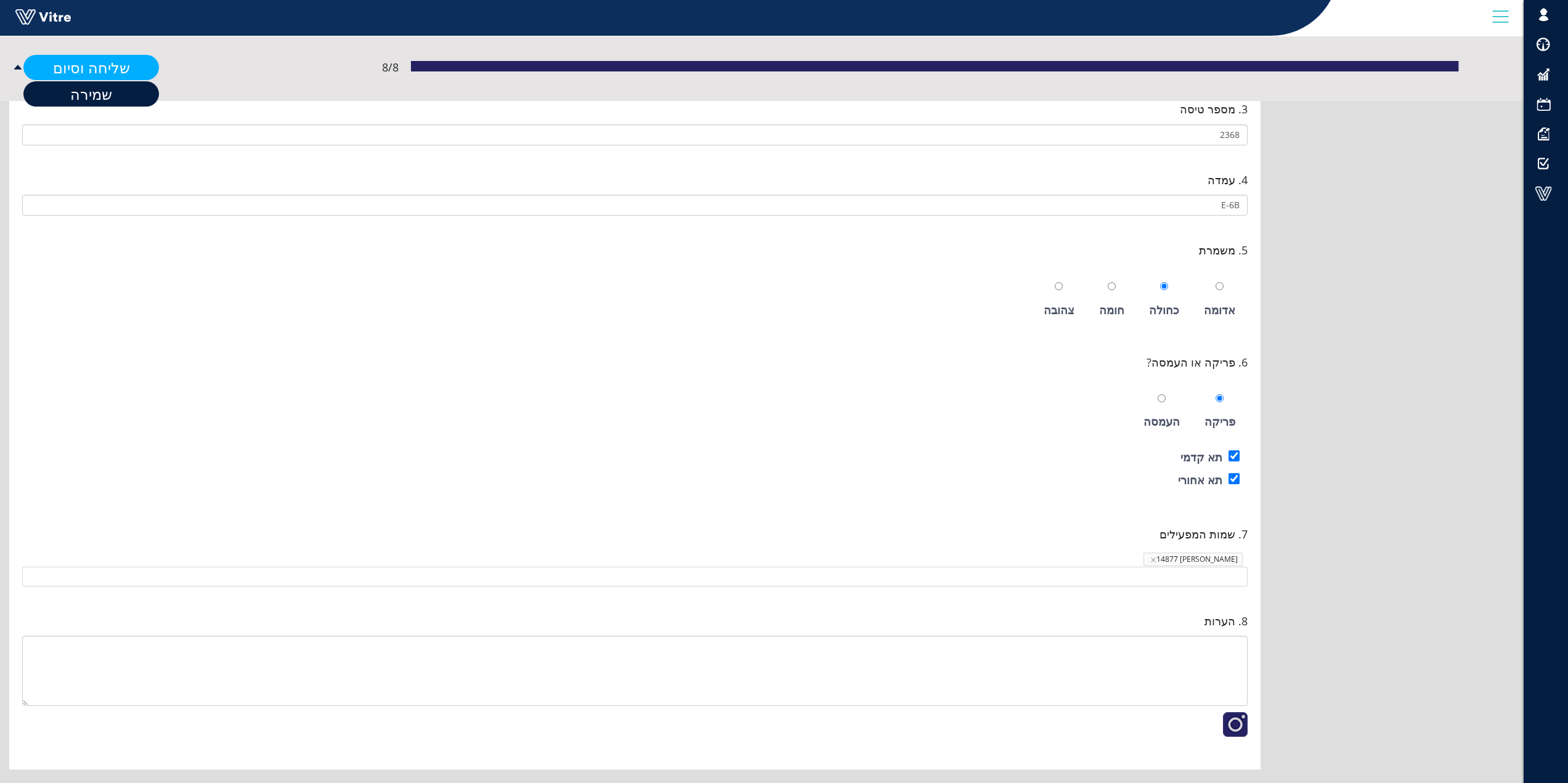
click at [85, 68] on link "שליחה וסיום" at bounding box center [91, 68] width 135 height 26
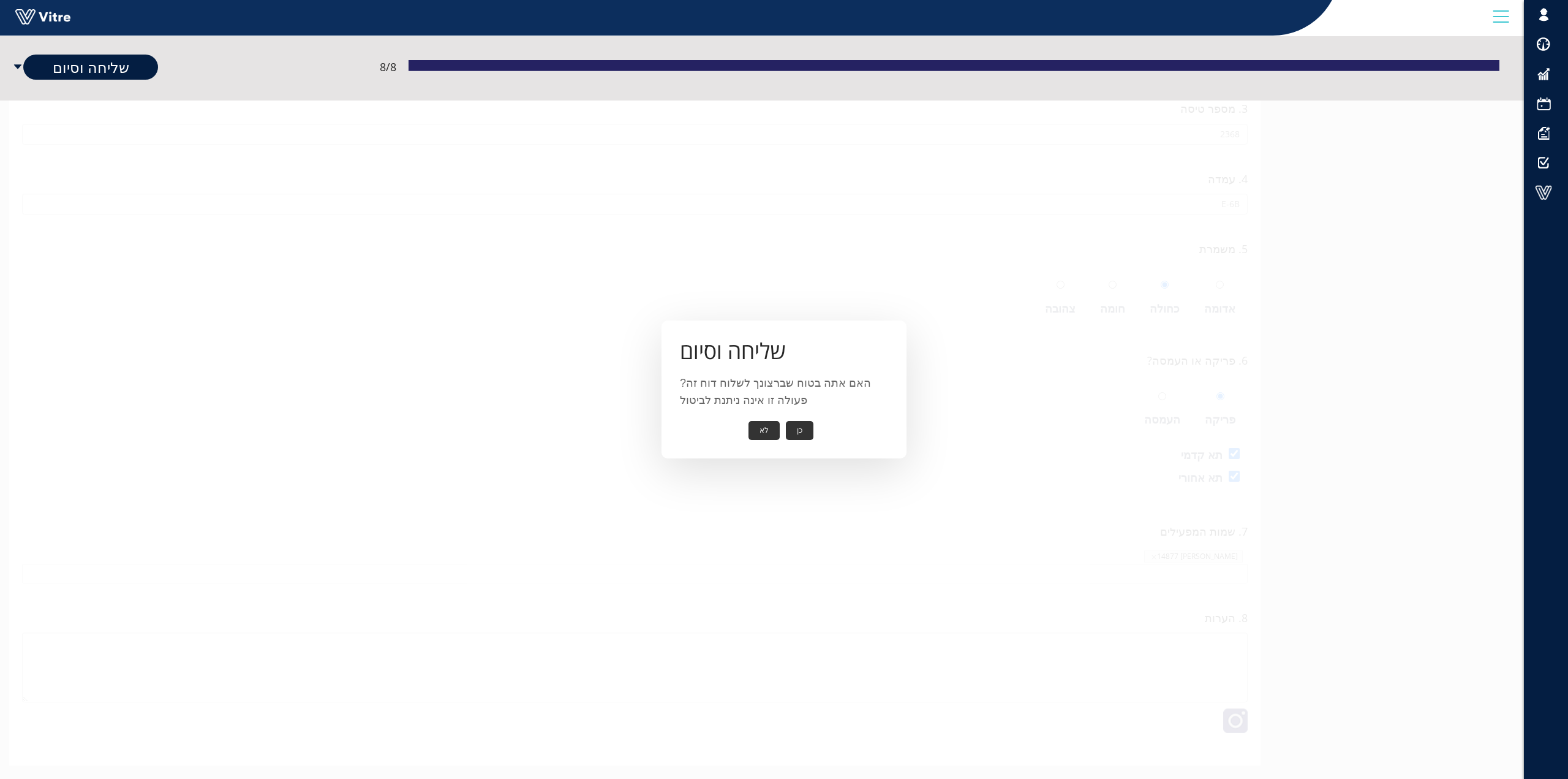
click at [799, 427] on button "כן" at bounding box center [799, 430] width 28 height 19
click at [779, 419] on button "אישור" at bounding box center [781, 421] width 40 height 19
